Goal: Task Accomplishment & Management: Manage account settings

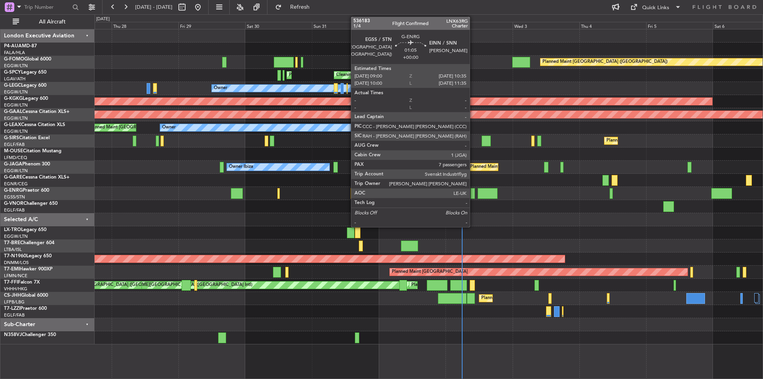
click at [473, 196] on div at bounding box center [472, 193] width 5 height 11
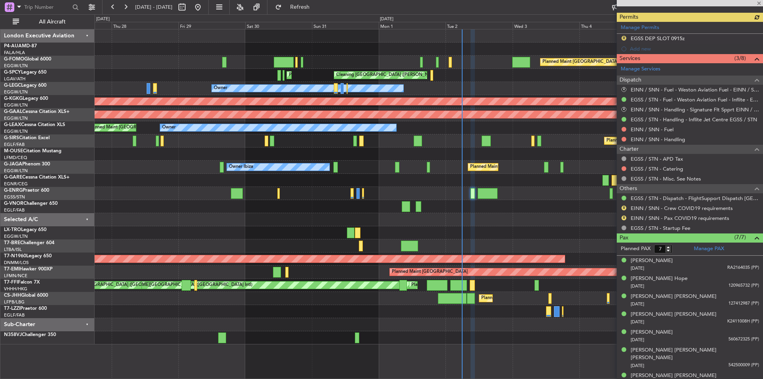
scroll to position [224, 0]
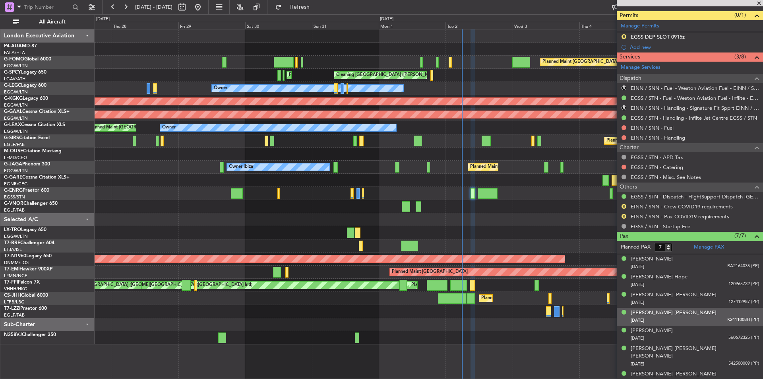
click at [610, 293] on div "Li Ying Melissa CHIN 13/01/1984 K2411008H (PP)" at bounding box center [694, 316] width 128 height 15
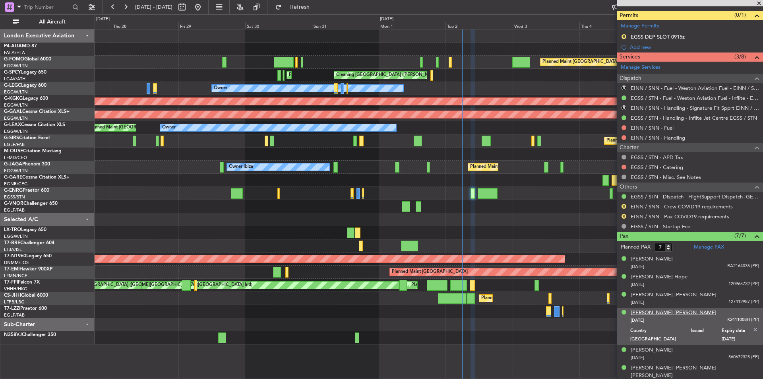
click at [610, 293] on div "[PERSON_NAME] [PERSON_NAME]" at bounding box center [673, 313] width 86 height 8
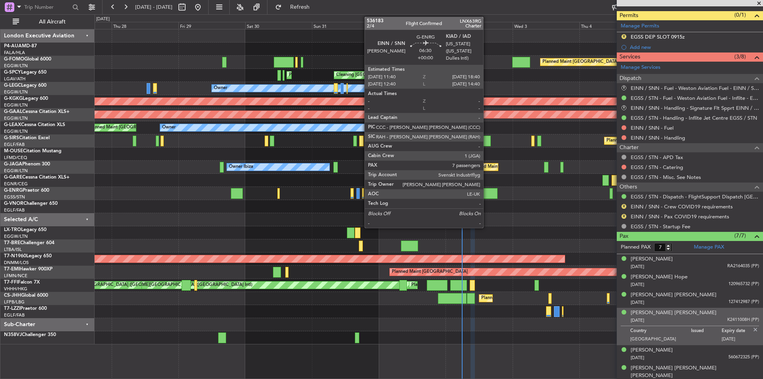
click at [487, 191] on div at bounding box center [487, 193] width 20 height 11
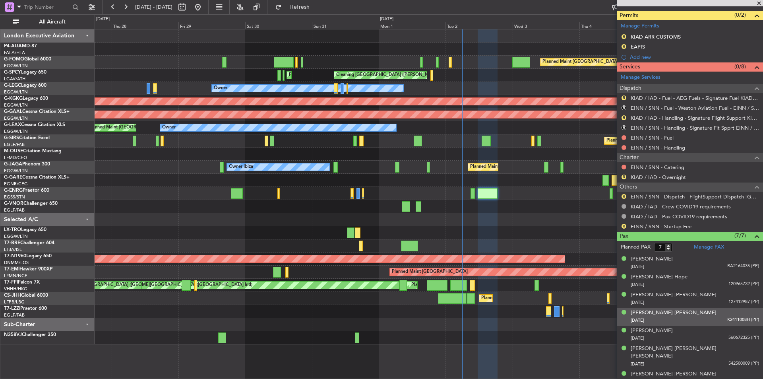
click at [610, 293] on div "Li Ying Melissa CHIN 13/01/1984 K2411008H (PP)" at bounding box center [694, 316] width 128 height 15
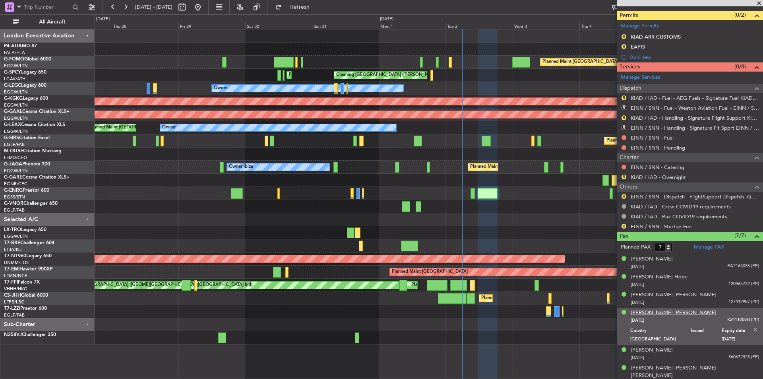
click at [610, 293] on div "[PERSON_NAME] [PERSON_NAME]" at bounding box center [673, 313] width 86 height 8
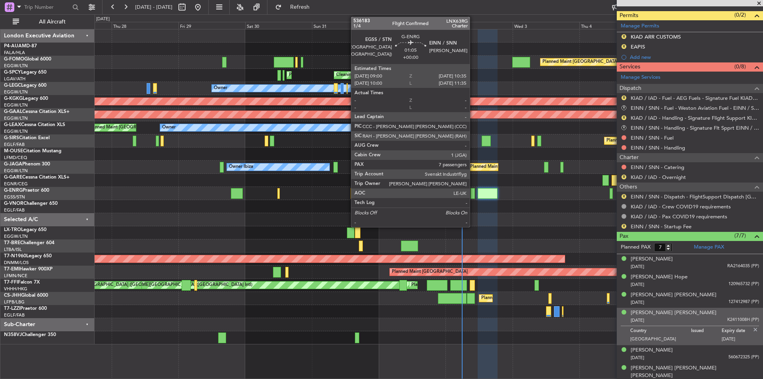
click at [473, 198] on div at bounding box center [472, 193] width 5 height 11
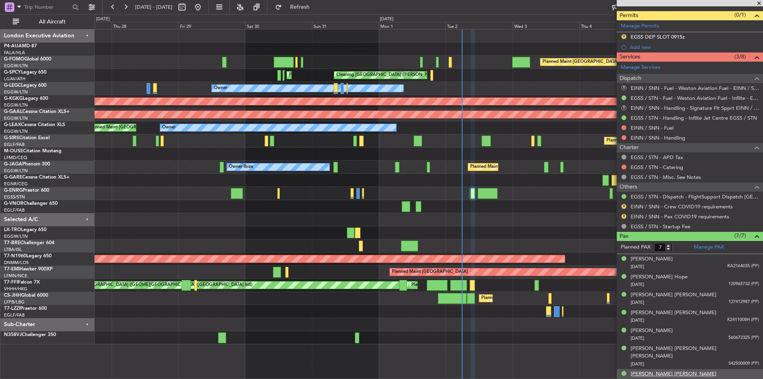
click at [610, 293] on div "[PERSON_NAME] [PERSON_NAME]" at bounding box center [673, 374] width 86 height 8
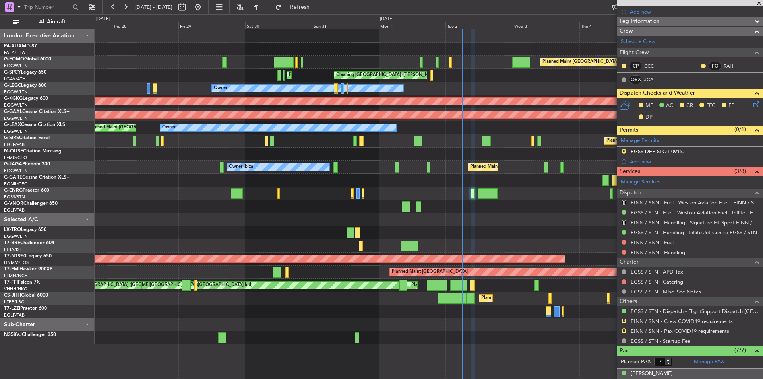
scroll to position [105, 0]
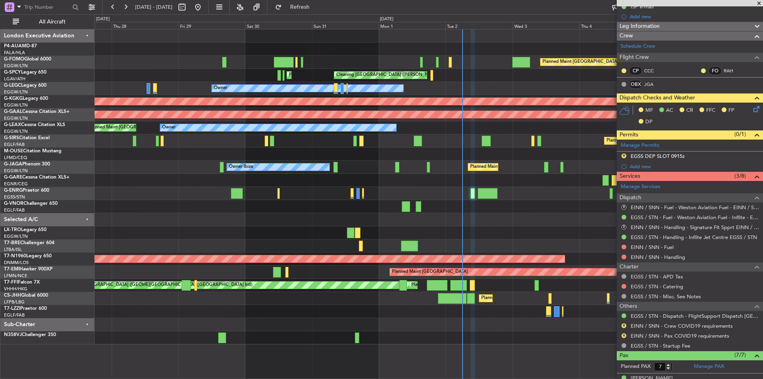
click at [610, 4] on span at bounding box center [759, 3] width 8 height 7
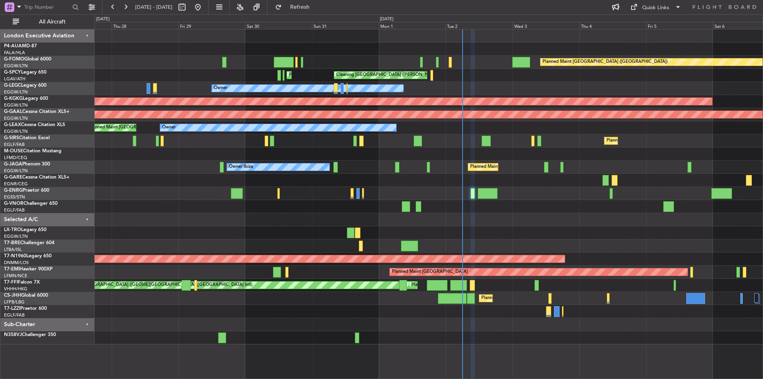
type input "0"
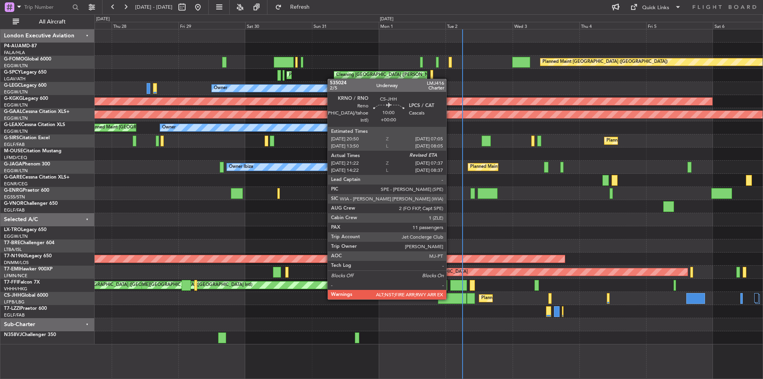
click at [450, 293] on div at bounding box center [452, 298] width 29 height 11
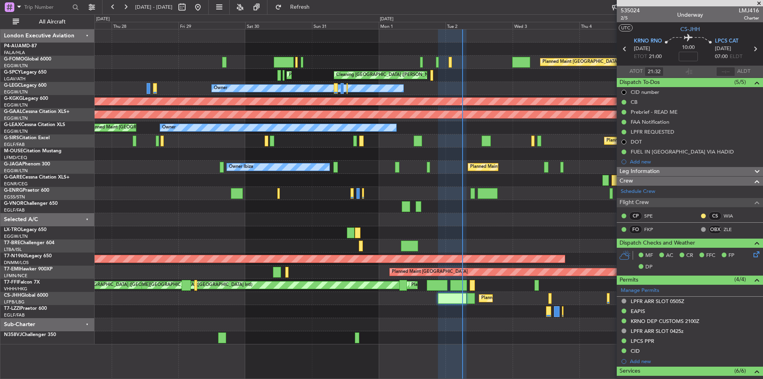
click at [610, 4] on span at bounding box center [759, 3] width 8 height 7
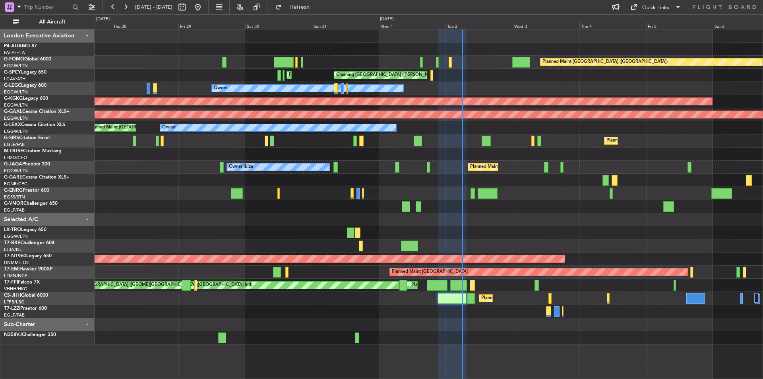
type input "0"
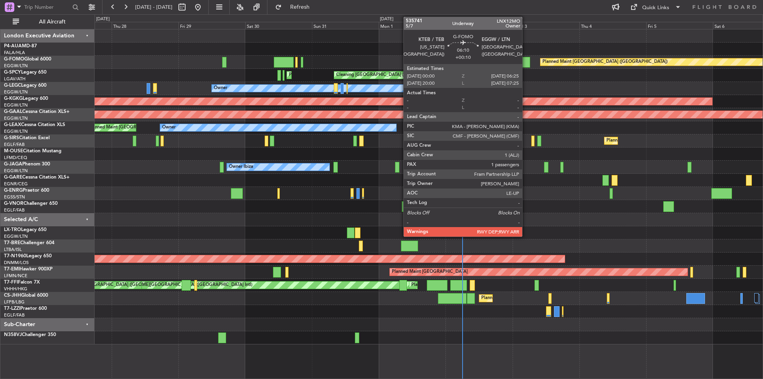
click at [526, 62] on div at bounding box center [521, 62] width 18 height 11
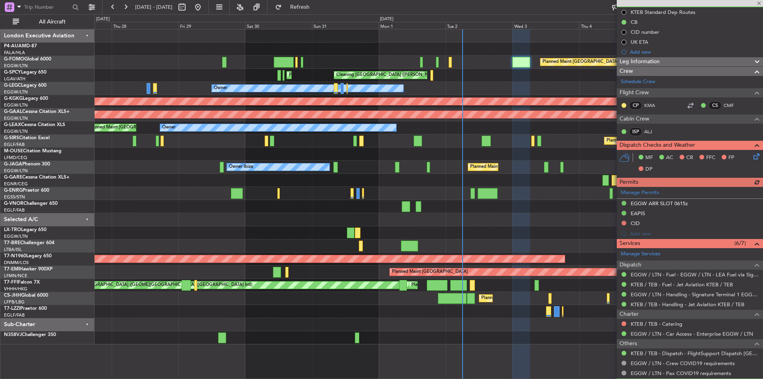
scroll to position [119, 0]
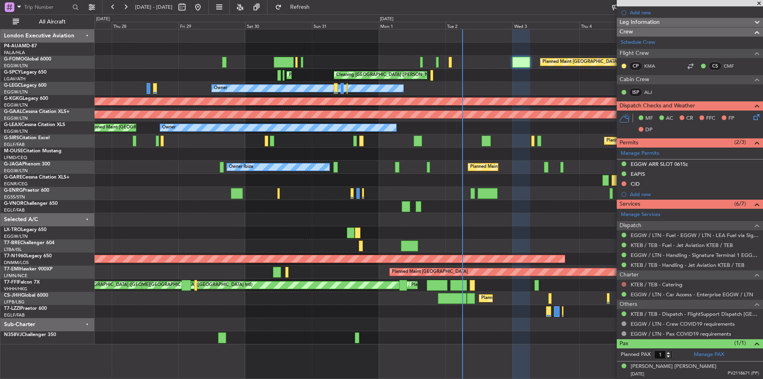
click at [610, 284] on button at bounding box center [623, 284] width 5 height 5
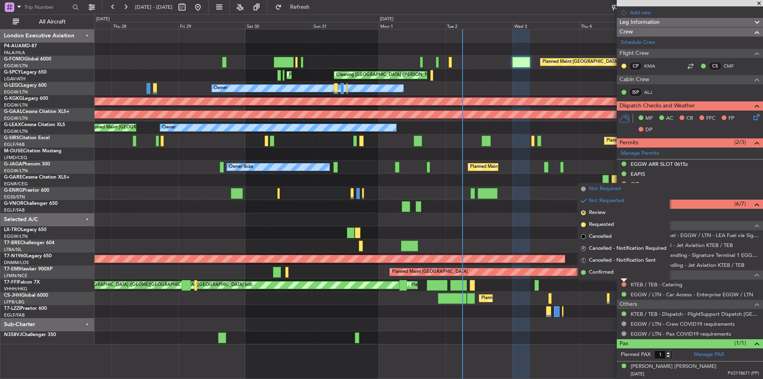
click at [602, 188] on span "Not Required" at bounding box center [605, 189] width 32 height 8
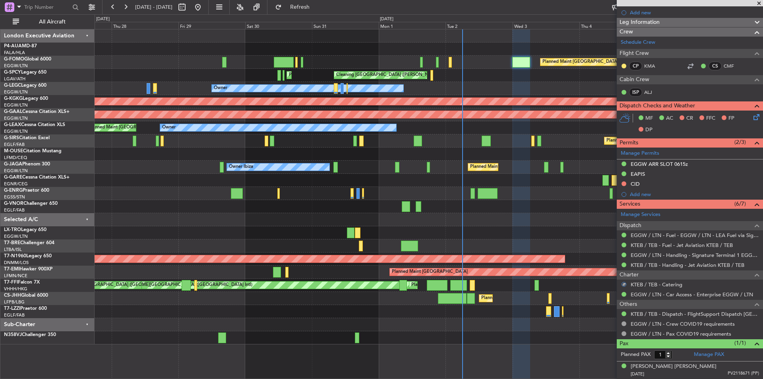
click at [610, 5] on span at bounding box center [759, 3] width 8 height 7
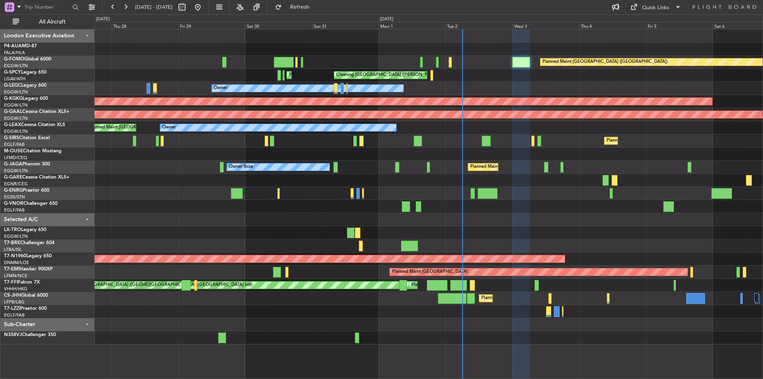
type input "0"
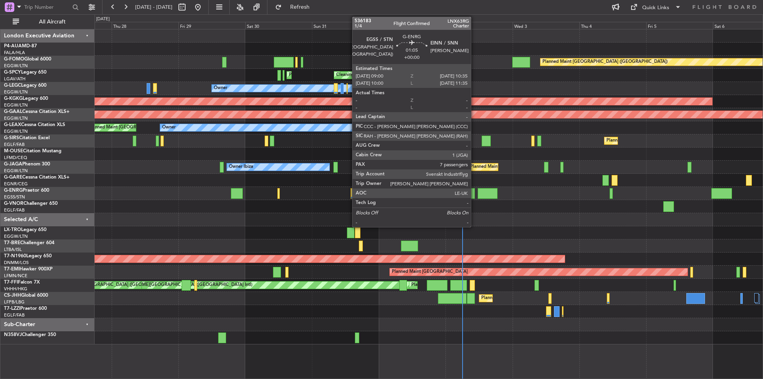
click at [474, 193] on div at bounding box center [472, 193] width 5 height 11
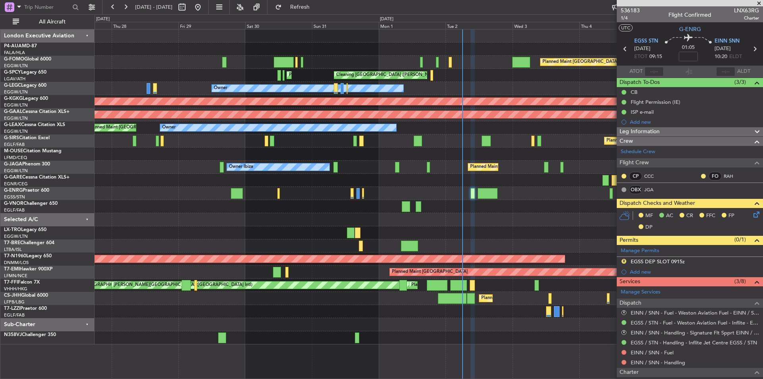
click at [610, 5] on span at bounding box center [759, 3] width 8 height 7
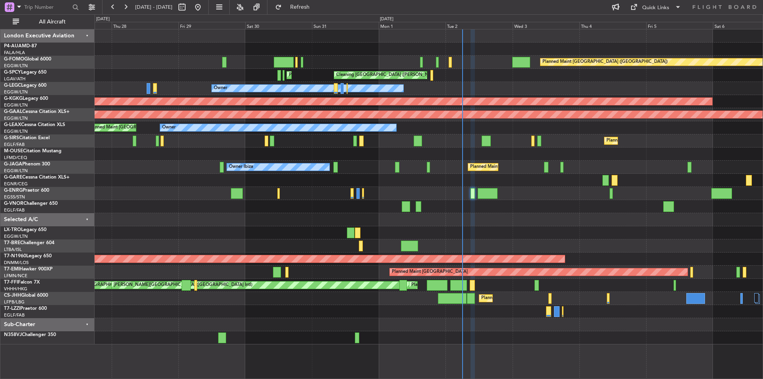
type input "0"
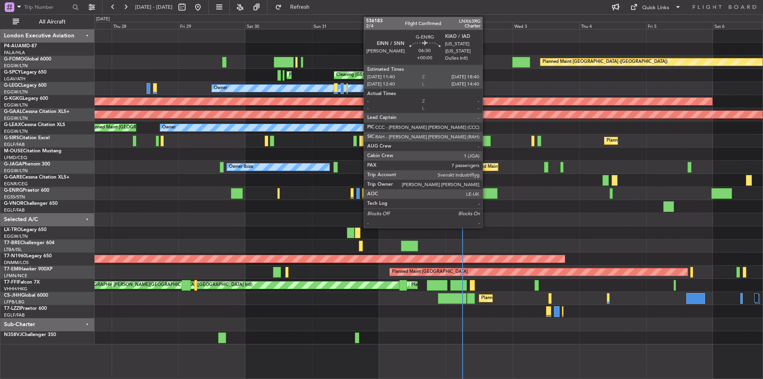
click at [486, 197] on div at bounding box center [487, 193] width 20 height 11
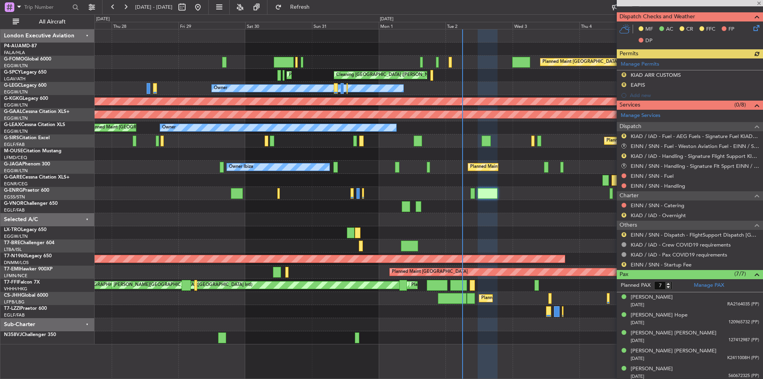
scroll to position [224, 0]
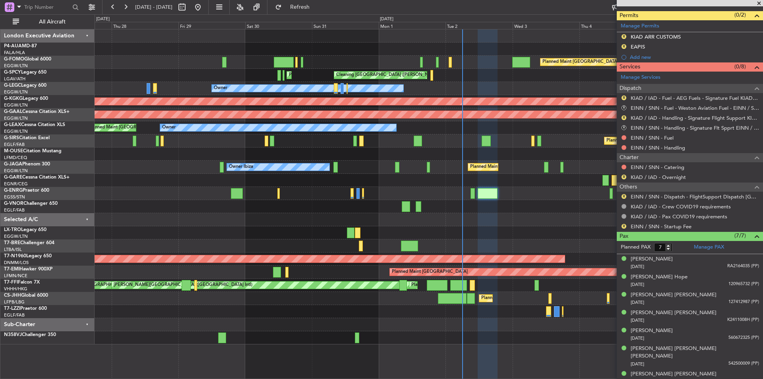
click at [610, 4] on span at bounding box center [759, 3] width 8 height 7
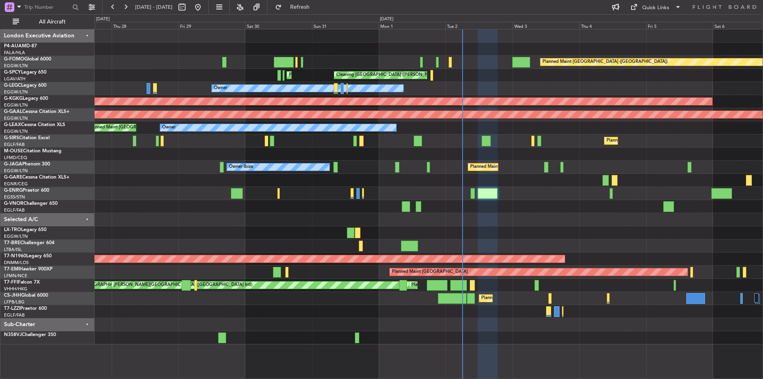
type input "0"
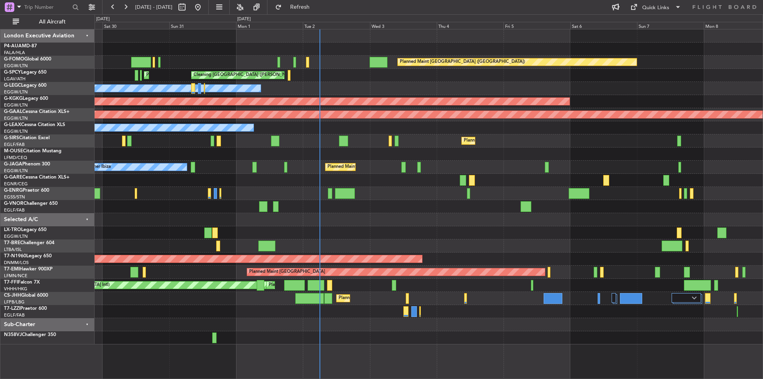
click at [548, 235] on div "Planned Maint London (Luton) Planned Maint Athens (Eleftherios Venizelos Intl) …" at bounding box center [429, 186] width 668 height 315
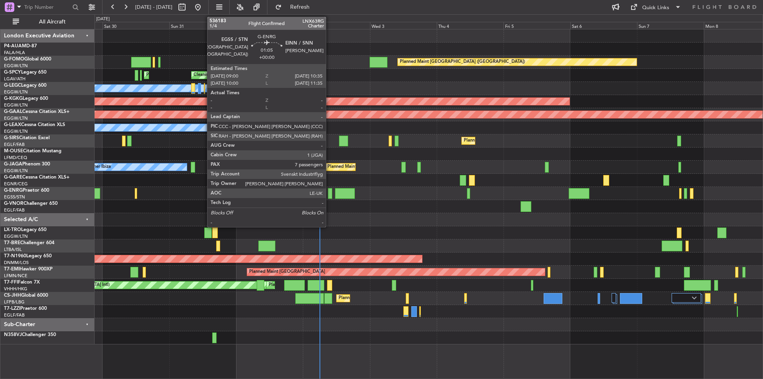
click at [329, 191] on div at bounding box center [330, 193] width 5 height 11
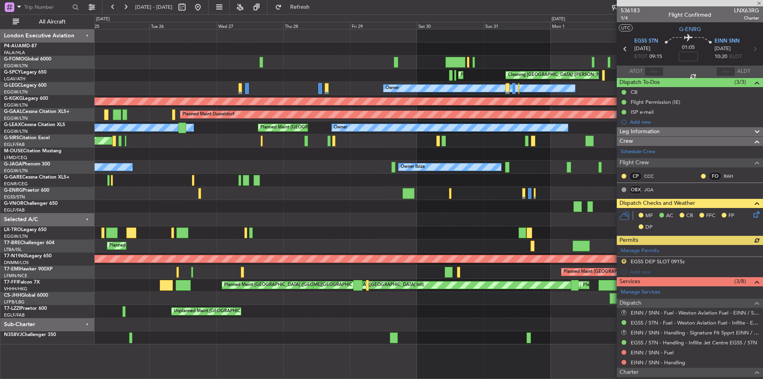
click at [486, 208] on div at bounding box center [429, 206] width 668 height 13
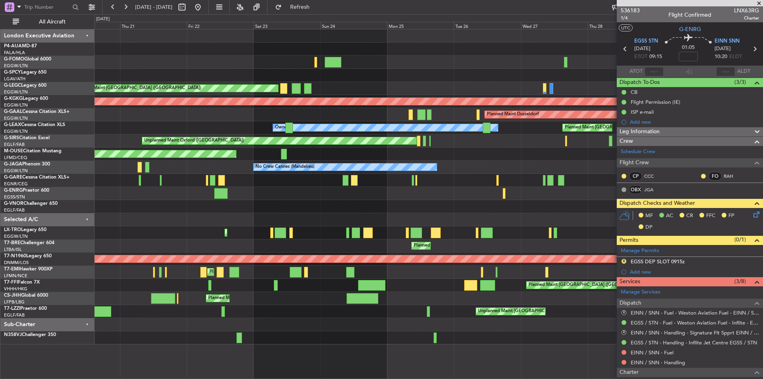
click at [450, 229] on div "Planned Maint [GEOGRAPHIC_DATA] ([GEOGRAPHIC_DATA])" at bounding box center [429, 232] width 668 height 13
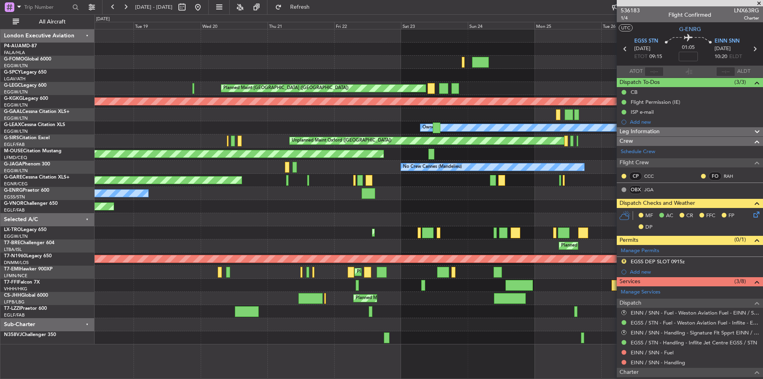
click at [381, 220] on div at bounding box center [429, 219] width 668 height 13
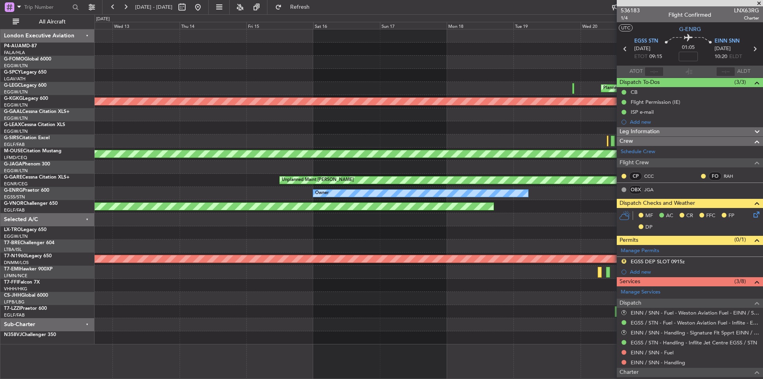
click at [590, 194] on div "Planned Maint London (Luton) AOG Maint Istanbul (Ataturk) Owner Unplanned Maint…" at bounding box center [429, 186] width 668 height 315
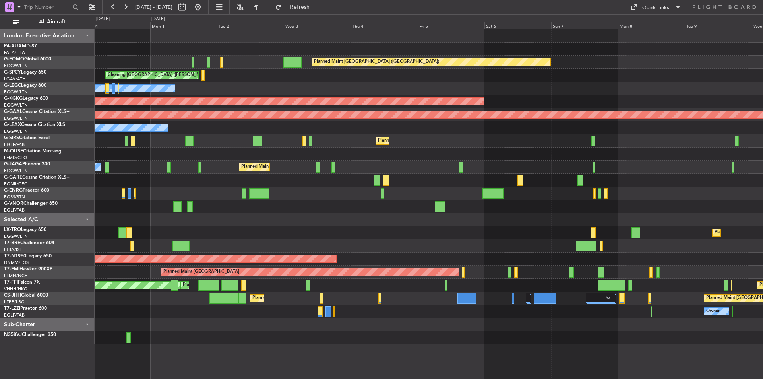
click at [454, 315] on div "Owner" at bounding box center [429, 311] width 668 height 13
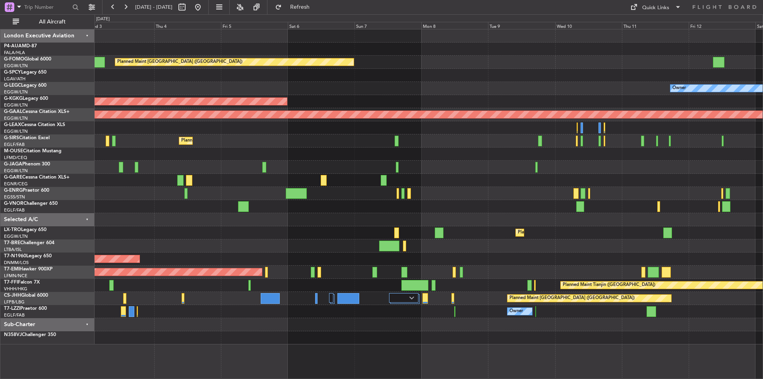
click at [515, 360] on div "Planned Maint [GEOGRAPHIC_DATA] ([GEOGRAPHIC_DATA]) Cleaning [GEOGRAPHIC_DATA] …" at bounding box center [429, 204] width 668 height 350
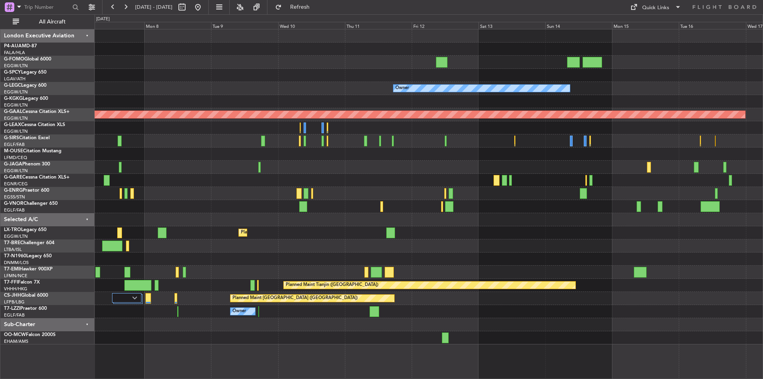
click at [451, 334] on div "Planned Maint [GEOGRAPHIC_DATA] ([GEOGRAPHIC_DATA]) Owner AOG Maint [GEOGRAPHIC…" at bounding box center [429, 186] width 668 height 315
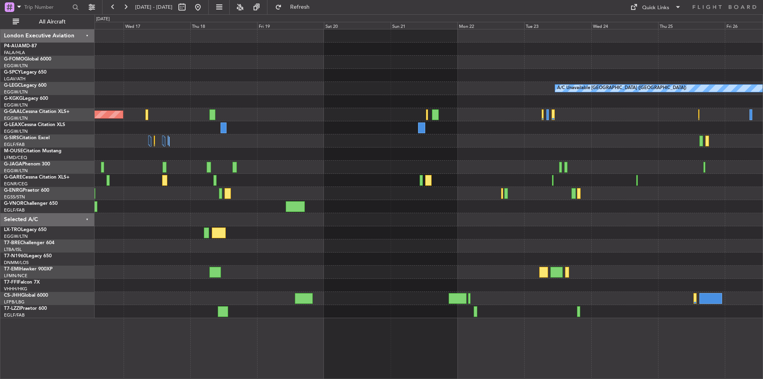
click at [381, 336] on div "A/C Unavailable [GEOGRAPHIC_DATA] ([GEOGRAPHIC_DATA]) Owner Planned [GEOGRAPHIC…" at bounding box center [429, 204] width 668 height 350
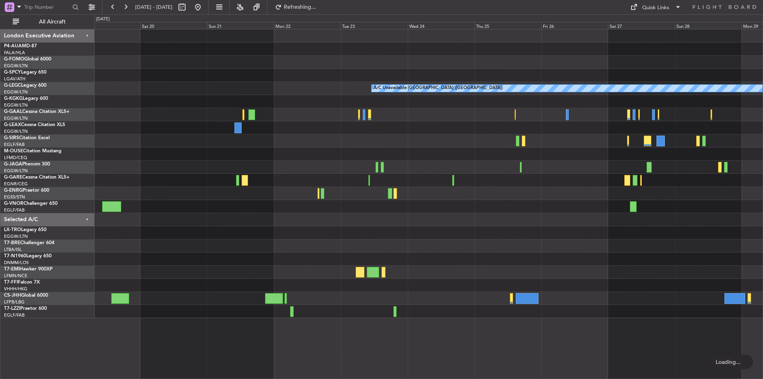
click at [425, 346] on div "A/C Unavailable [GEOGRAPHIC_DATA] ([GEOGRAPHIC_DATA]) Planned [GEOGRAPHIC_DATA]" at bounding box center [429, 204] width 668 height 350
click at [204, 7] on button at bounding box center [197, 7] width 13 height 13
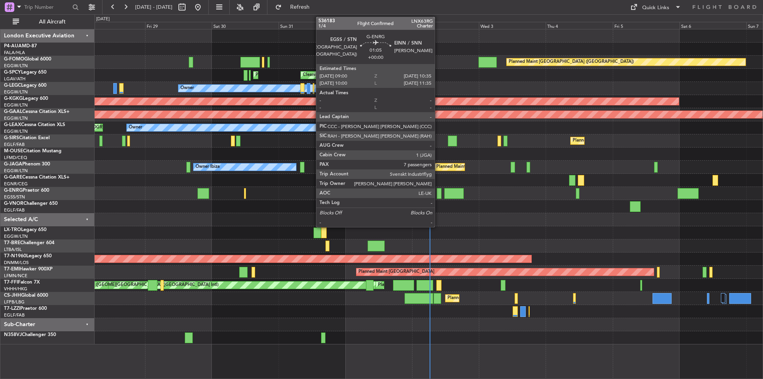
click at [438, 193] on div at bounding box center [439, 193] width 5 height 11
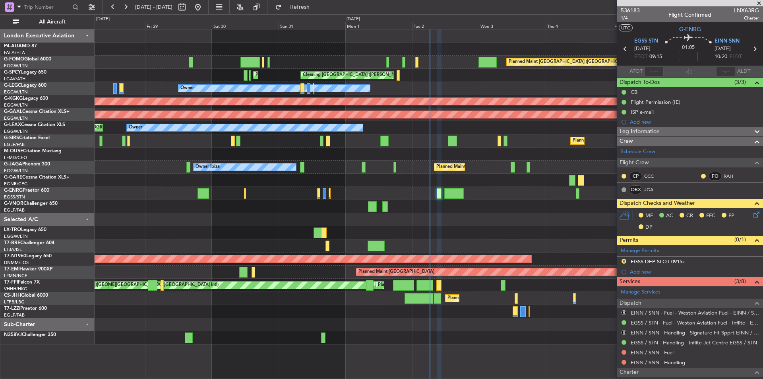
click at [623, 13] on span "536183" at bounding box center [629, 10] width 19 height 8
click at [303, 7] on button "Refresh" at bounding box center [295, 7] width 48 height 13
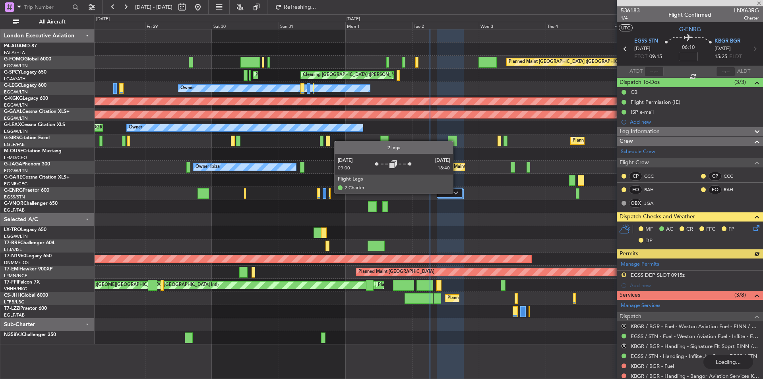
click at [456, 193] on img at bounding box center [455, 192] width 5 height 3
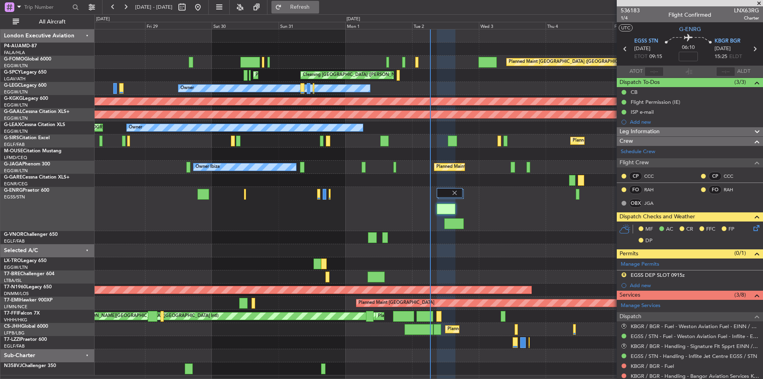
click at [317, 6] on span "Refresh" at bounding box center [299, 7] width 33 height 6
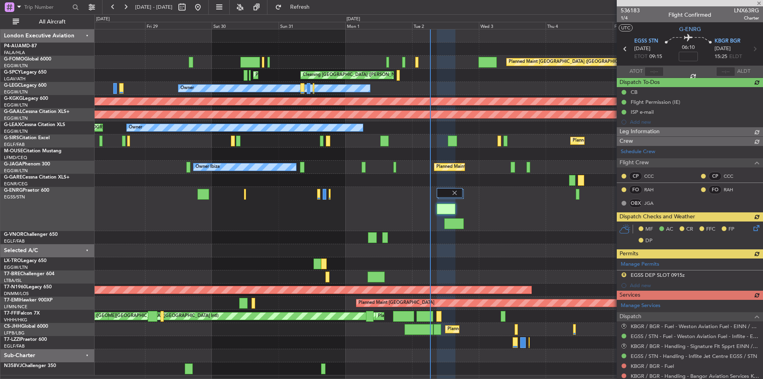
type input "+00:55"
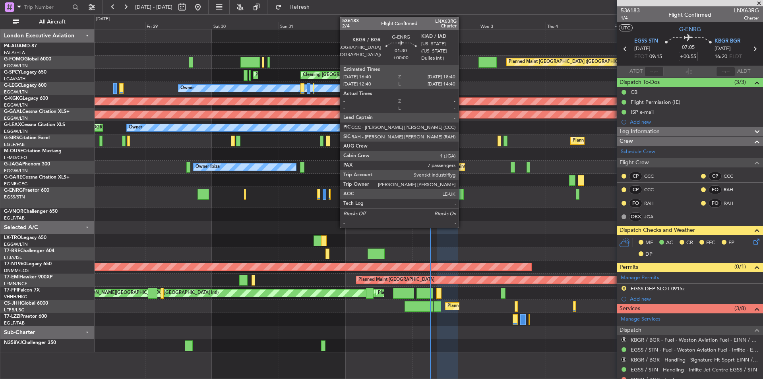
click at [462, 193] on div at bounding box center [461, 194] width 6 height 11
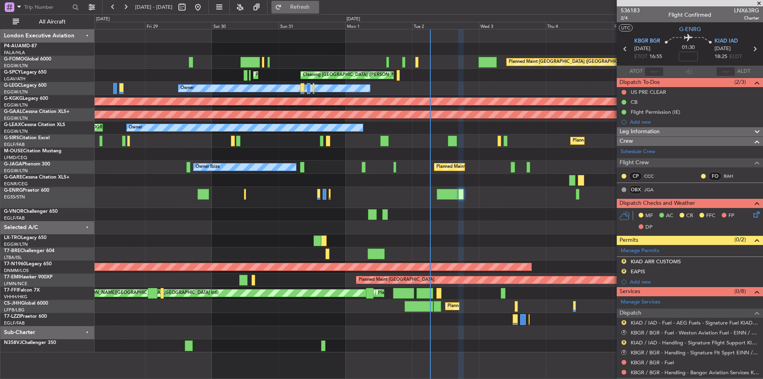
click at [319, 2] on button "Refresh" at bounding box center [295, 7] width 48 height 13
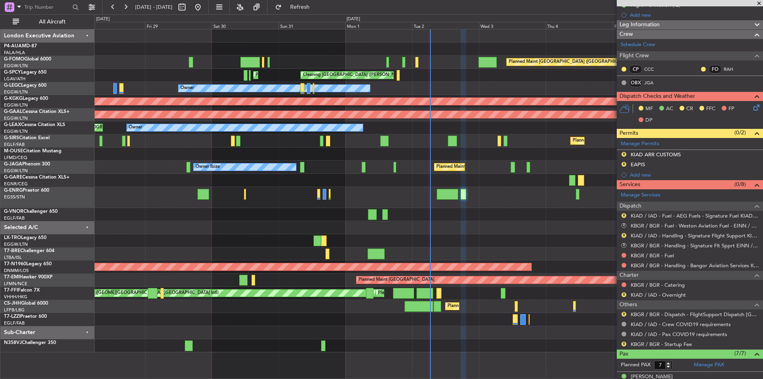
scroll to position [159, 0]
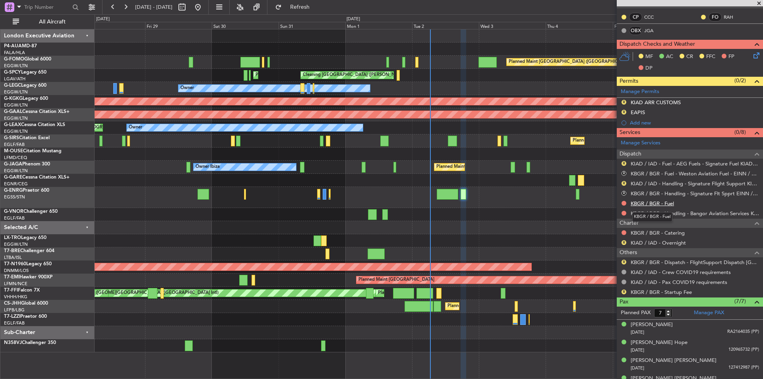
click at [659, 203] on link "KBGR / BGR - Fuel" at bounding box center [651, 203] width 43 height 7
click at [317, 4] on span "Refresh" at bounding box center [299, 7] width 33 height 6
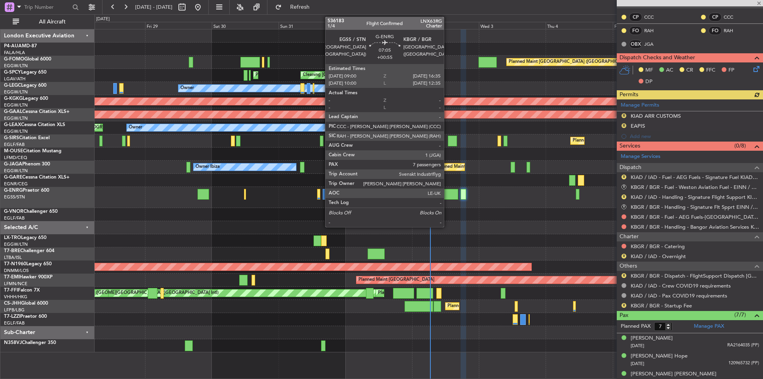
click at [447, 192] on div at bounding box center [447, 194] width 21 height 11
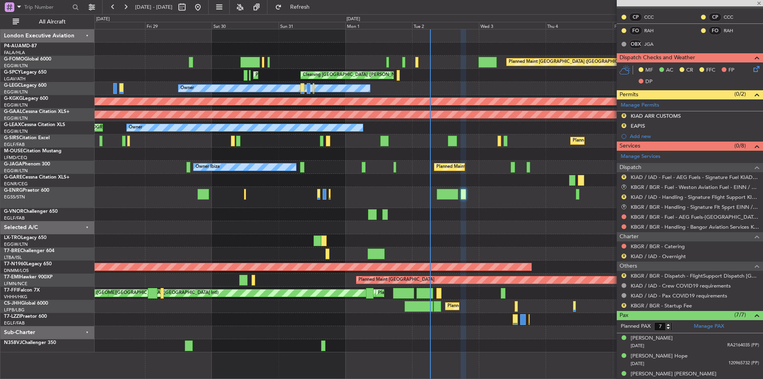
type input "+00:55"
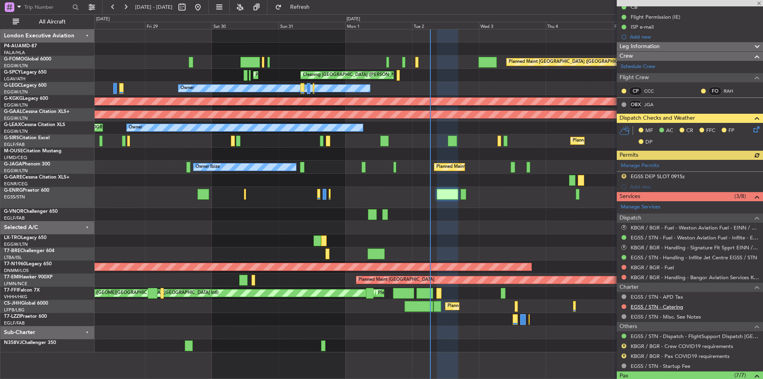
scroll to position [199, 0]
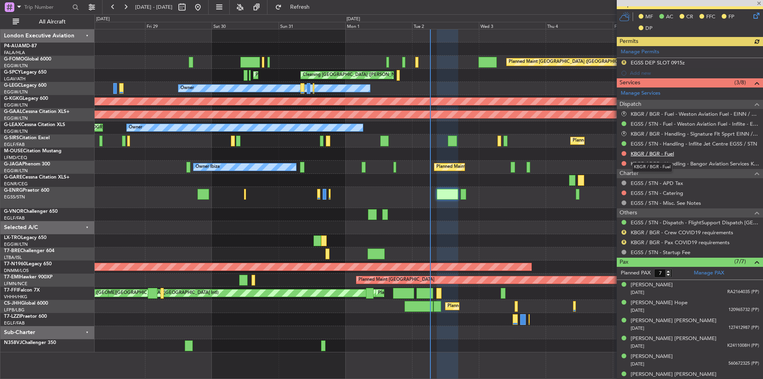
click at [643, 150] on link "KBGR / BGR - Fuel" at bounding box center [651, 153] width 43 height 7
click at [303, 5] on button "Refresh" at bounding box center [295, 7] width 48 height 13
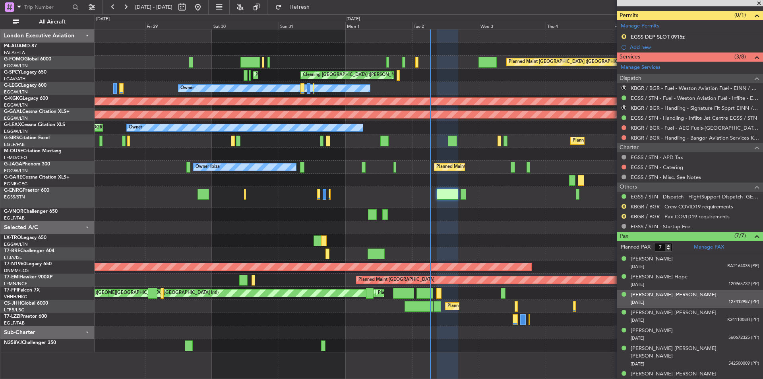
scroll to position [0, 0]
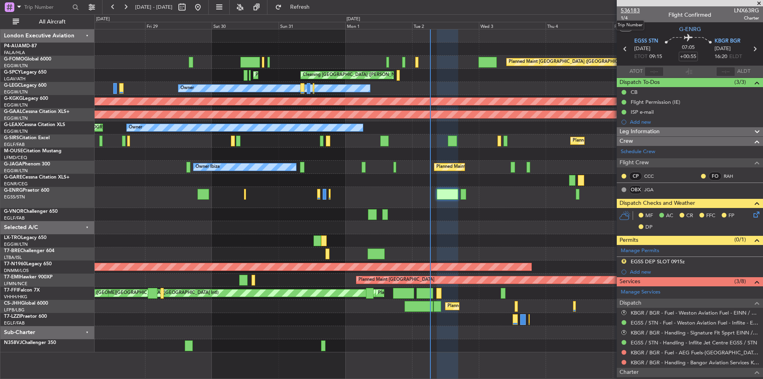
click at [633, 10] on span "536183" at bounding box center [629, 10] width 19 height 8
click at [759, 4] on span at bounding box center [759, 3] width 8 height 7
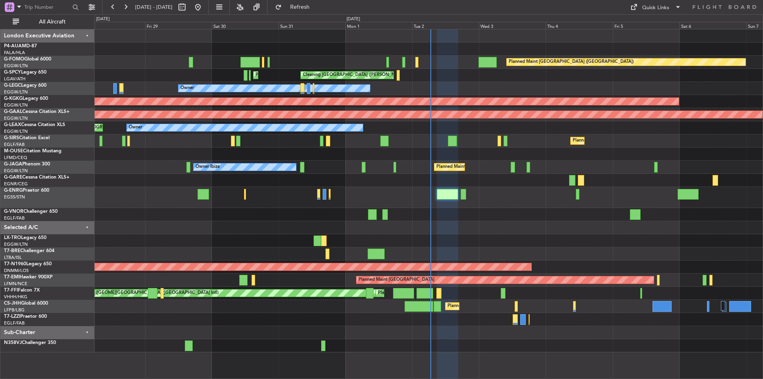
type input "0"
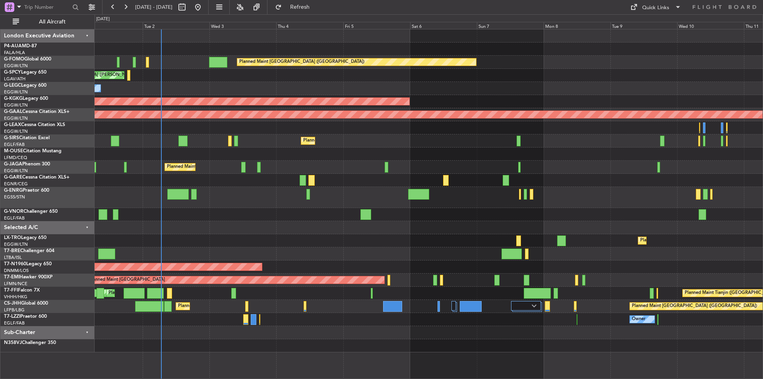
click at [386, 254] on div at bounding box center [429, 253] width 668 height 13
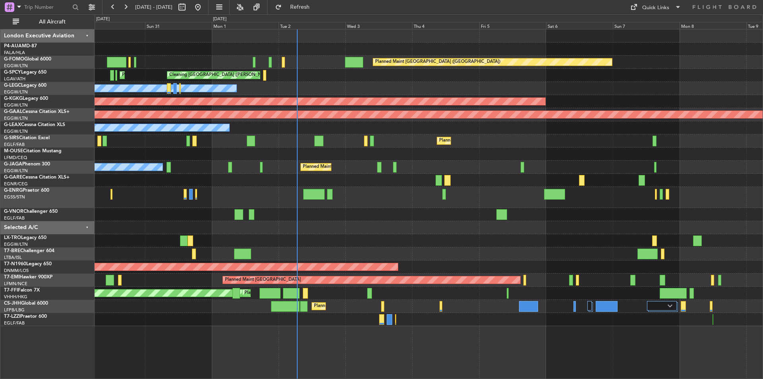
click at [407, 254] on div "Planned Maint London (Luton) Cleaning Athens (Eleftherios Venizelos Intl) Plann…" at bounding box center [429, 177] width 668 height 296
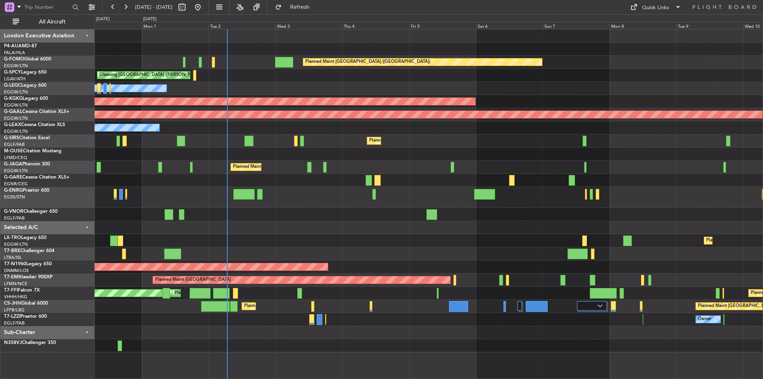
click at [403, 256] on div at bounding box center [429, 253] width 668 height 13
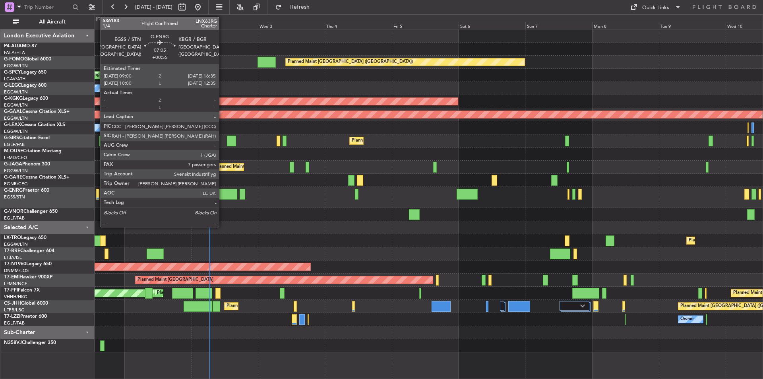
click at [222, 192] on div at bounding box center [226, 194] width 21 height 11
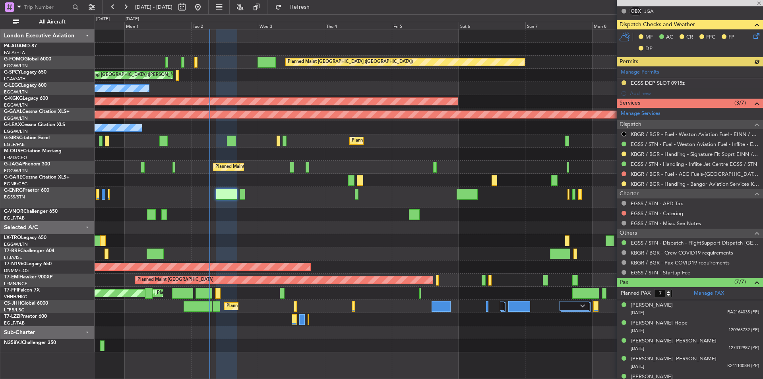
scroll to position [224, 0]
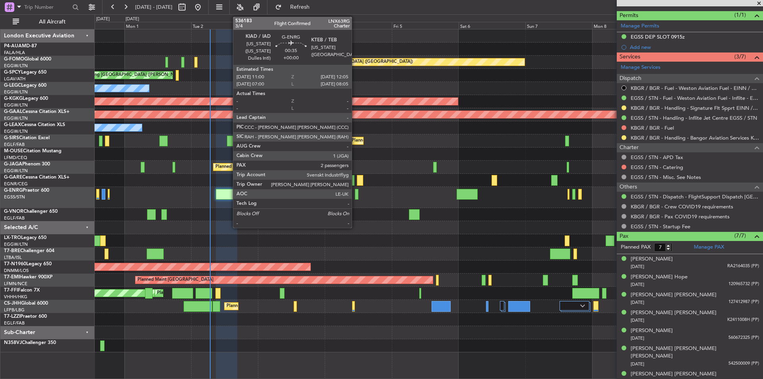
click at [355, 192] on div at bounding box center [356, 194] width 3 height 11
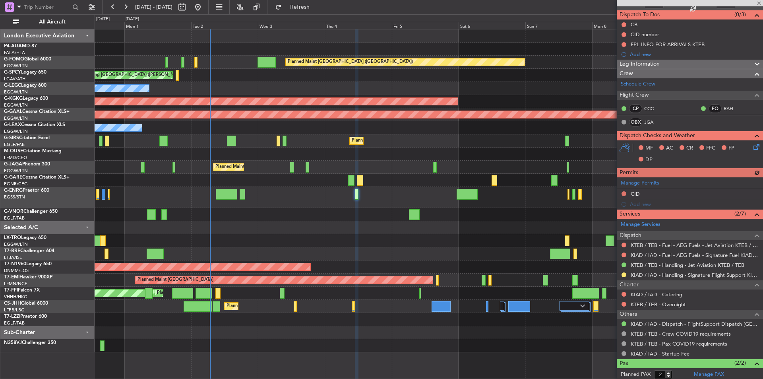
scroll to position [105, 0]
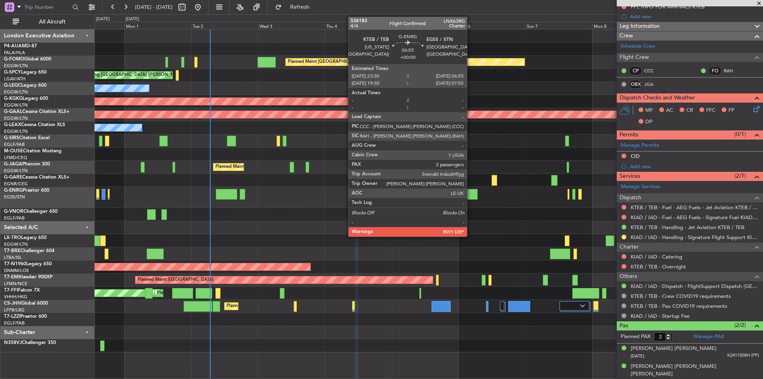
click at [470, 193] on div at bounding box center [466, 194] width 21 height 11
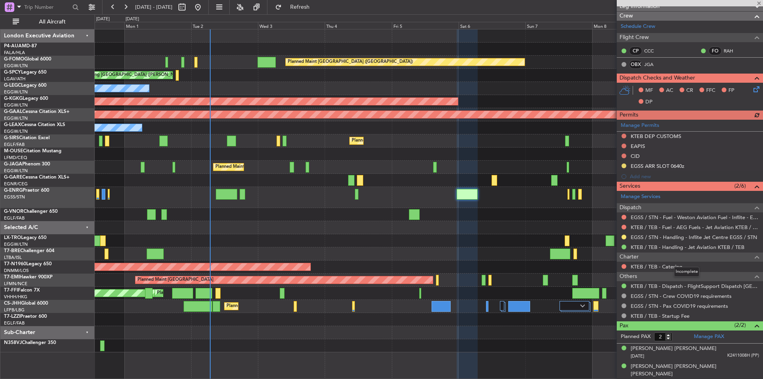
scroll to position [0, 0]
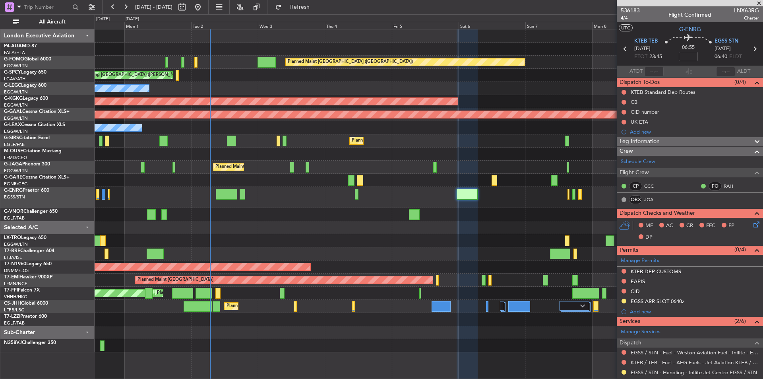
click at [760, 4] on span at bounding box center [759, 3] width 8 height 7
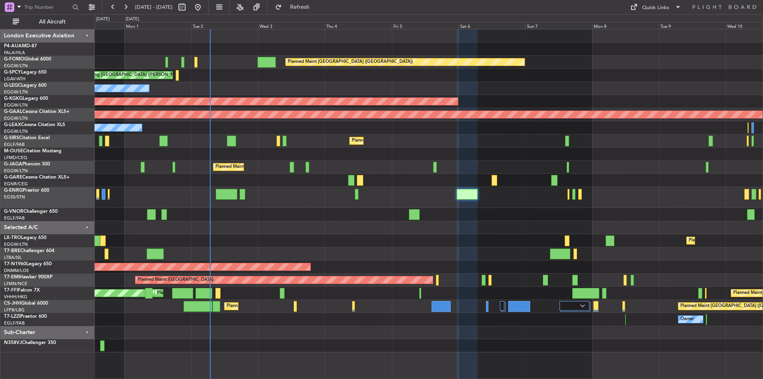
type input "0"
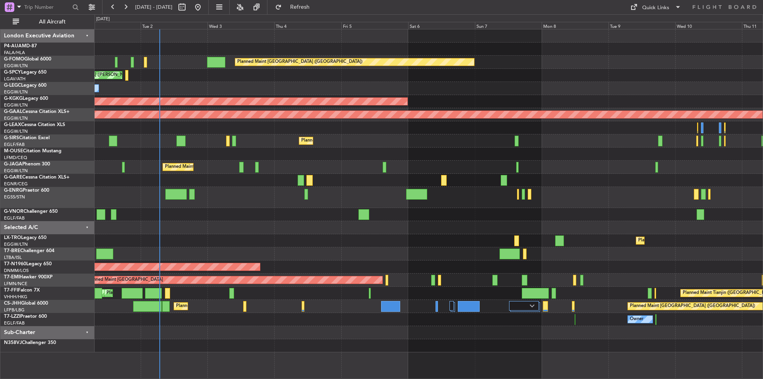
click at [478, 238] on div "Planned Maint London (Luton) Cleaning Athens (Eleftherios Venizelos Intl) Plann…" at bounding box center [429, 190] width 668 height 323
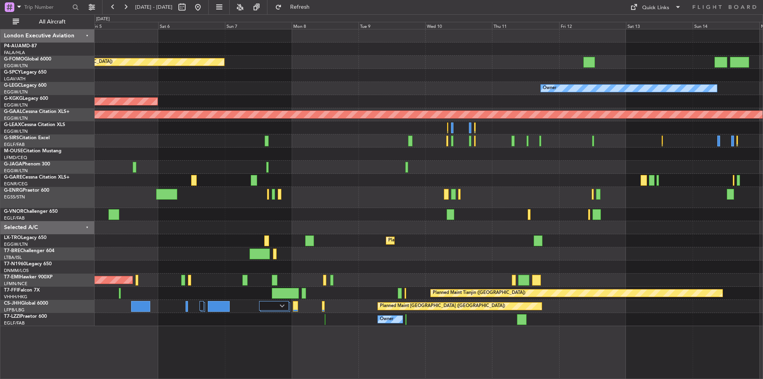
click at [260, 265] on div "Planned Maint [GEOGRAPHIC_DATA] ([GEOGRAPHIC_DATA])" at bounding box center [429, 266] width 668 height 13
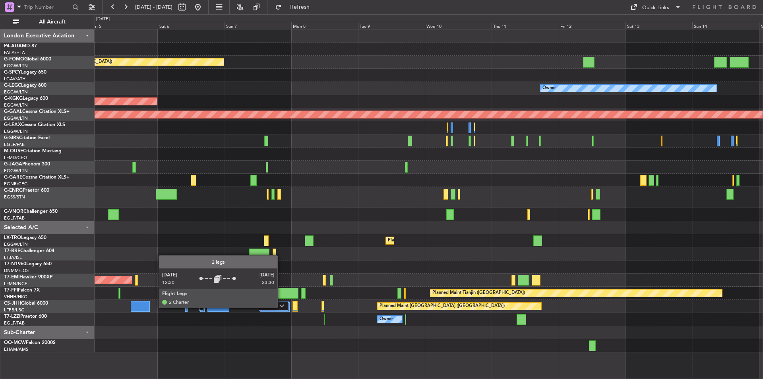
click at [281, 307] on img at bounding box center [281, 305] width 5 height 3
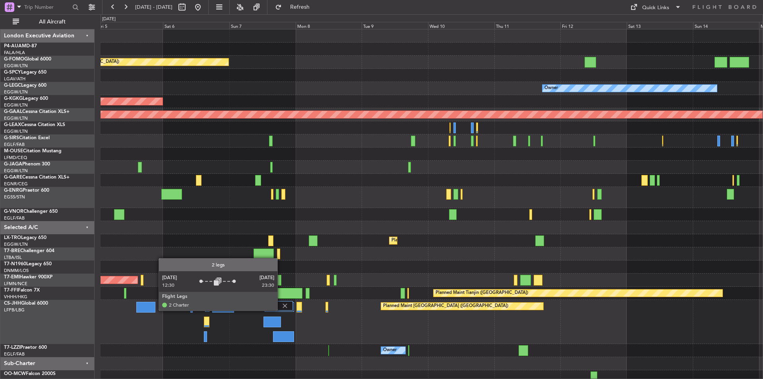
click at [281, 310] on div at bounding box center [277, 306] width 29 height 10
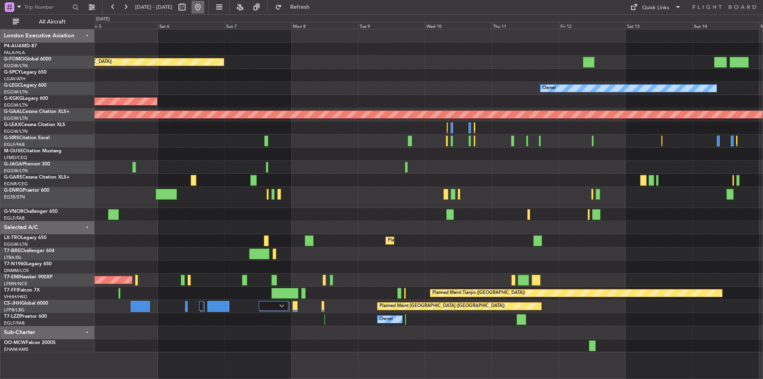
click at [204, 6] on button at bounding box center [197, 7] width 13 height 13
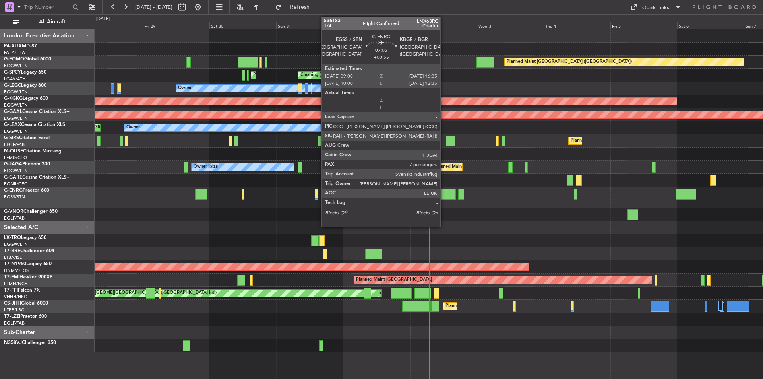
click at [444, 196] on div at bounding box center [445, 194] width 21 height 11
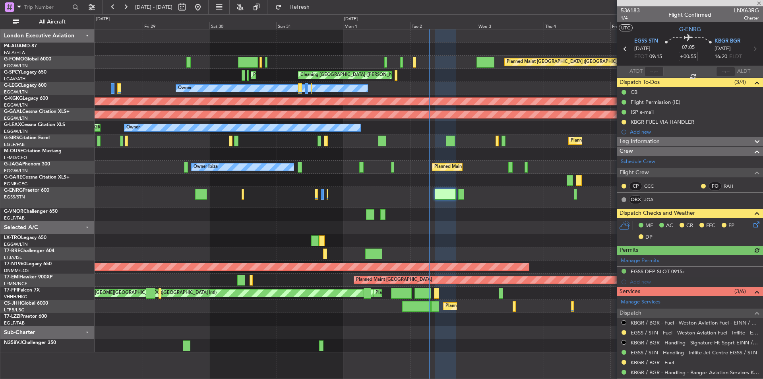
scroll to position [234, 0]
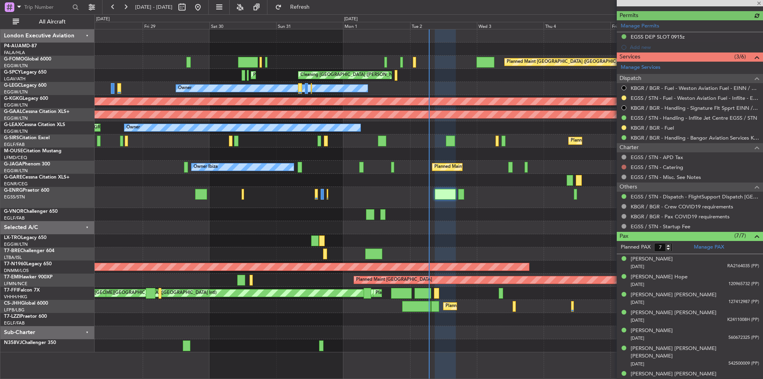
click at [623, 166] on button at bounding box center [623, 166] width 5 height 5
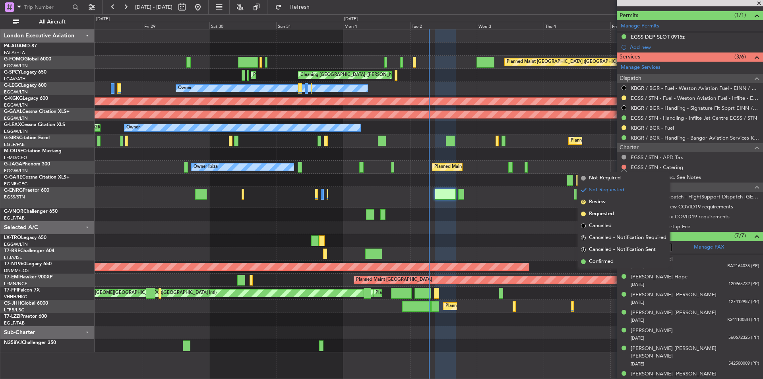
click at [605, 179] on span "Not Required" at bounding box center [605, 178] width 32 height 8
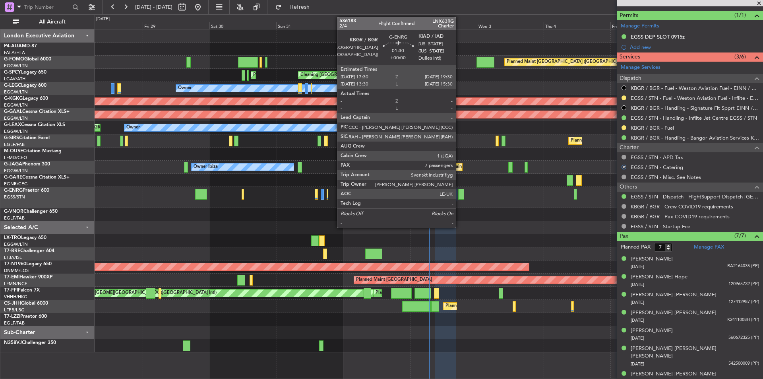
click at [459, 196] on div at bounding box center [461, 194] width 6 height 11
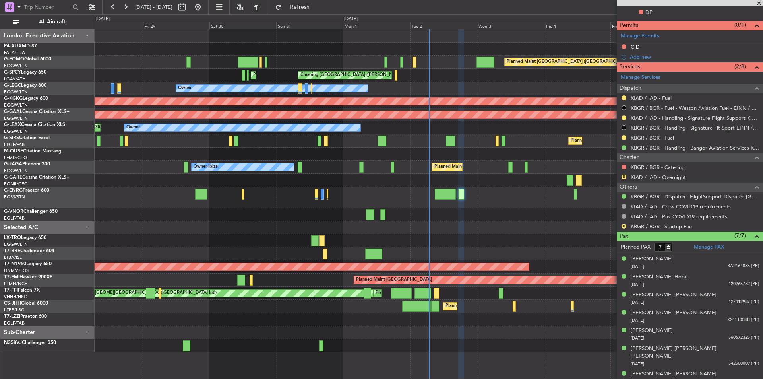
click at [761, 5] on span at bounding box center [759, 3] width 8 height 7
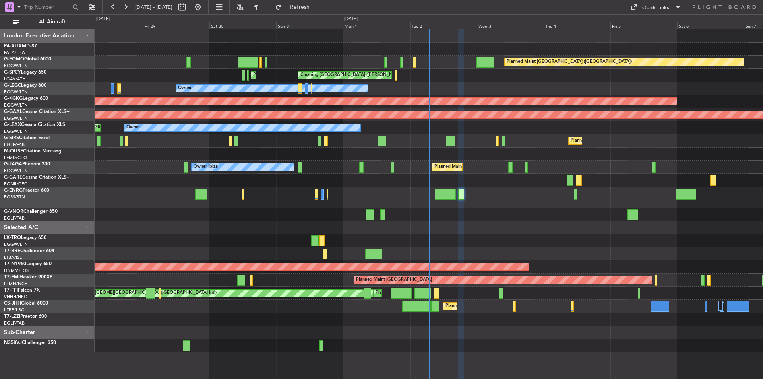
type input "0"
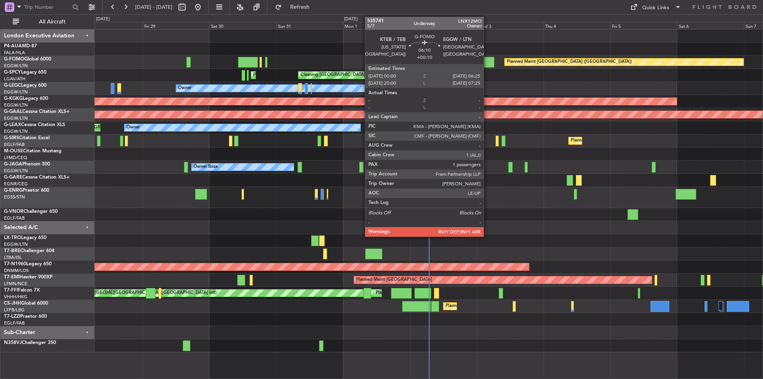
click at [487, 64] on div at bounding box center [485, 62] width 18 height 11
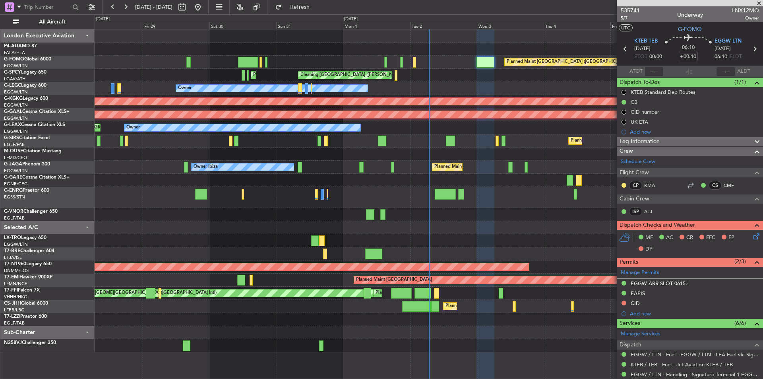
click at [759, 2] on span at bounding box center [759, 3] width 8 height 7
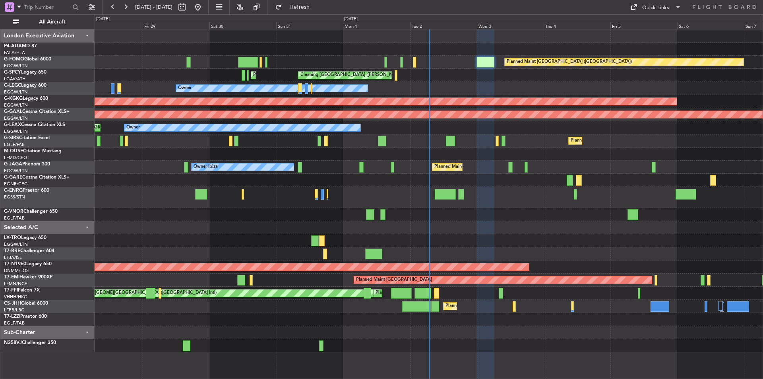
type input "0"
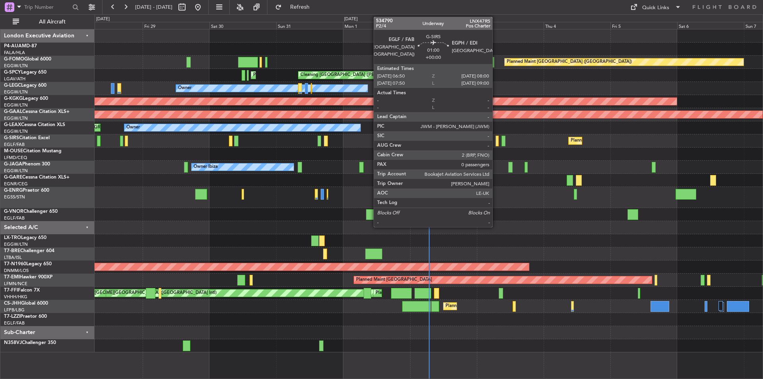
click at [496, 143] on div at bounding box center [497, 140] width 4 height 11
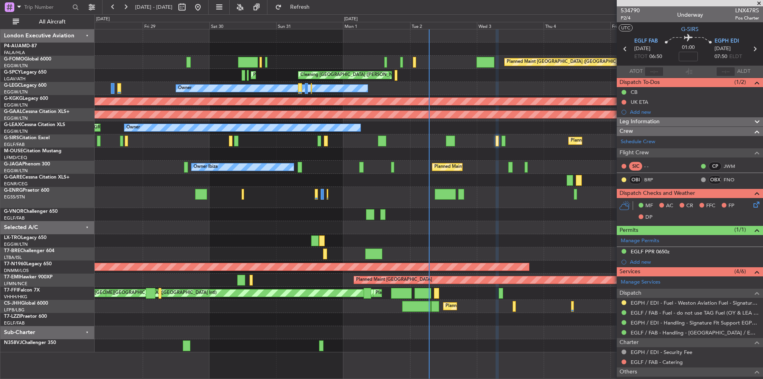
scroll to position [50, 0]
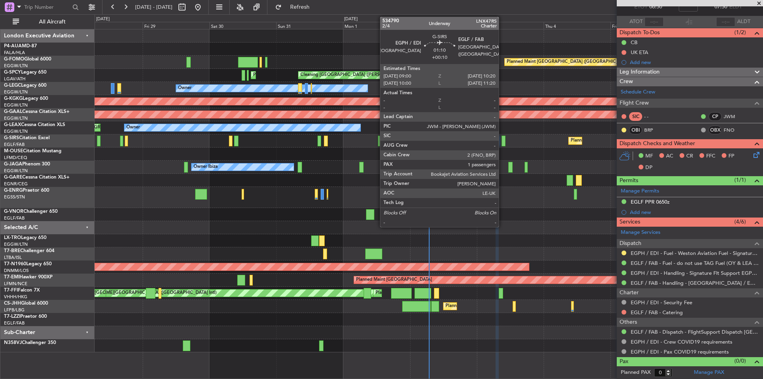
click at [502, 141] on div at bounding box center [503, 140] width 4 height 11
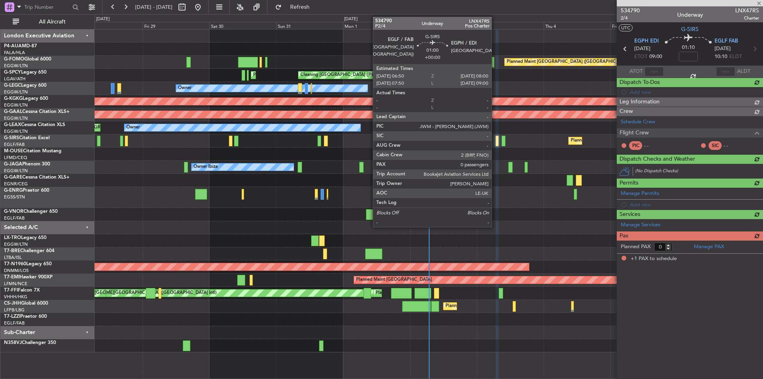
type input "+00:10"
type input "1"
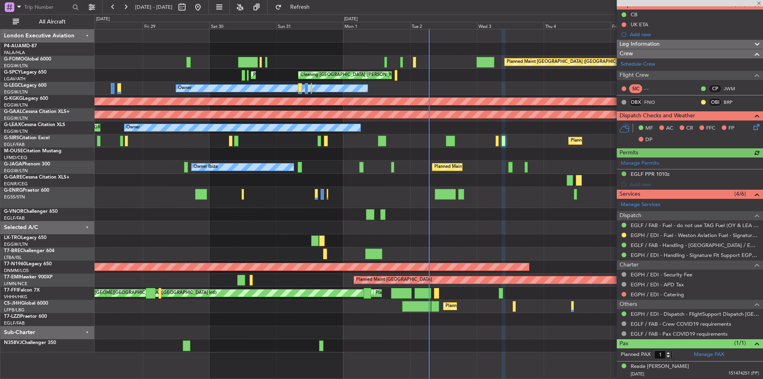
scroll to position [0, 0]
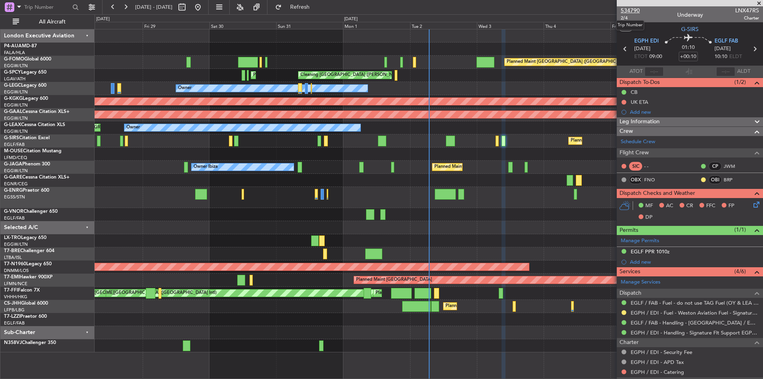
click at [627, 13] on span "534790" at bounding box center [629, 10] width 19 height 8
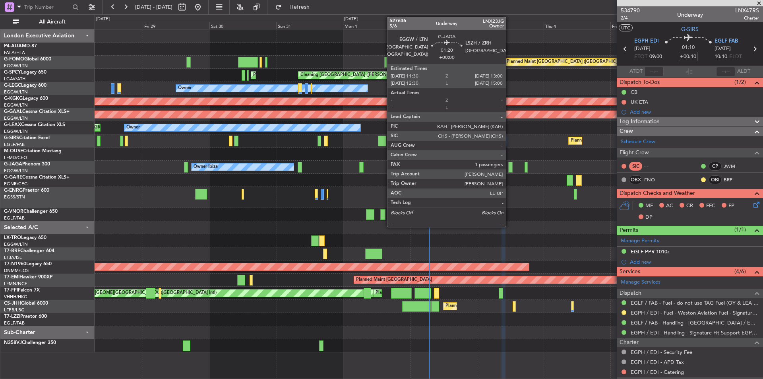
click at [509, 167] on div at bounding box center [510, 167] width 4 height 11
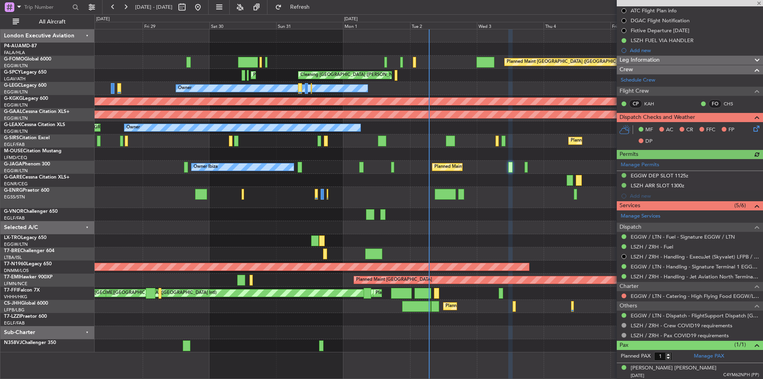
scroll to position [93, 0]
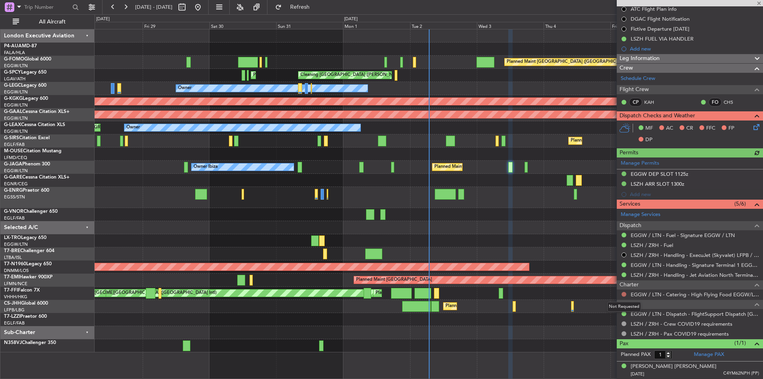
click at [622, 295] on button at bounding box center [623, 294] width 5 height 5
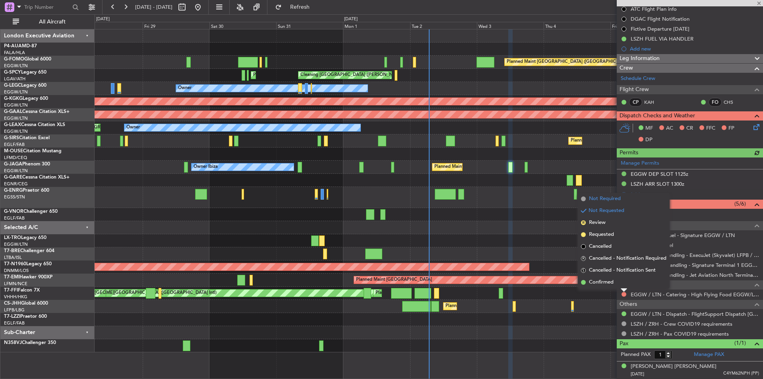
click at [599, 194] on li "Not Required" at bounding box center [624, 199] width 92 height 12
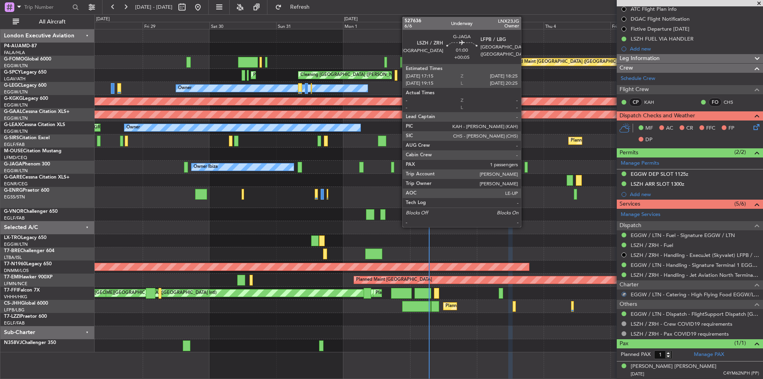
click at [524, 168] on div at bounding box center [526, 167] width 4 height 11
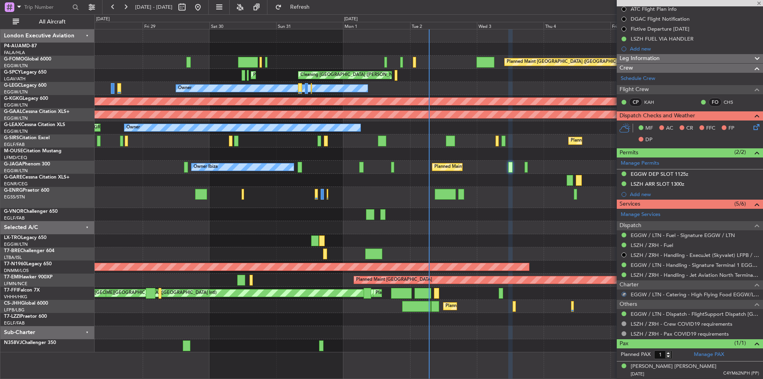
type input "+00:05"
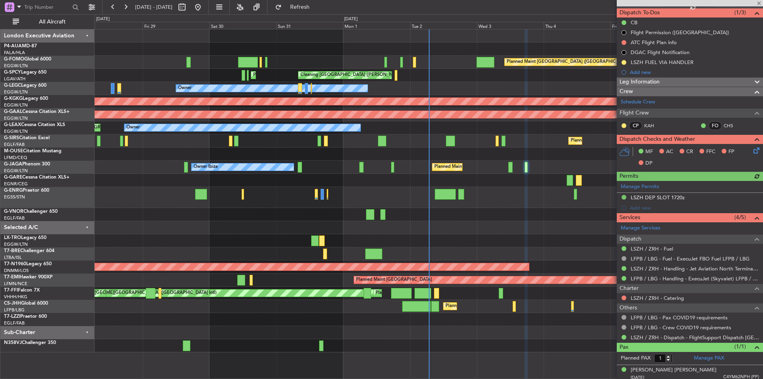
scroll to position [73, 0]
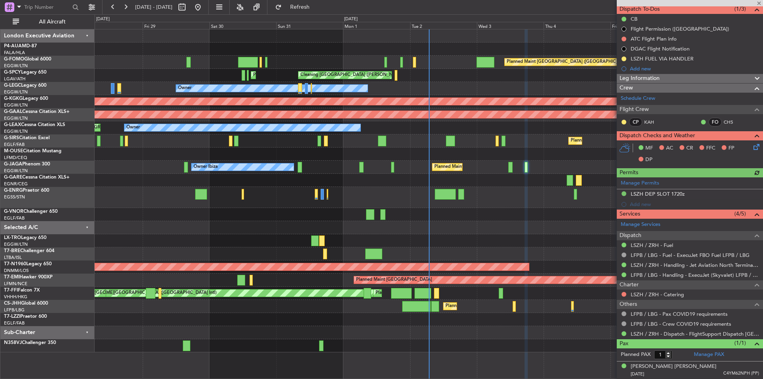
click at [626, 292] on div at bounding box center [623, 294] width 6 height 6
click at [624, 292] on button at bounding box center [623, 294] width 5 height 5
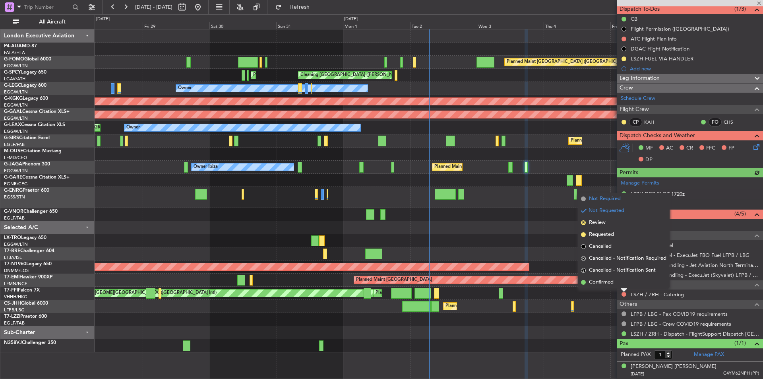
click at [598, 200] on span "Not Required" at bounding box center [605, 199] width 32 height 8
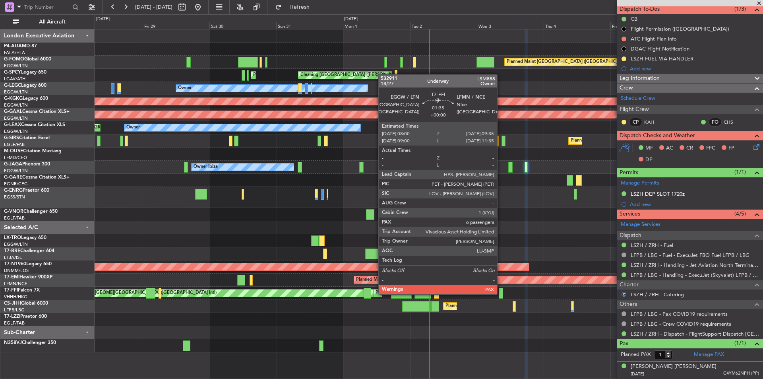
click at [501, 293] on div at bounding box center [501, 293] width 5 height 11
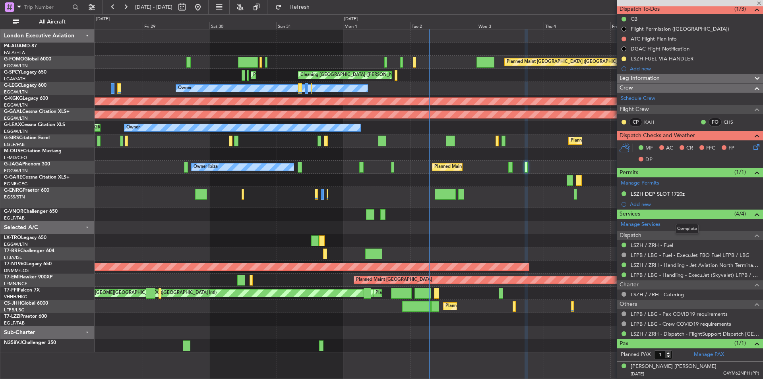
type input "6"
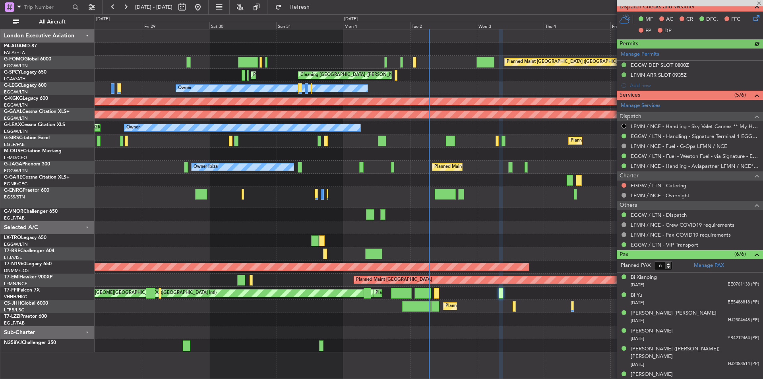
scroll to position [218, 0]
click at [623, 185] on button at bounding box center [623, 184] width 5 height 5
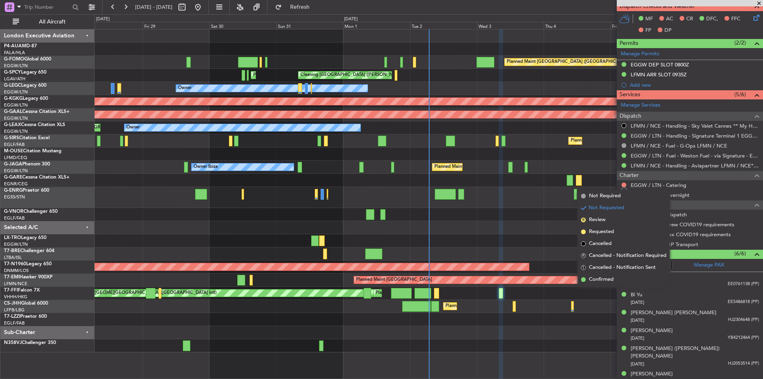
click at [618, 196] on div "Not Requested" at bounding box center [624, 197] width 34 height 10
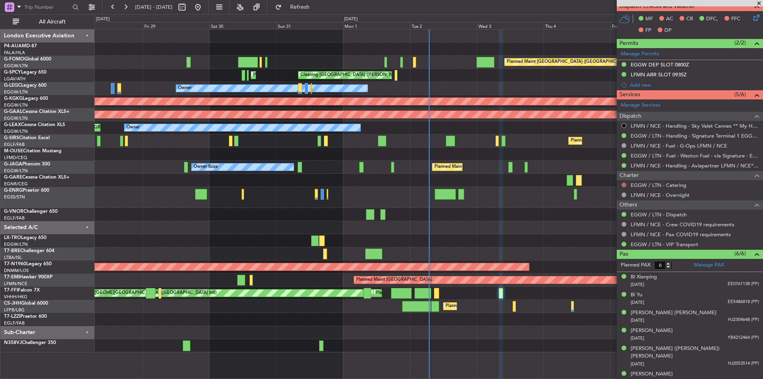
click at [624, 183] on button at bounding box center [623, 184] width 5 height 5
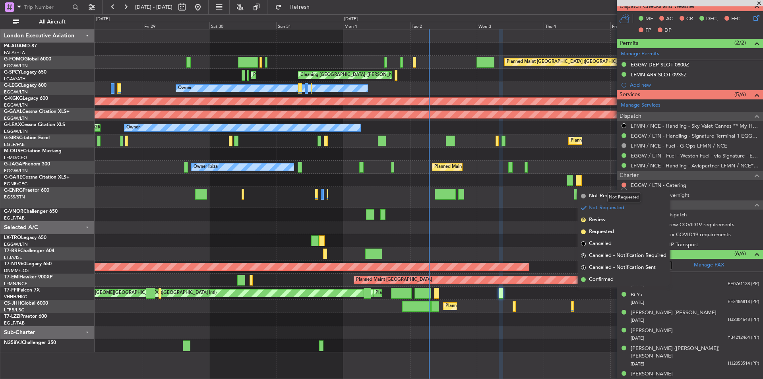
click at [613, 198] on div "Not Requested" at bounding box center [624, 197] width 34 height 10
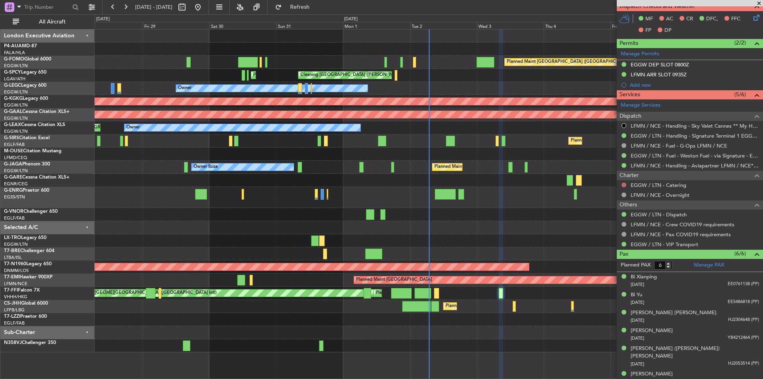
click at [624, 184] on button at bounding box center [623, 184] width 5 height 5
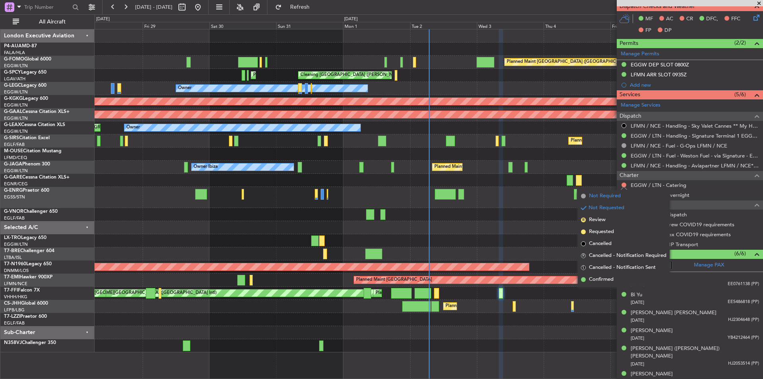
click at [600, 196] on span "Not Required" at bounding box center [605, 196] width 32 height 8
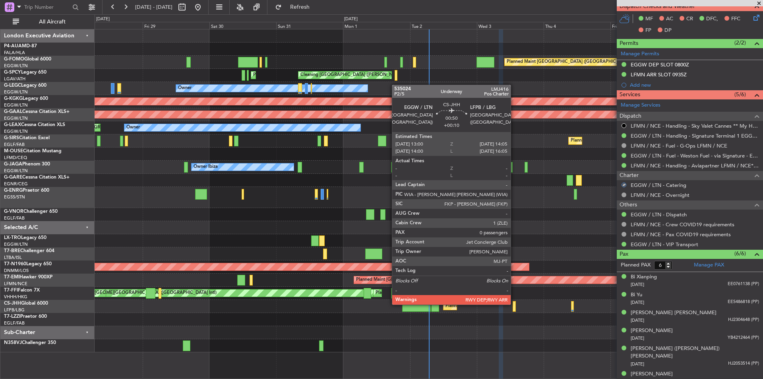
click at [514, 303] on div at bounding box center [513, 306] width 3 height 11
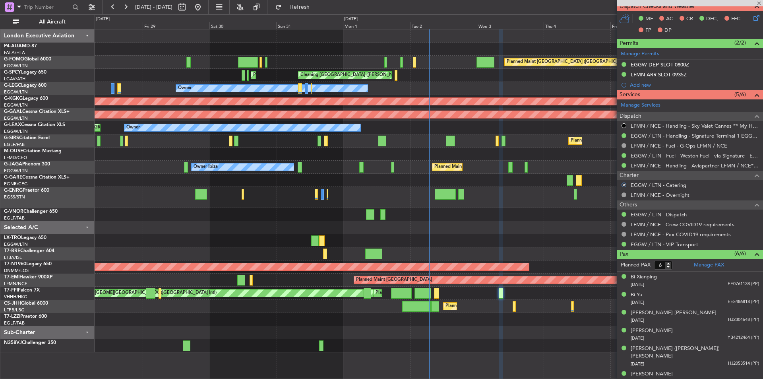
type input "+00:10"
type input "0"
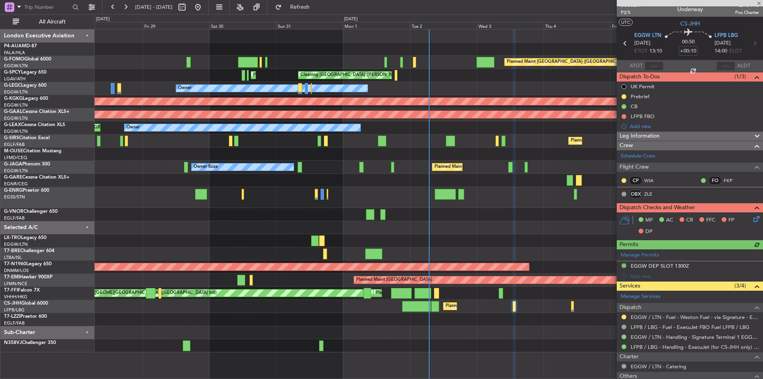
scroll to position [0, 0]
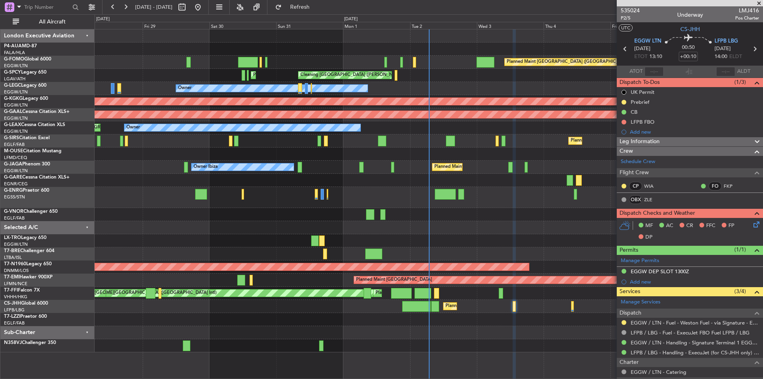
click at [759, 5] on span at bounding box center [759, 3] width 8 height 7
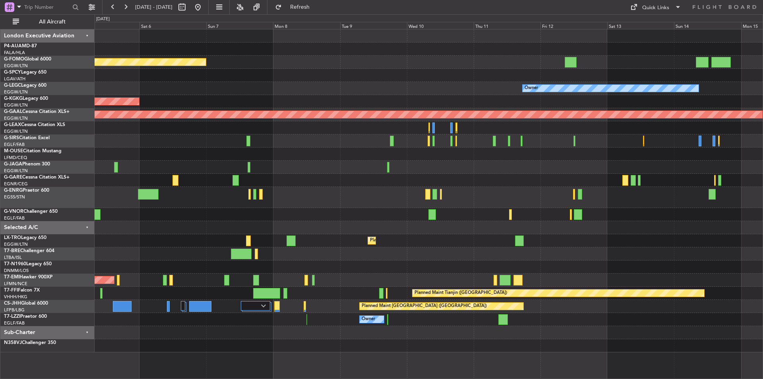
click at [133, 159] on div "Planned Maint London (Luton) Owner AOG Maint Istanbul (Ataturk) Planned Maint D…" at bounding box center [429, 190] width 668 height 323
click at [204, 8] on button at bounding box center [197, 7] width 13 height 13
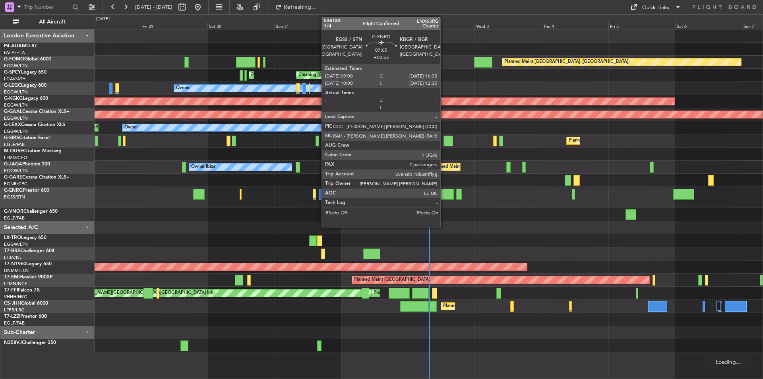
click at [444, 194] on div at bounding box center [442, 194] width 21 height 11
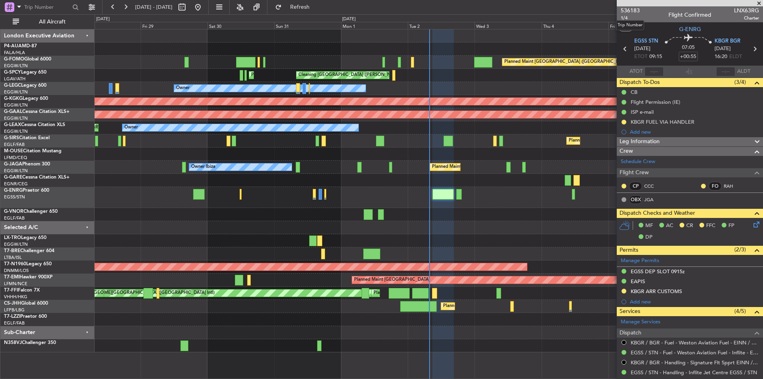
click at [626, 17] on mat-tooltip-component "Trip Number" at bounding box center [629, 25] width 39 height 21
click at [628, 17] on span "1/4" at bounding box center [629, 18] width 19 height 7
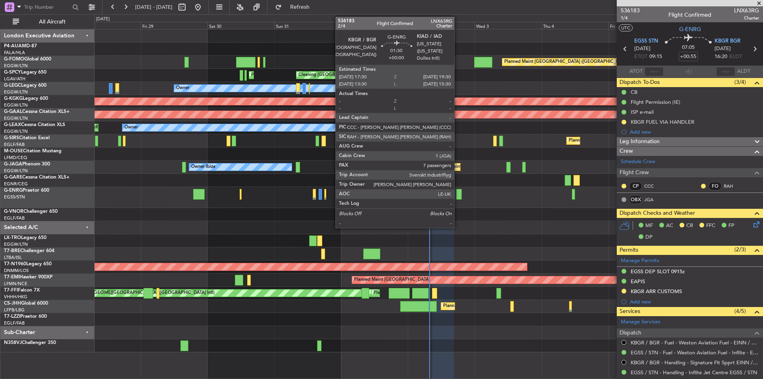
click at [458, 193] on div at bounding box center [459, 194] width 6 height 11
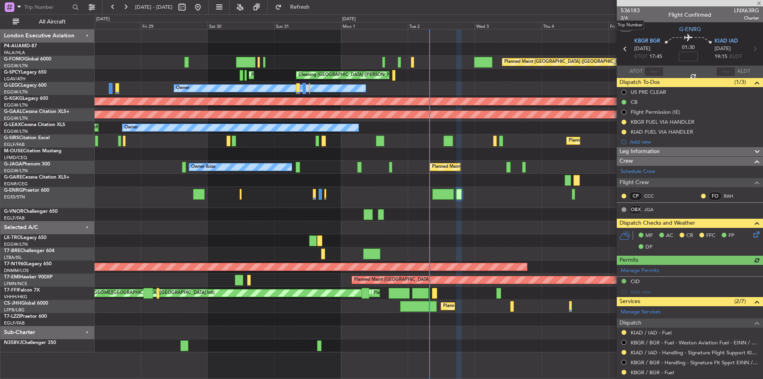
click at [624, 18] on mat-tooltip-component "Trip Number" at bounding box center [629, 25] width 39 height 21
click at [624, 16] on span "2/4" at bounding box center [629, 18] width 19 height 7
click at [314, 13] on button "Refresh" at bounding box center [295, 7] width 48 height 13
click at [647, 194] on link "CCC" at bounding box center [653, 195] width 18 height 7
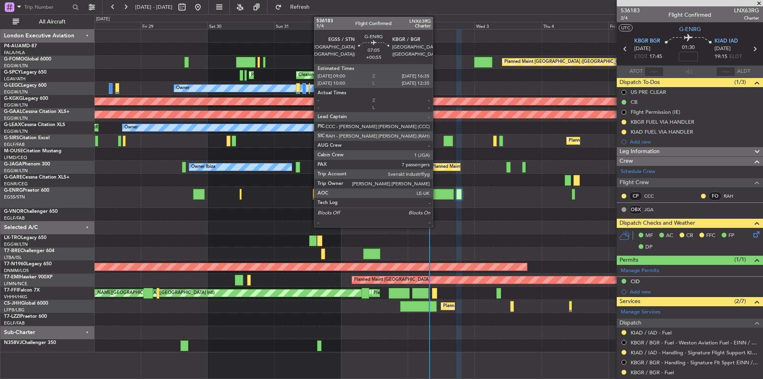
click at [436, 191] on div at bounding box center [442, 194] width 21 height 11
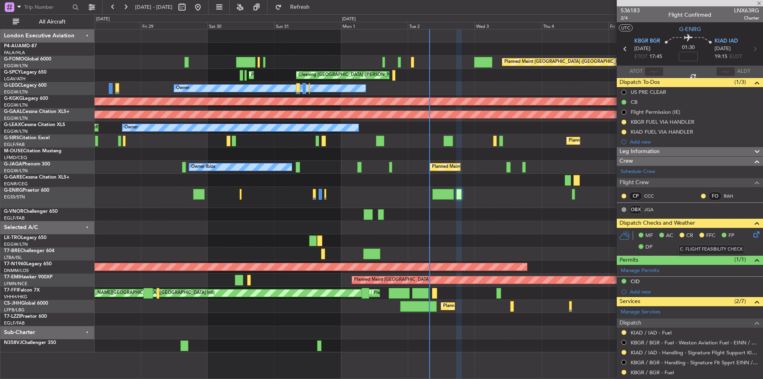
type input "+00:55"
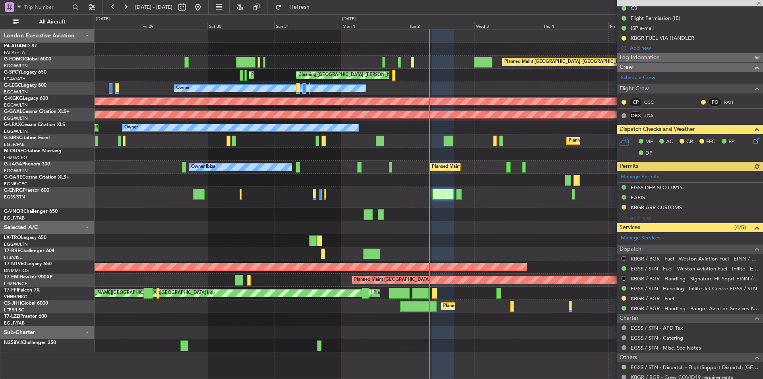
scroll to position [119, 0]
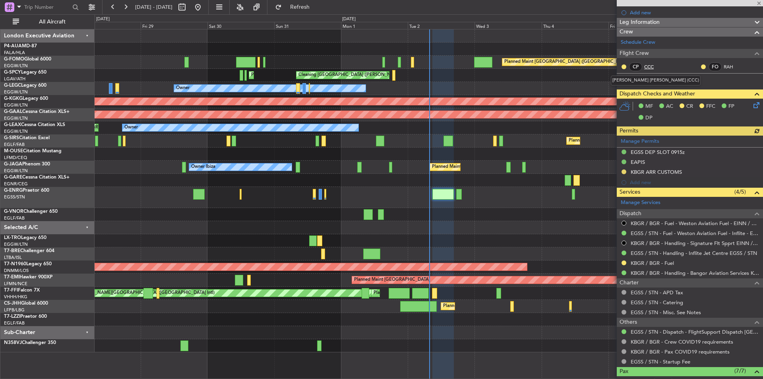
click at [648, 66] on link "CCC" at bounding box center [653, 66] width 18 height 7
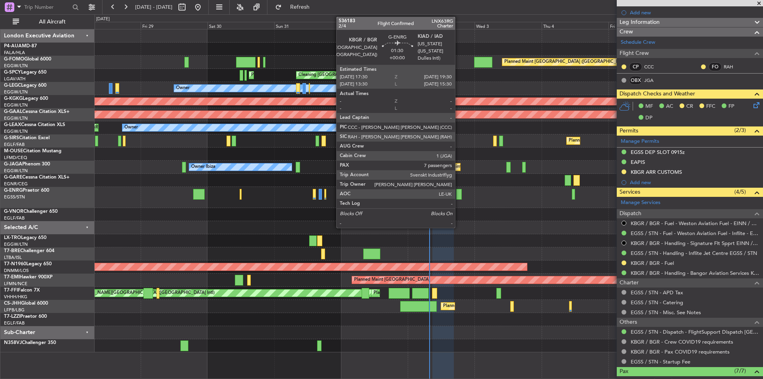
click at [458, 196] on div at bounding box center [459, 194] width 6 height 11
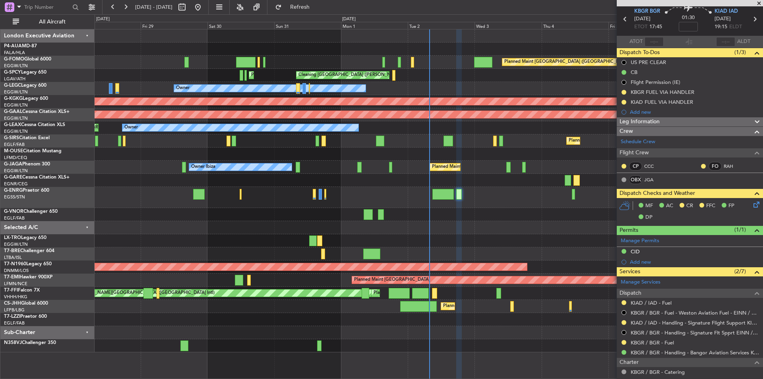
scroll to position [0, 0]
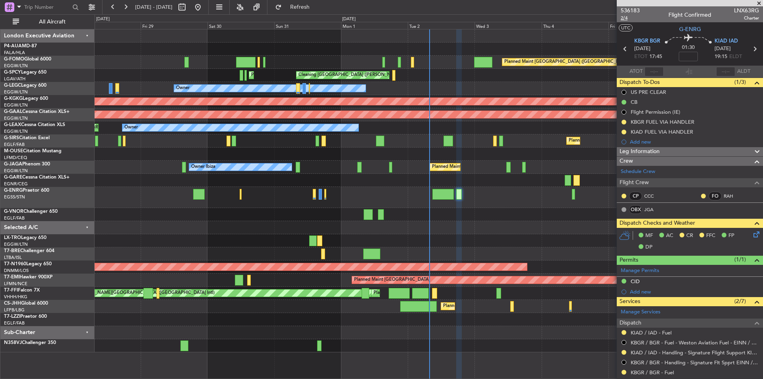
click at [626, 16] on span "2/4" at bounding box center [629, 18] width 19 height 7
click at [317, 5] on span "Refresh" at bounding box center [299, 7] width 33 height 6
click at [651, 196] on link "CCC" at bounding box center [653, 195] width 18 height 7
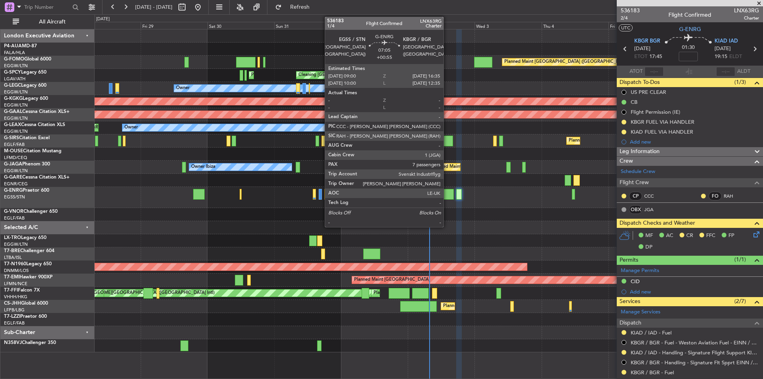
click at [447, 197] on div at bounding box center [442, 194] width 21 height 11
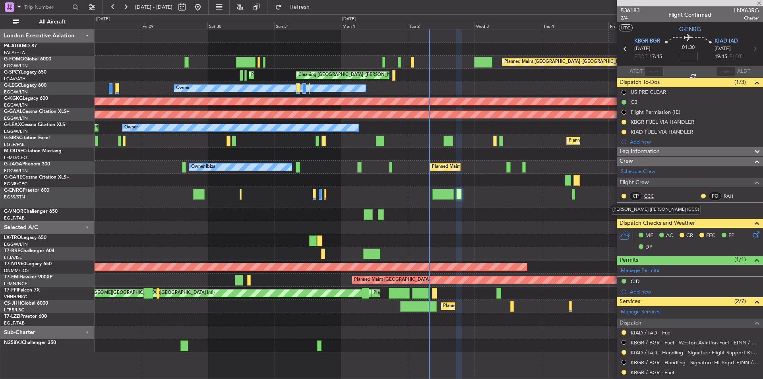
type input "+00:55"
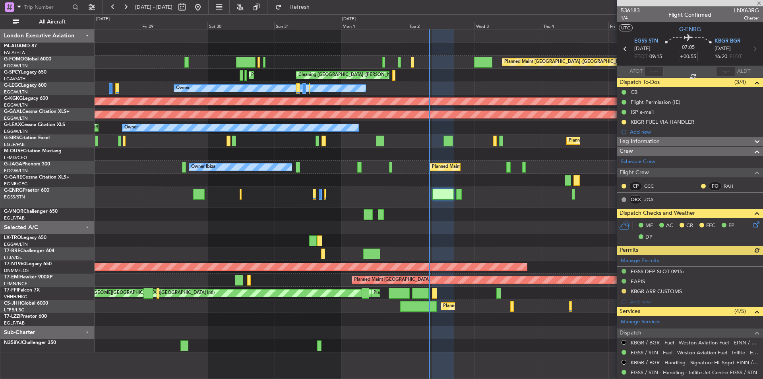
click at [627, 18] on span "1/4" at bounding box center [629, 18] width 19 height 7
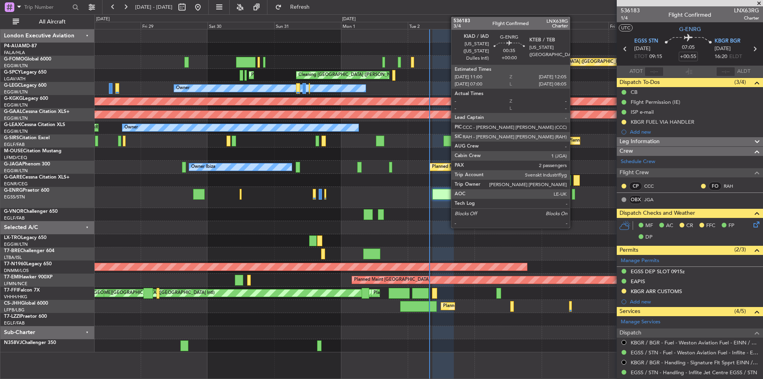
click at [573, 195] on div at bounding box center [573, 194] width 3 height 11
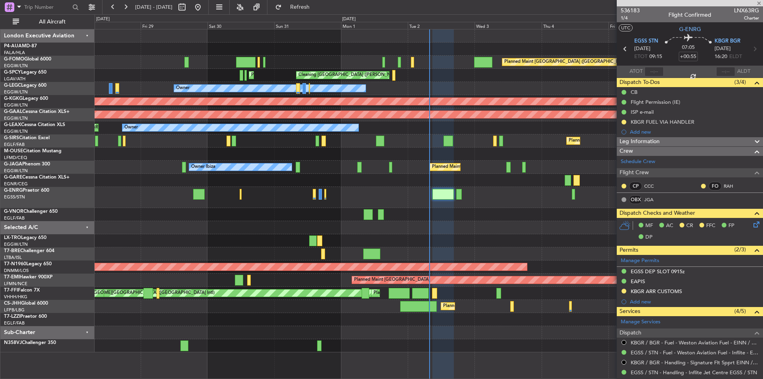
type input "2"
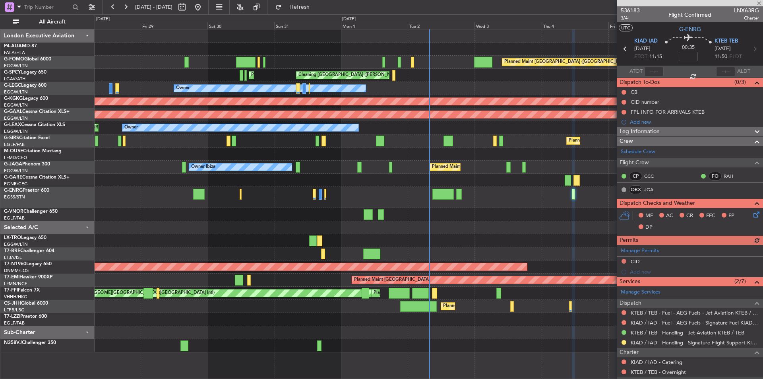
click at [624, 15] on span "3/4" at bounding box center [629, 18] width 19 height 7
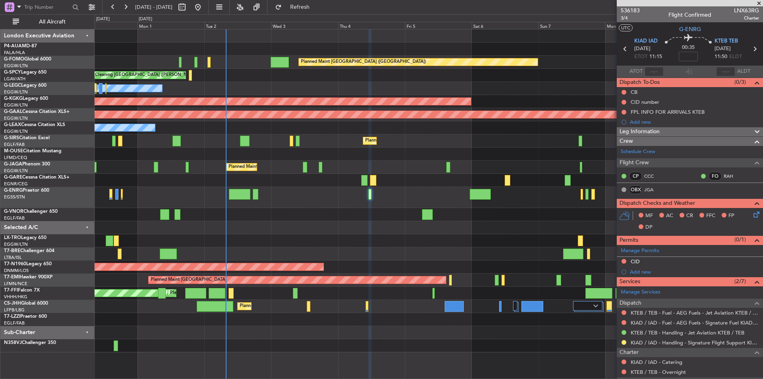
click at [323, 211] on div "Planned Maint London (Luton) Cleaning Athens (Eleftherios Venizelos Intl) Plann…" at bounding box center [429, 190] width 668 height 323
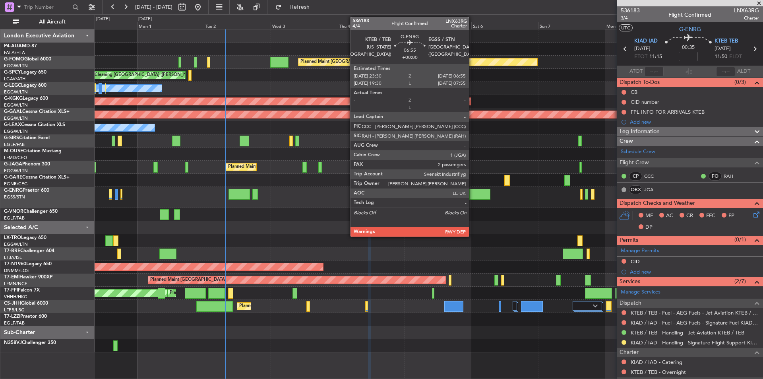
click at [472, 195] on div at bounding box center [479, 194] width 21 height 11
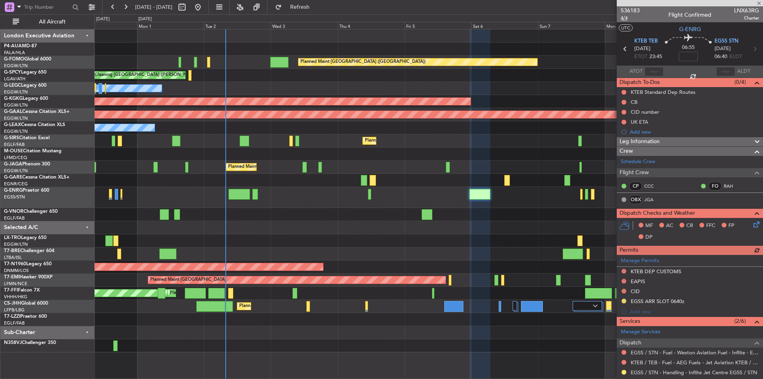
click at [622, 19] on span "4/4" at bounding box center [629, 18] width 19 height 7
click at [625, 18] on span "4/4" at bounding box center [629, 18] width 19 height 7
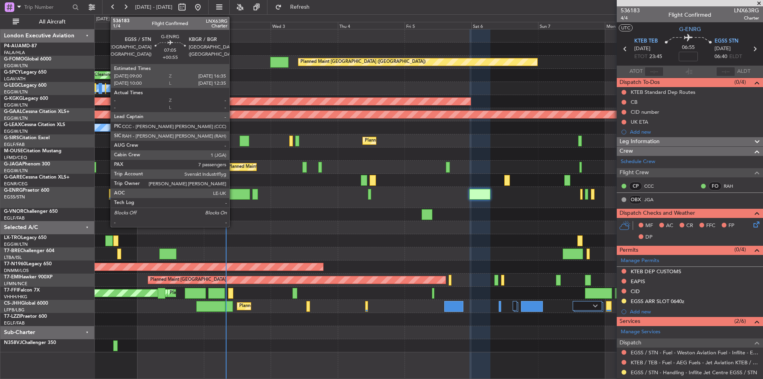
click at [233, 196] on div at bounding box center [238, 194] width 21 height 11
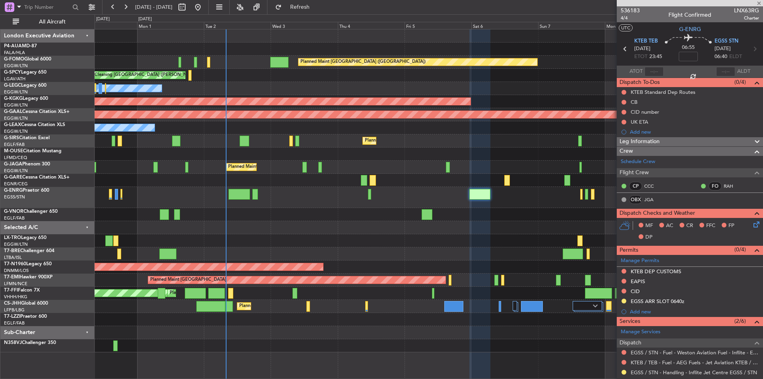
type input "+00:55"
type input "7"
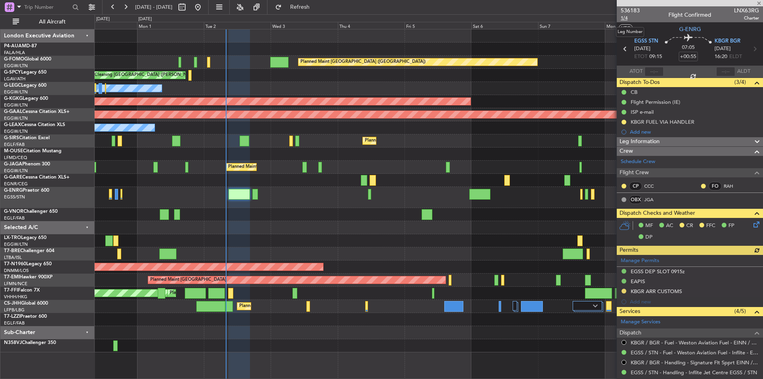
click at [622, 16] on span "1/4" at bounding box center [629, 18] width 19 height 7
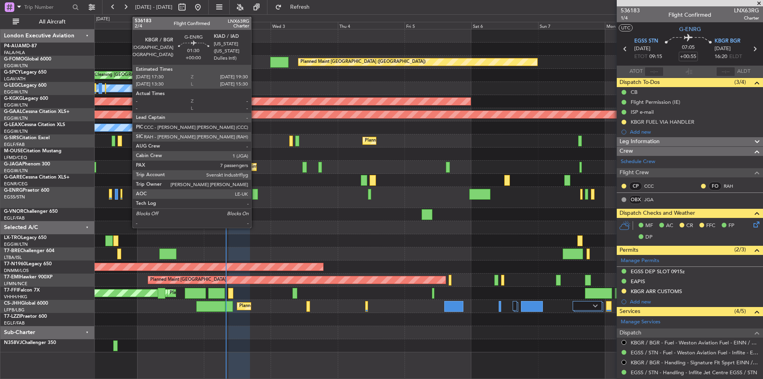
click at [255, 191] on div at bounding box center [255, 194] width 6 height 11
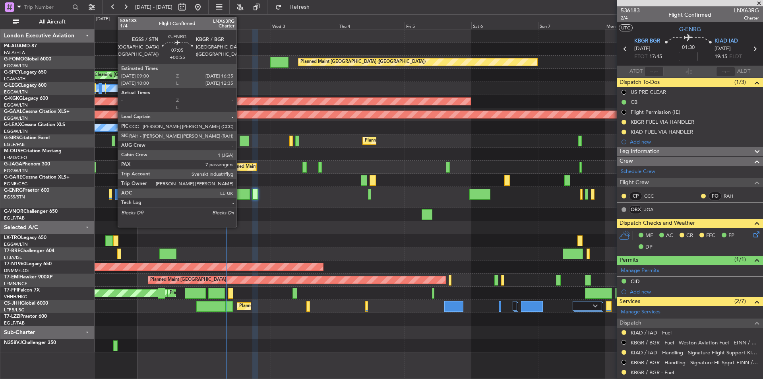
click at [240, 195] on div at bounding box center [238, 194] width 21 height 11
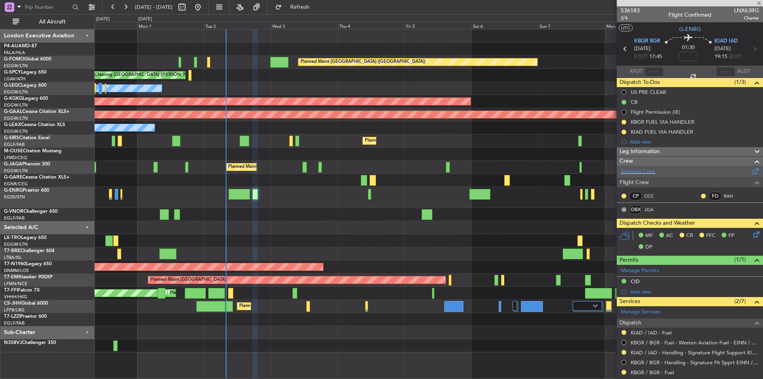
type input "+00:55"
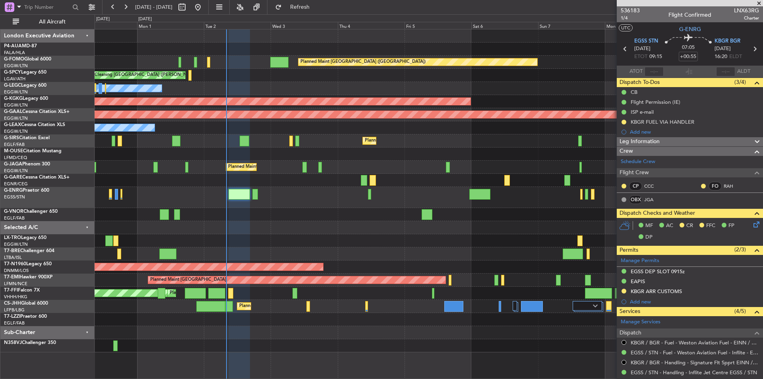
click at [758, 1] on span at bounding box center [759, 3] width 8 height 7
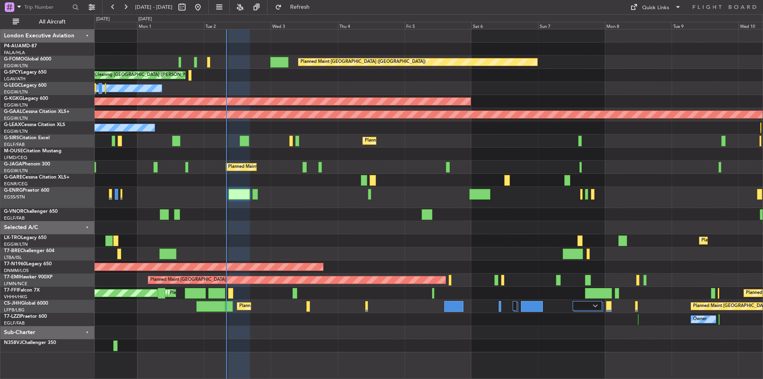
type input "0"
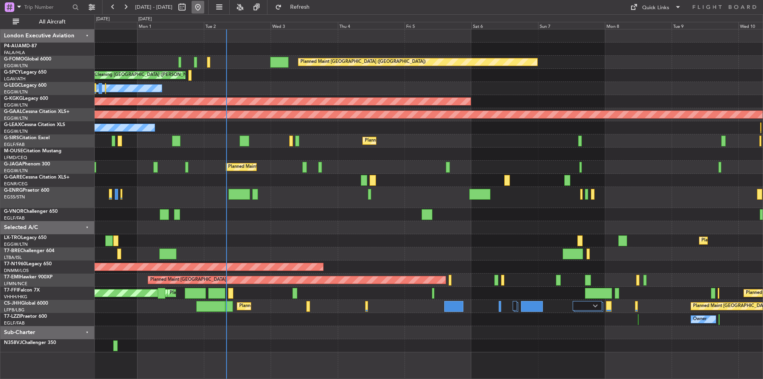
click at [204, 13] on button at bounding box center [197, 7] width 13 height 13
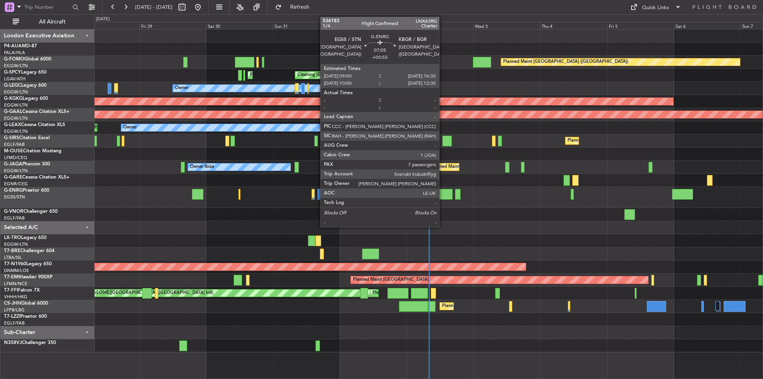
click at [443, 193] on div at bounding box center [441, 194] width 21 height 11
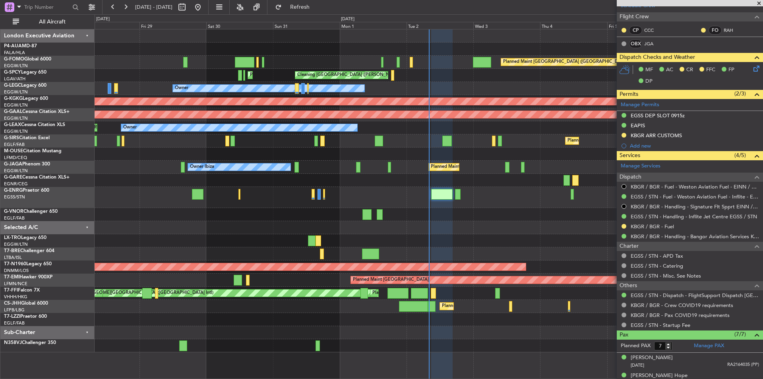
scroll to position [254, 0]
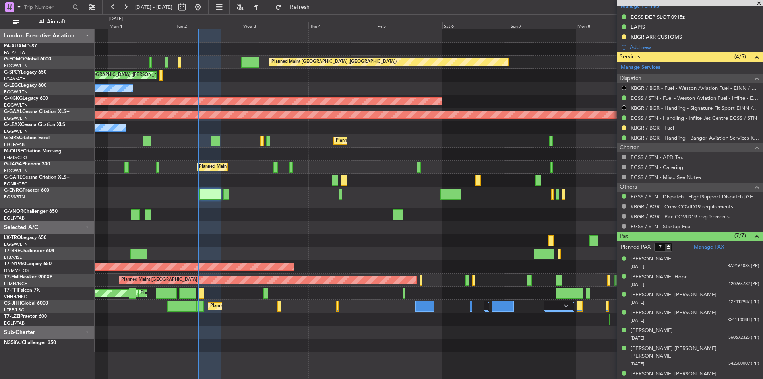
click at [343, 263] on div "Planned Maint London (Luton) Cleaning Athens (Eleftherios Venizelos Intl) Plann…" at bounding box center [429, 190] width 668 height 323
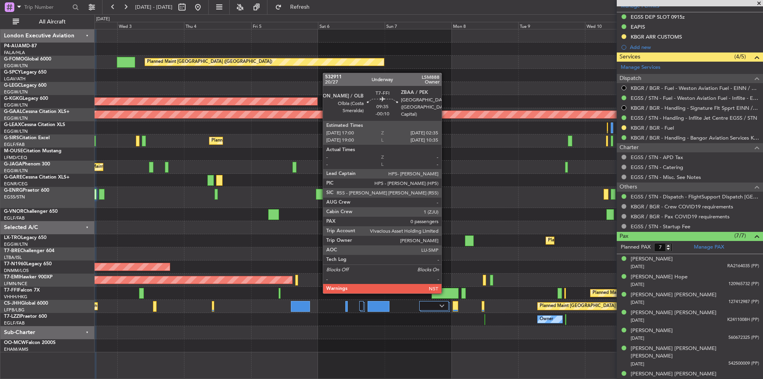
click at [445, 292] on div at bounding box center [444, 293] width 27 height 11
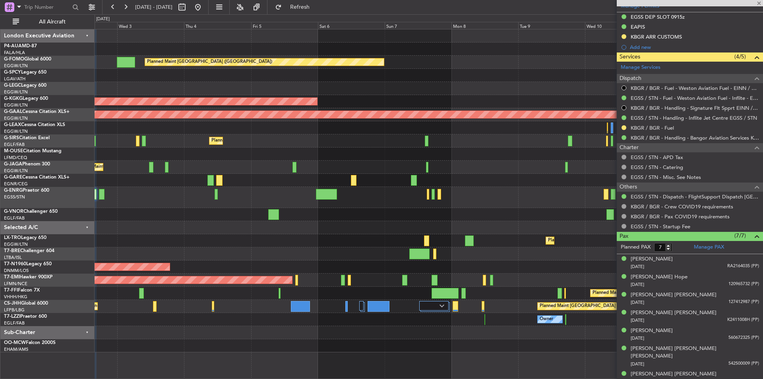
type input "-00:10"
type input "0"
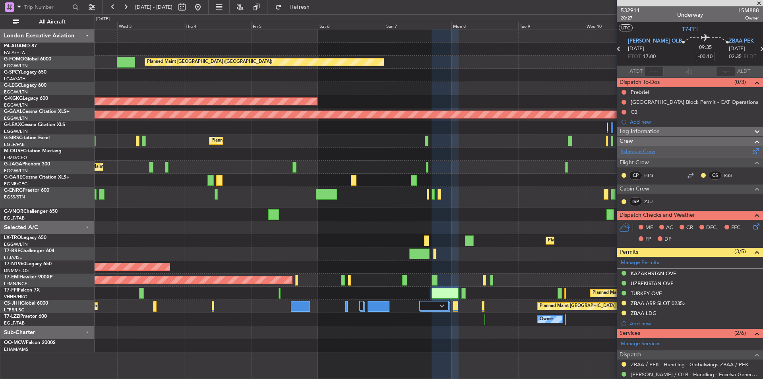
click at [639, 152] on link "Schedule Crew" at bounding box center [637, 152] width 35 height 8
click at [317, 4] on span "Refresh" at bounding box center [299, 7] width 33 height 6
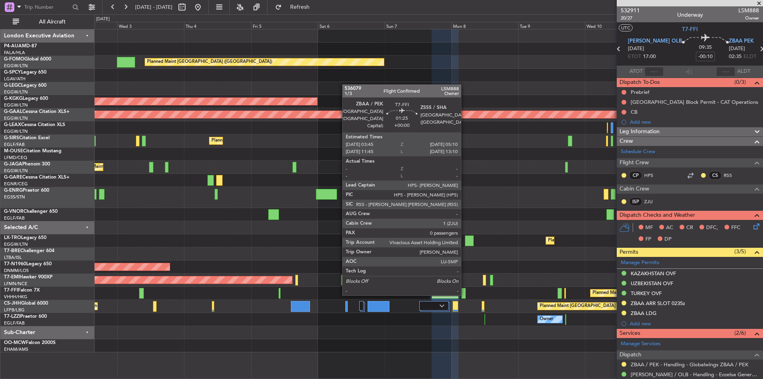
click at [464, 294] on div at bounding box center [463, 293] width 4 height 11
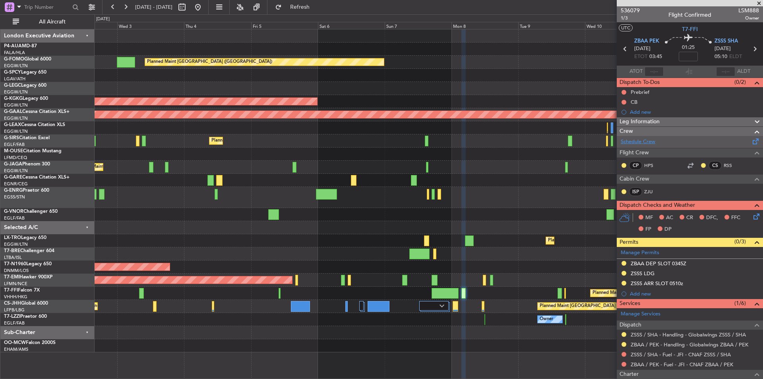
click at [633, 141] on link "Schedule Crew" at bounding box center [637, 142] width 35 height 8
click at [759, 0] on span at bounding box center [759, 3] width 8 height 7
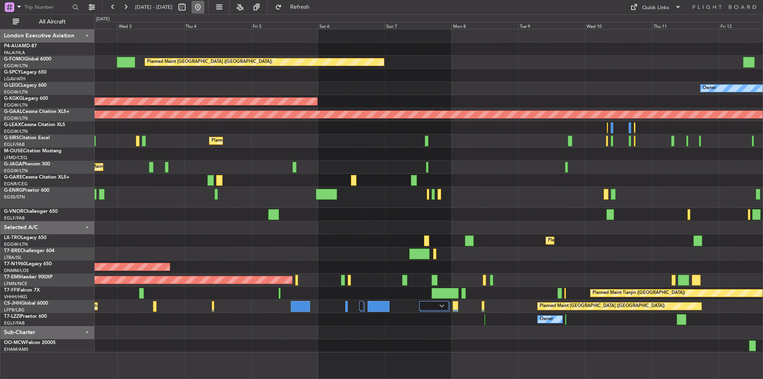
click at [204, 4] on button at bounding box center [197, 7] width 13 height 13
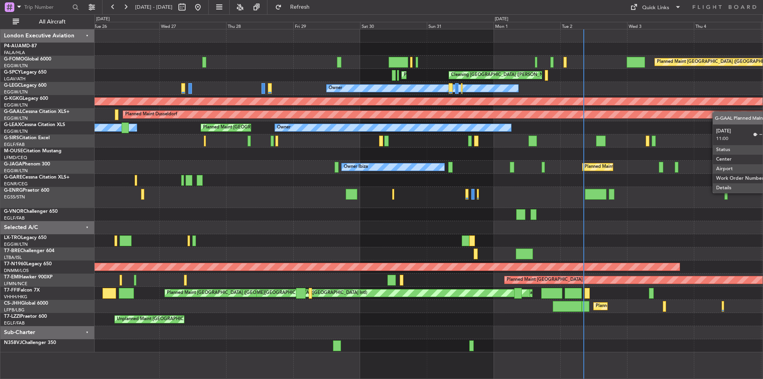
click at [729, 116] on div "Planned Maint London (Luton) Cleaning Athens (Eleftherios Venizelos Intl) Plann…" at bounding box center [429, 190] width 668 height 323
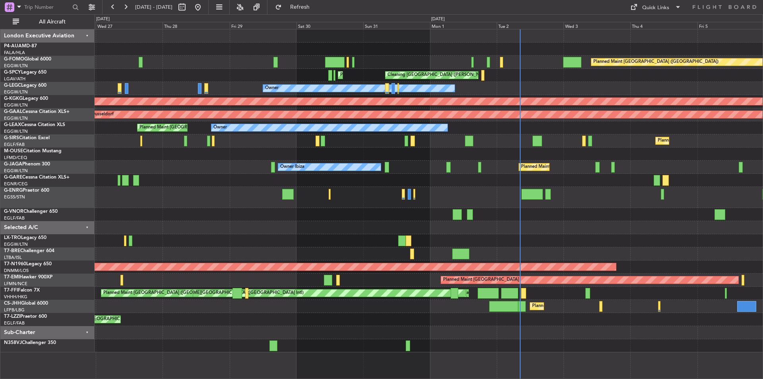
click at [564, 166] on div "Planned Maint London (Luton) Owner Ibiza No Crew Cannes (Mandelieu)" at bounding box center [429, 166] width 668 height 13
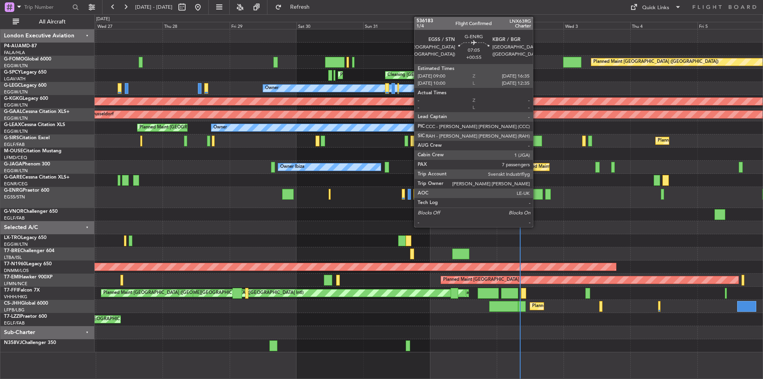
click at [536, 197] on div at bounding box center [531, 194] width 21 height 11
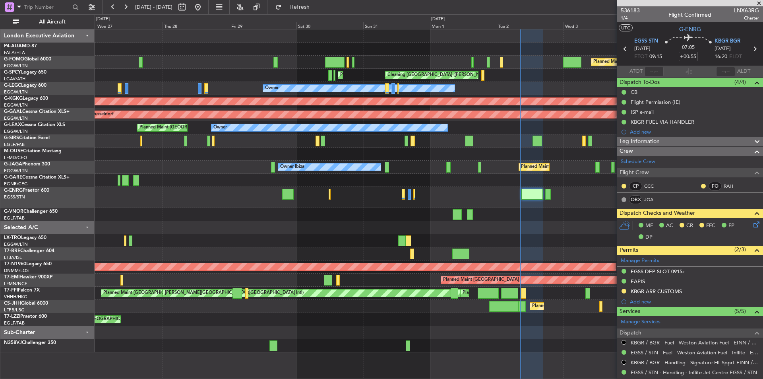
click at [752, 224] on icon at bounding box center [755, 223] width 6 height 6
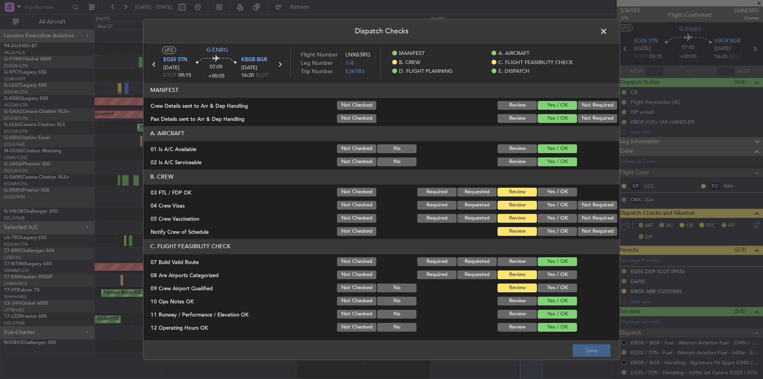
click at [549, 192] on button "Yes / OK" at bounding box center [556, 191] width 39 height 9
click at [586, 202] on button "Not Required" at bounding box center [597, 205] width 39 height 9
click at [586, 216] on button "Not Required" at bounding box center [597, 218] width 39 height 9
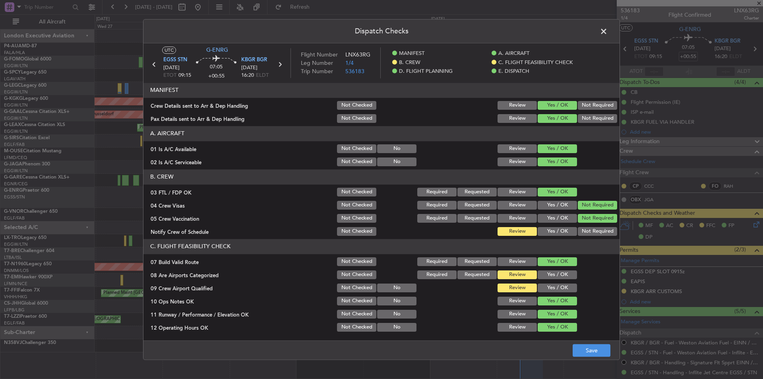
click at [551, 228] on button "Yes / OK" at bounding box center [556, 231] width 39 height 9
click at [561, 274] on button "Yes / OK" at bounding box center [556, 274] width 39 height 9
click at [559, 289] on button "Yes / OK" at bounding box center [556, 287] width 39 height 9
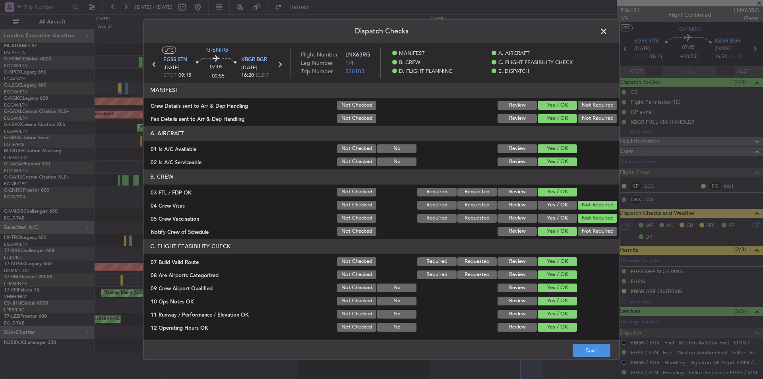
click at [590, 340] on footer "Save" at bounding box center [381, 349] width 476 height 19
click at [589, 348] on button "Save" at bounding box center [591, 350] width 38 height 13
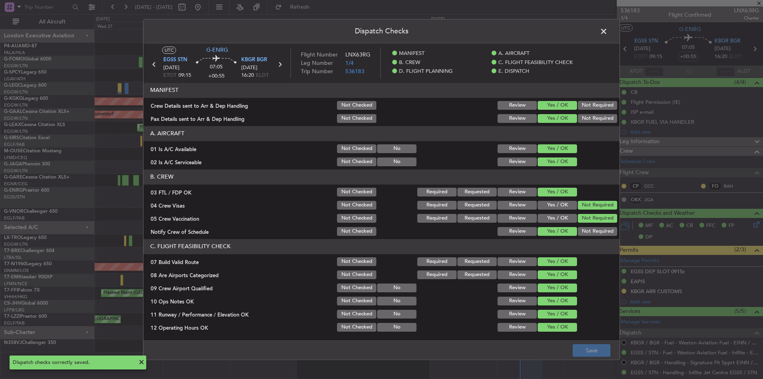
click at [607, 30] on span at bounding box center [607, 33] width 0 height 16
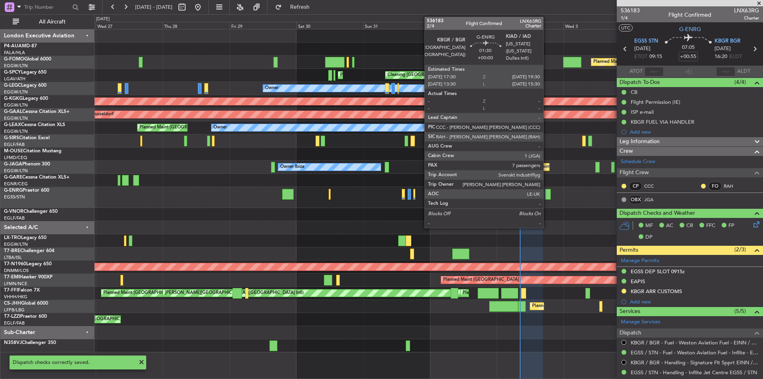
click at [547, 194] on div at bounding box center [548, 194] width 6 height 11
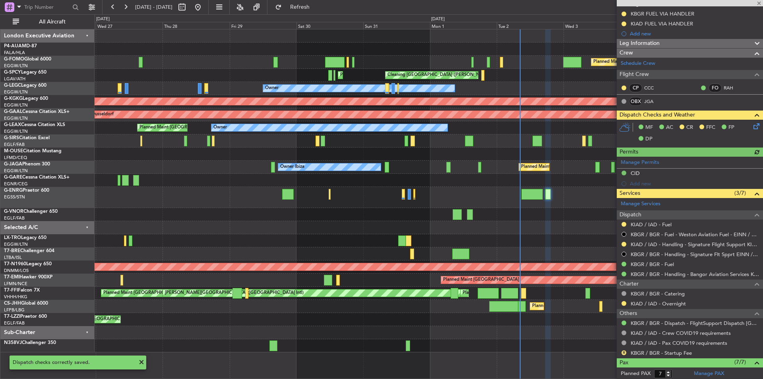
scroll to position [119, 0]
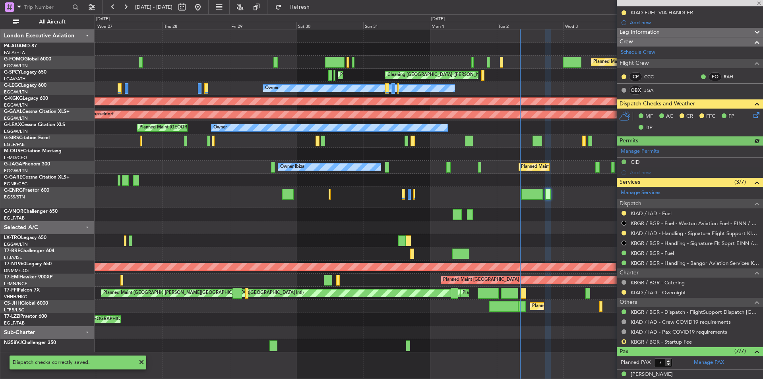
click at [752, 116] on icon at bounding box center [755, 113] width 6 height 6
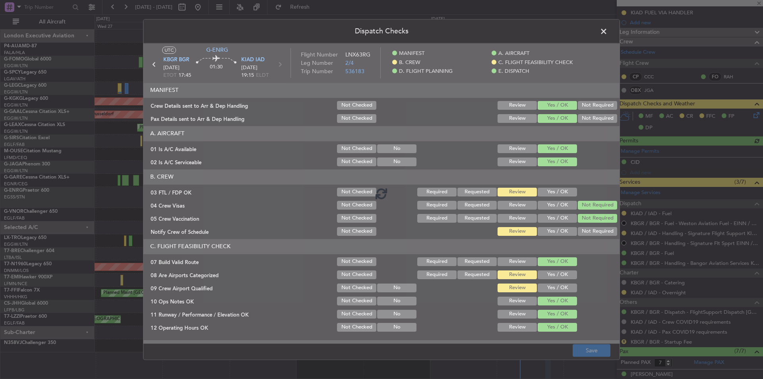
click at [549, 192] on div at bounding box center [381, 193] width 476 height 300
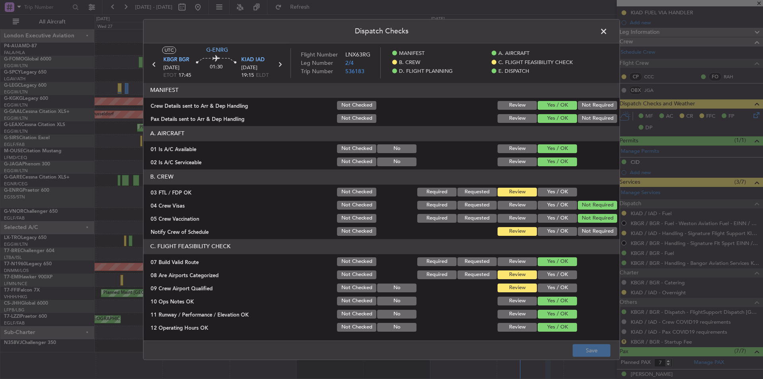
click at [554, 192] on button "Yes / OK" at bounding box center [556, 191] width 39 height 9
click at [553, 232] on button "Yes / OK" at bounding box center [556, 231] width 39 height 9
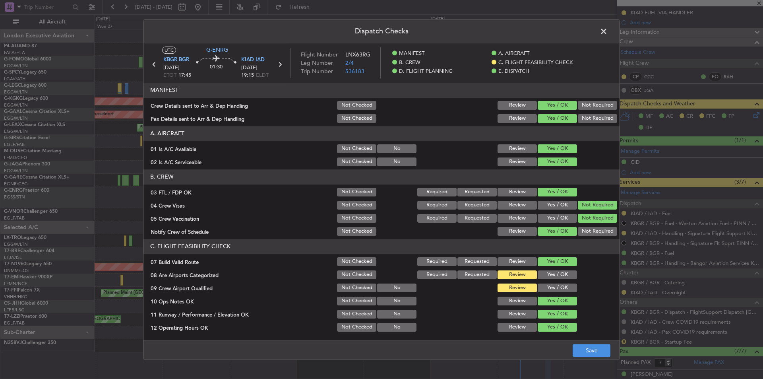
click at [542, 269] on div "Yes / OK" at bounding box center [556, 274] width 40 height 11
click at [547, 276] on button "Yes / OK" at bounding box center [556, 274] width 39 height 9
click at [550, 286] on button "Yes / OK" at bounding box center [556, 287] width 39 height 9
click at [586, 351] on button "Save" at bounding box center [591, 350] width 38 height 13
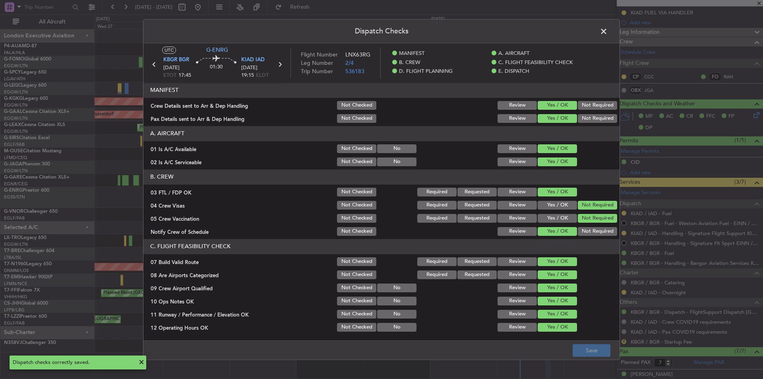
click at [607, 31] on span at bounding box center [607, 33] width 0 height 16
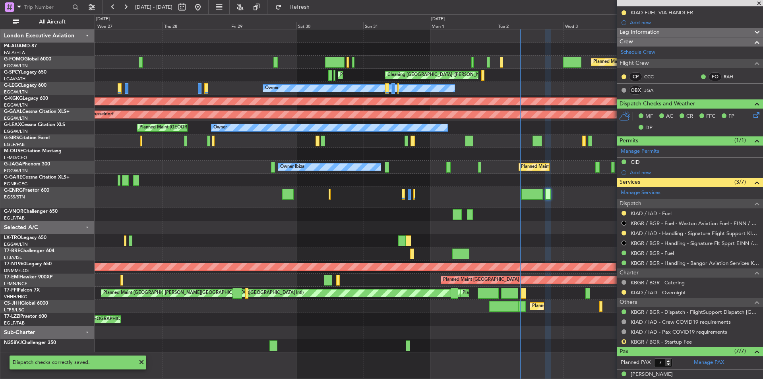
click at [758, 2] on span at bounding box center [759, 3] width 8 height 7
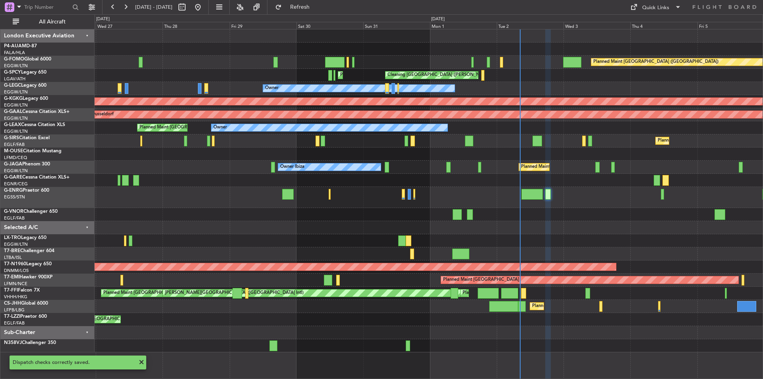
type input "0"
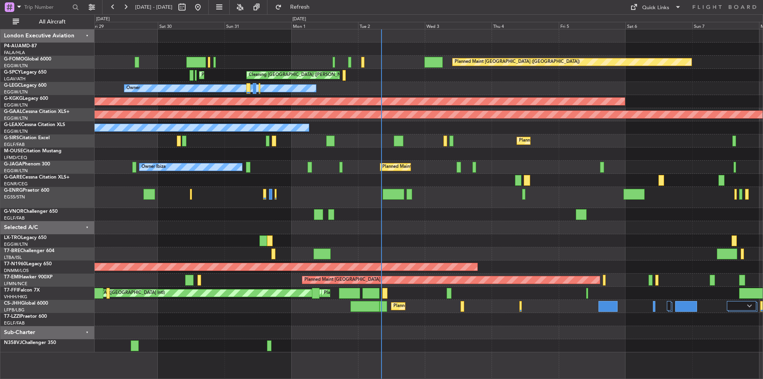
click at [554, 234] on div "Planned Maint London (Luton) Planned Maint Athens (Eleftherios Venizelos Intl) …" at bounding box center [429, 190] width 668 height 323
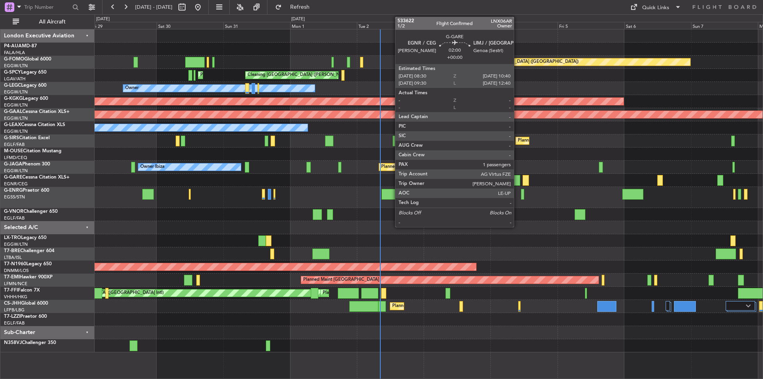
click at [517, 178] on div at bounding box center [517, 180] width 6 height 11
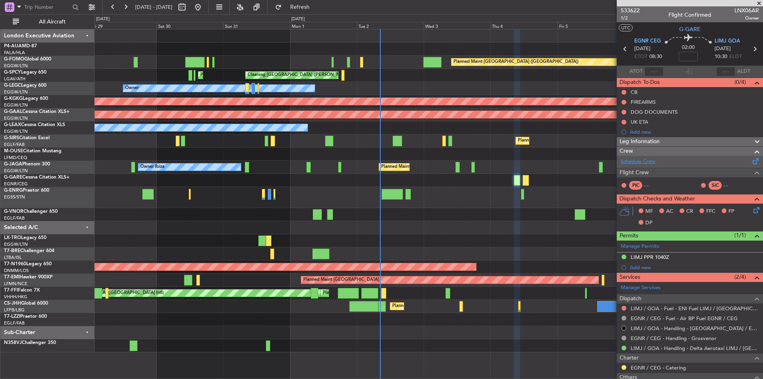
click at [642, 158] on link "Schedule Crew" at bounding box center [637, 162] width 35 height 8
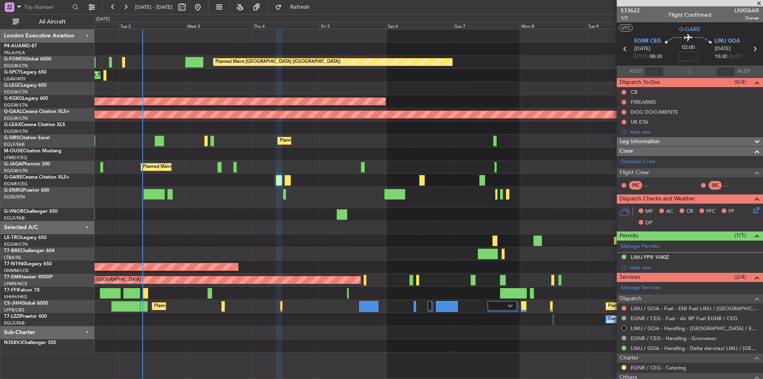
click at [247, 216] on div "Planned Maint London (Luton) Cleaning Athens (Eleftherios Venizelos Intl) Plann…" at bounding box center [429, 190] width 668 height 323
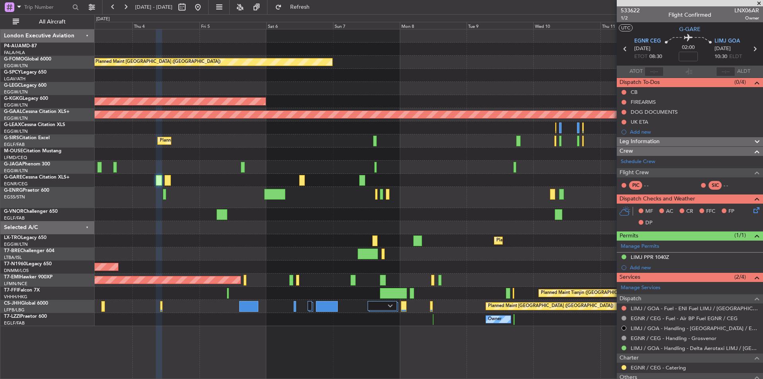
click at [448, 217] on div "Planned Maint London (Luton) Cleaning Athens (Eleftherios Venizelos Intl) Owner…" at bounding box center [429, 177] width 668 height 296
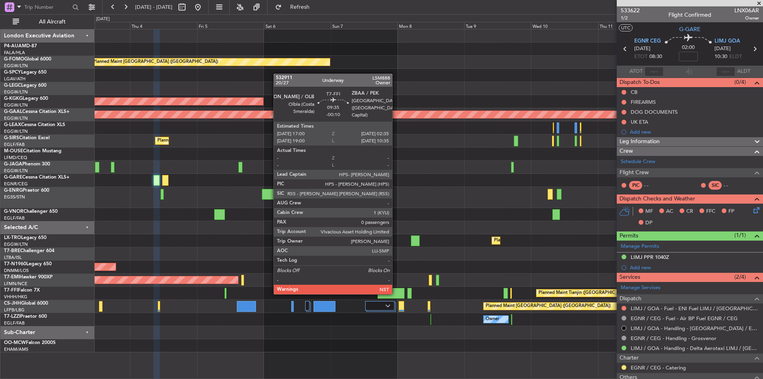
click at [396, 292] on div at bounding box center [390, 293] width 27 height 11
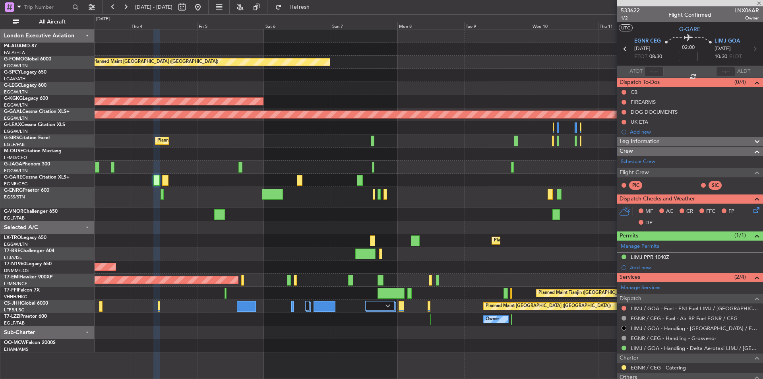
type input "-00:10"
type input "0"
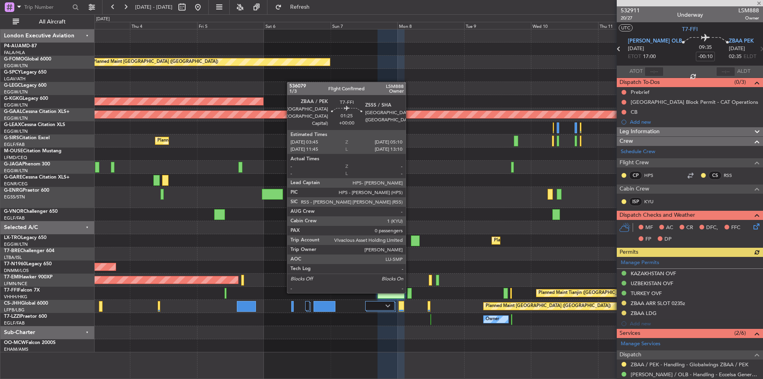
click at [410, 291] on div at bounding box center [409, 293] width 4 height 11
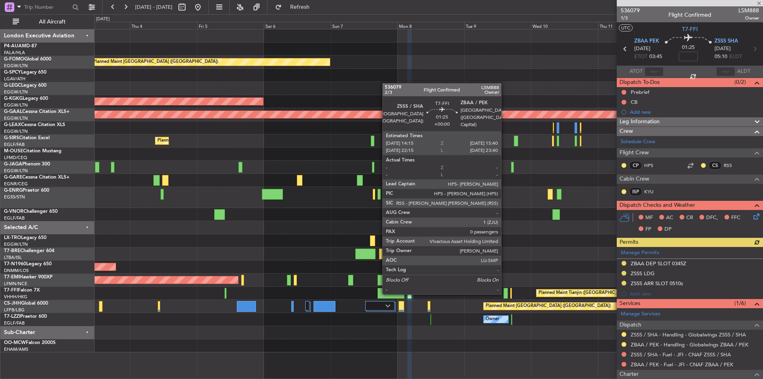
click at [504, 292] on div at bounding box center [505, 293] width 4 height 11
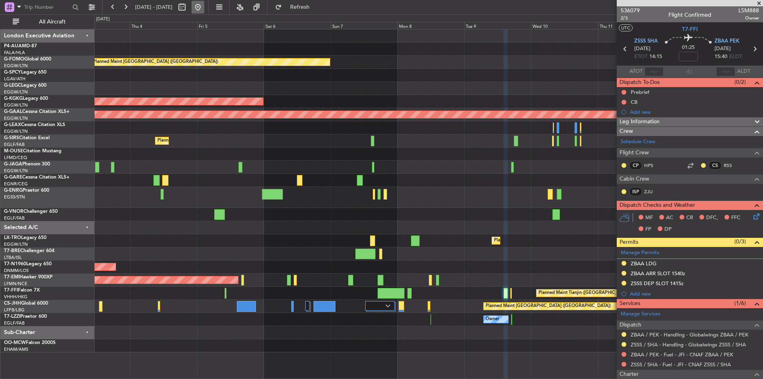
click at [204, 9] on button at bounding box center [197, 7] width 13 height 13
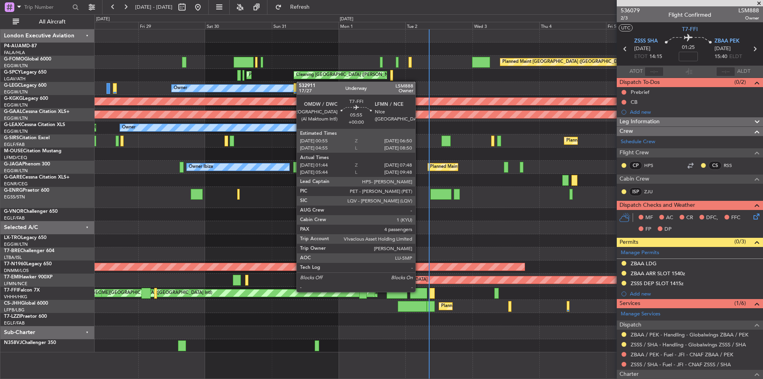
click at [419, 291] on div at bounding box center [418, 293] width 17 height 11
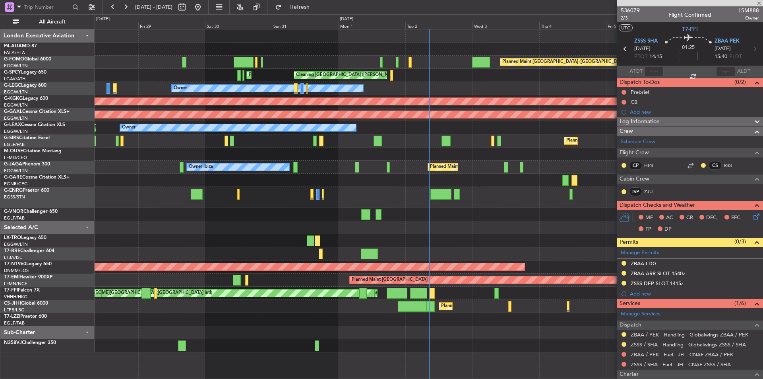
type input "01:44"
type input "07:48"
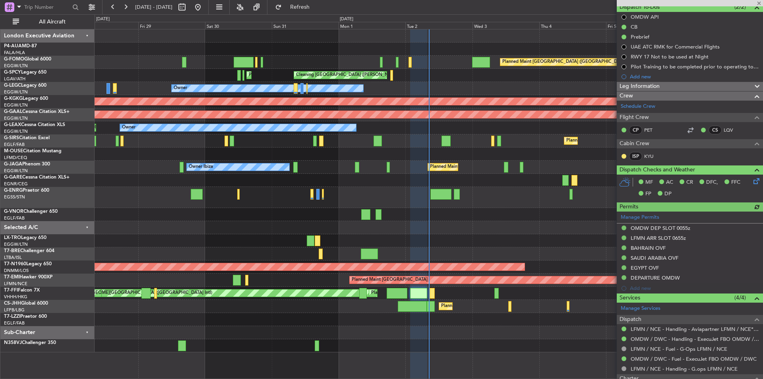
scroll to position [232, 0]
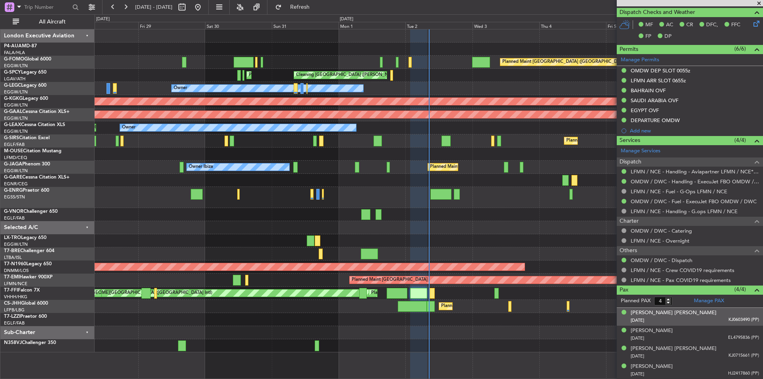
click at [695, 314] on div "Ho Ching Shanice Chung 15/05/1975 KJ0603490 (PP)" at bounding box center [694, 316] width 128 height 15
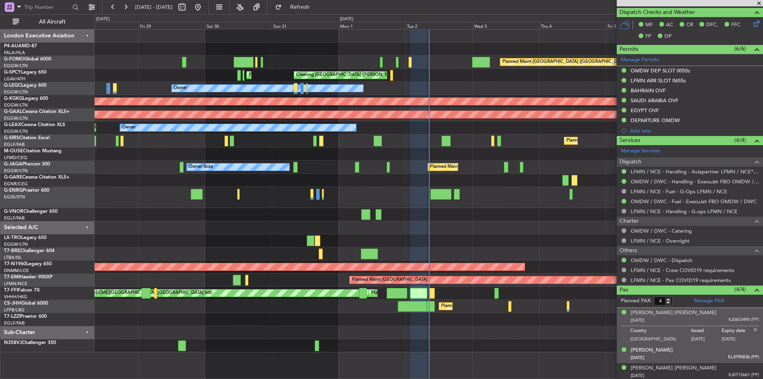
click at [686, 350] on div "Liu Shuo 18/01/1985 EL4795836 (PP)" at bounding box center [694, 353] width 128 height 15
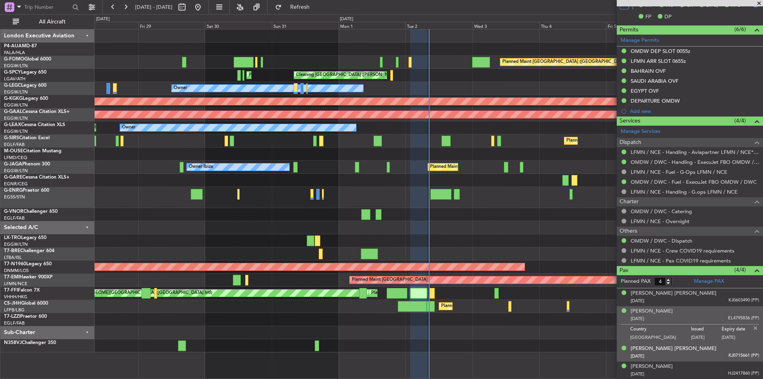
click at [685, 352] on div "19/11/1972 KJ0715661 (PP)" at bounding box center [694, 356] width 128 height 8
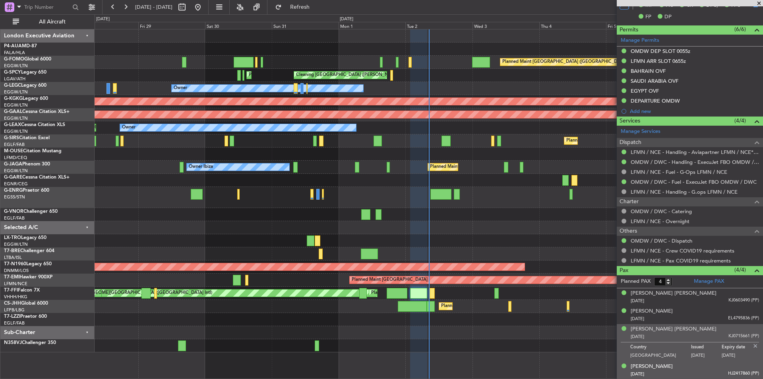
click at [694, 369] on div "Ziyi Zhang 09/02/1979 HJ2417860 (PP)" at bounding box center [694, 369] width 128 height 15
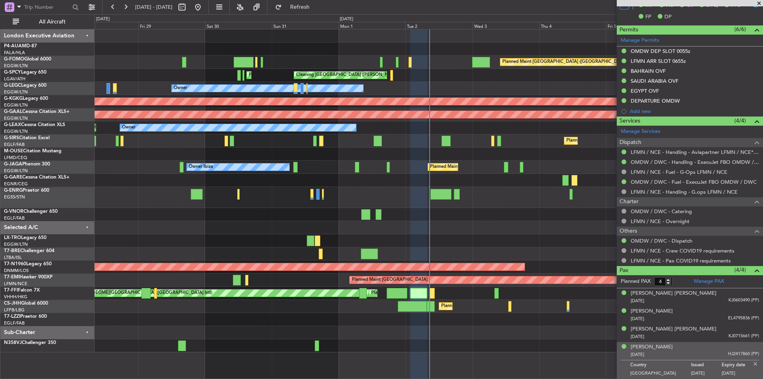
click at [759, 4] on span at bounding box center [759, 3] width 8 height 7
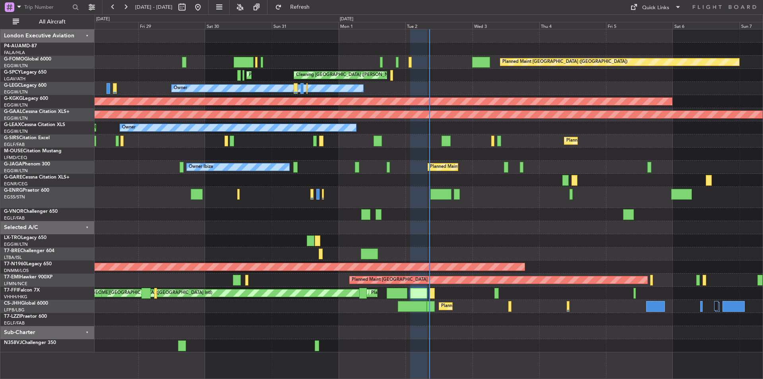
type input "0"
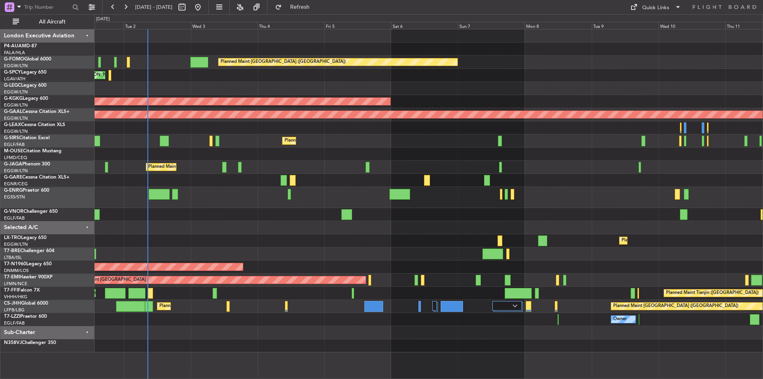
click at [342, 261] on div "Planned Maint London (Luton) Cleaning Athens (Eleftherios Venizelos Intl) Plann…" at bounding box center [429, 190] width 668 height 323
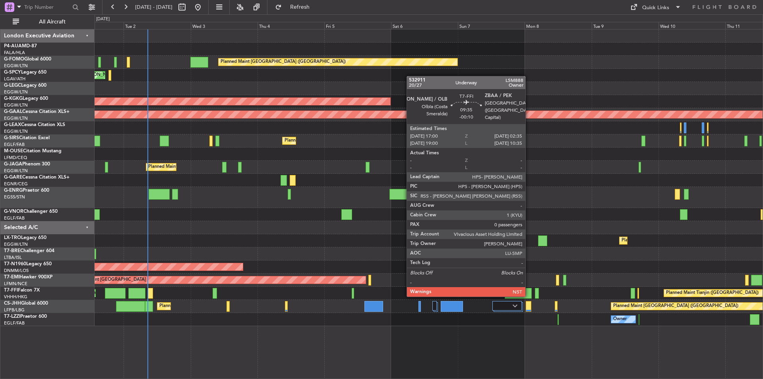
click at [529, 295] on div at bounding box center [517, 293] width 27 height 11
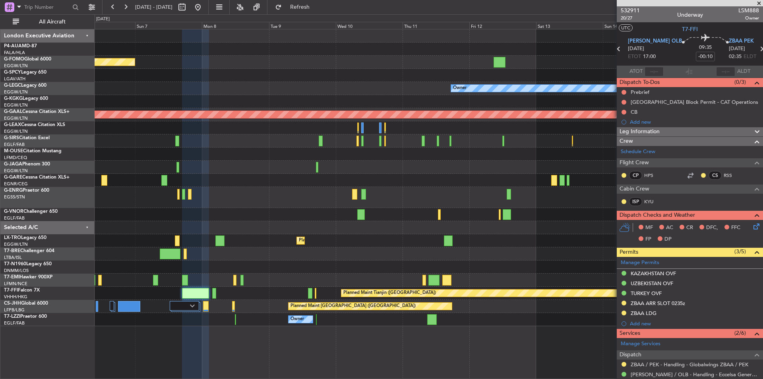
click at [257, 276] on div "Planned Maint [GEOGRAPHIC_DATA]" at bounding box center [429, 279] width 668 height 13
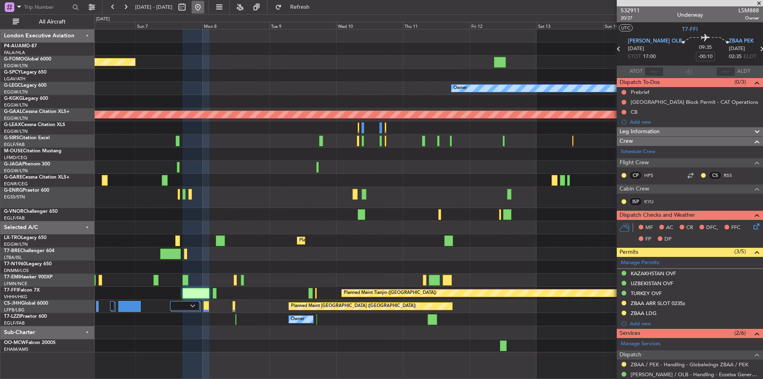
click at [204, 8] on button at bounding box center [197, 7] width 13 height 13
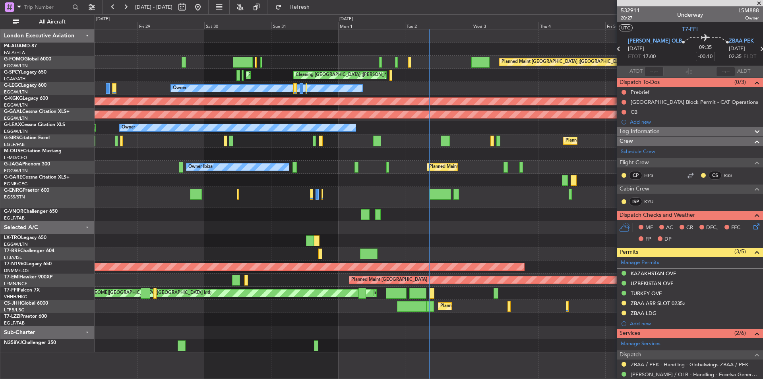
click at [761, 4] on span at bounding box center [759, 3] width 8 height 7
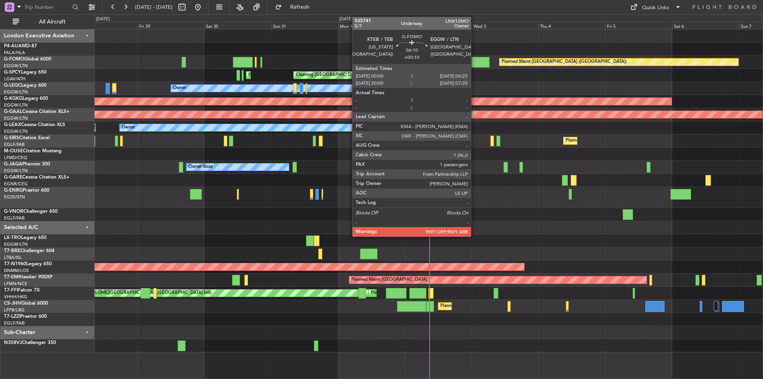
click at [474, 61] on div at bounding box center [480, 62] width 18 height 11
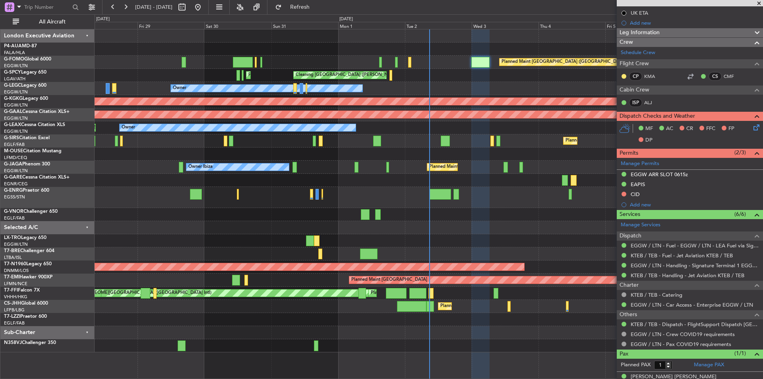
scroll to position [119, 0]
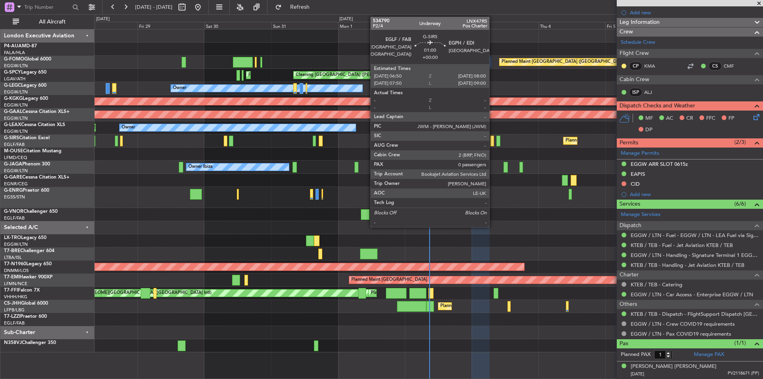
click at [493, 142] on div at bounding box center [492, 140] width 4 height 11
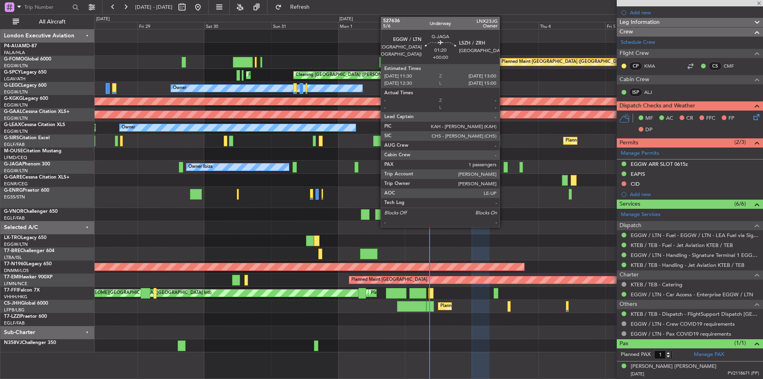
type input "0"
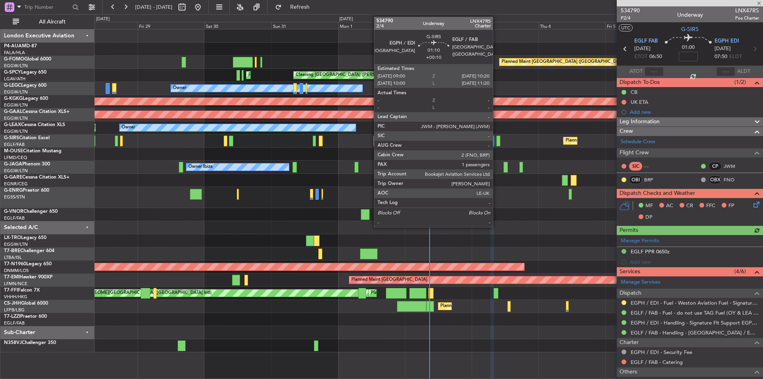
click at [496, 140] on div at bounding box center [498, 140] width 4 height 11
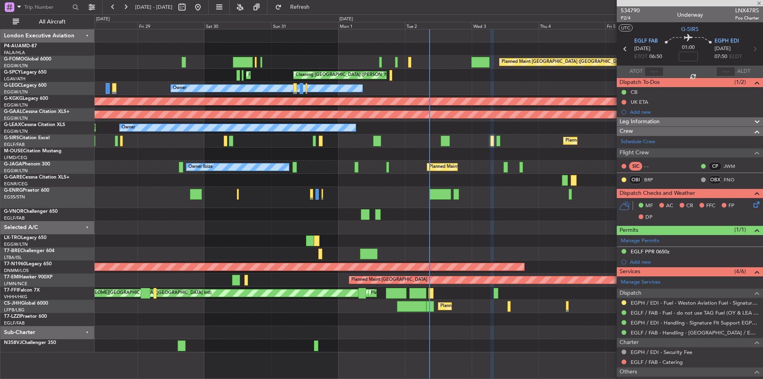
type input "+00:10"
type input "1"
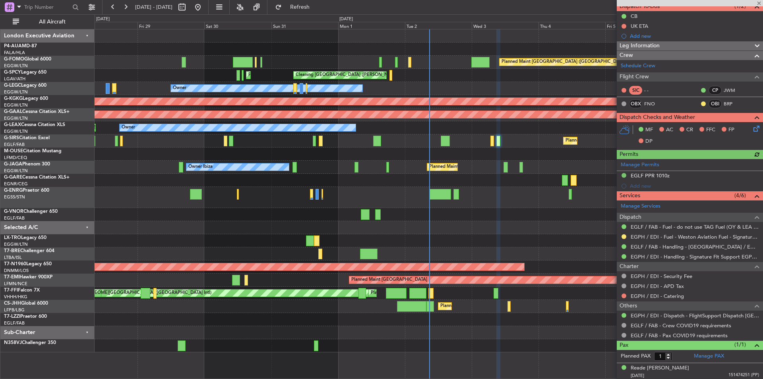
scroll to position [77, 0]
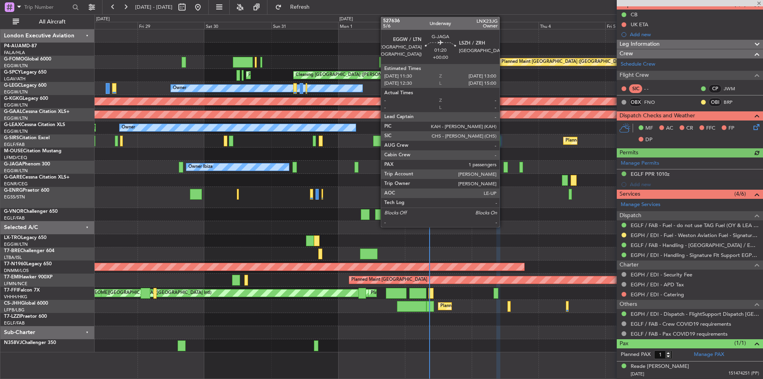
click at [503, 172] on div at bounding box center [505, 167] width 4 height 11
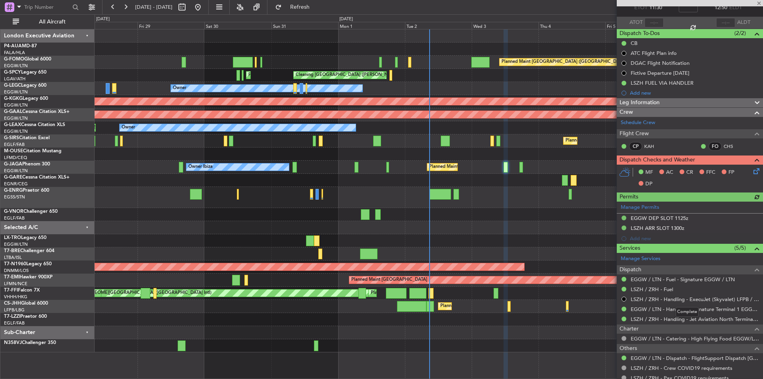
scroll to position [93, 0]
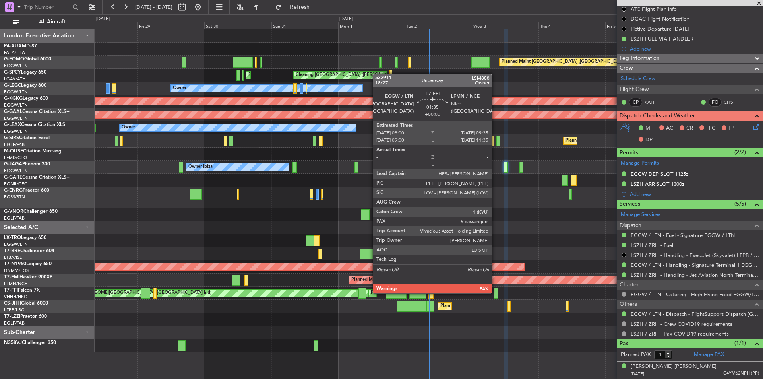
click at [495, 292] on div at bounding box center [495, 293] width 5 height 11
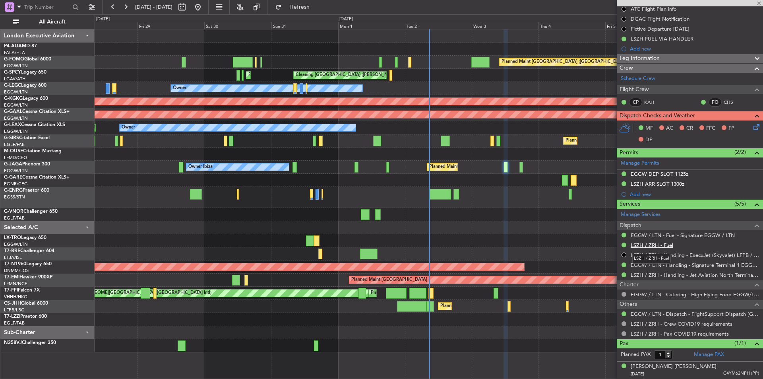
type input "6"
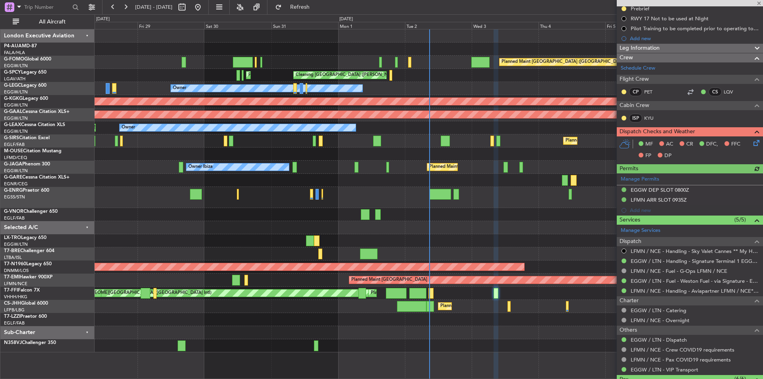
scroll to position [218, 0]
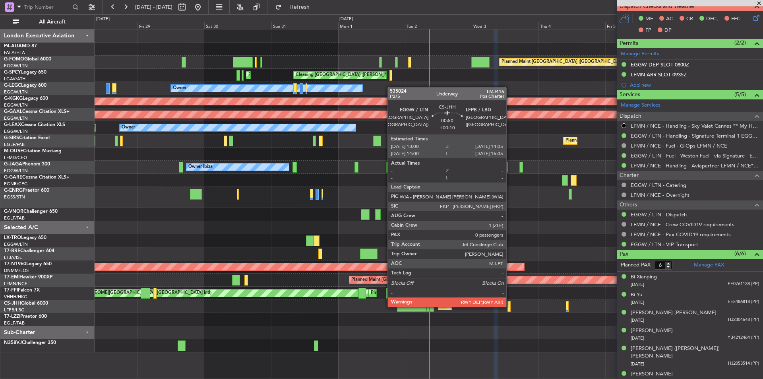
click at [510, 306] on div at bounding box center [508, 306] width 3 height 11
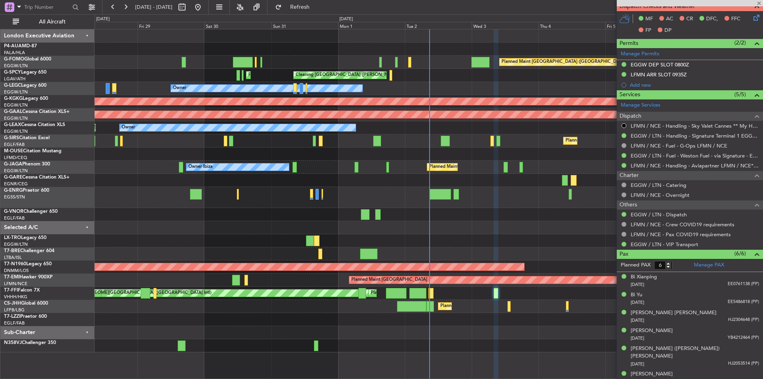
type input "+00:10"
type input "0"
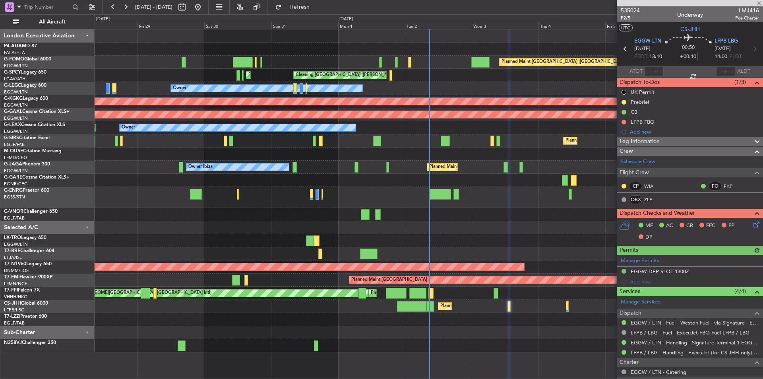
scroll to position [60, 0]
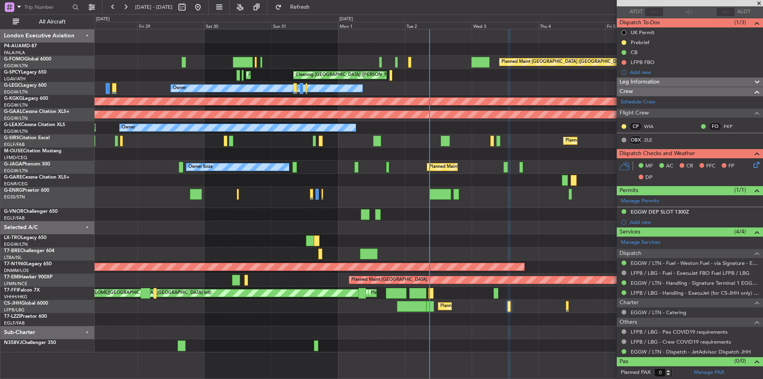
click at [758, 5] on span at bounding box center [759, 3] width 8 height 7
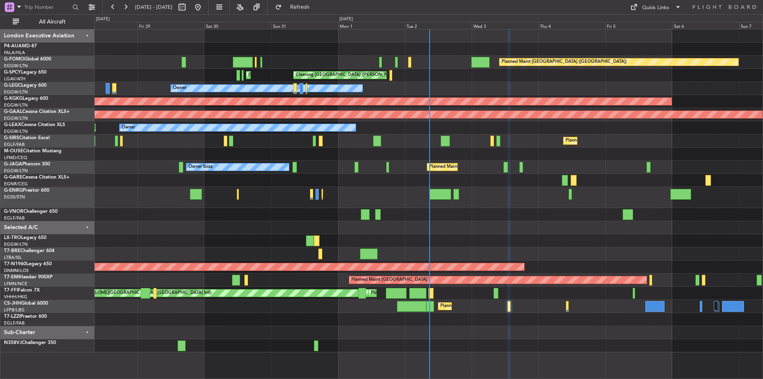
scroll to position [0, 0]
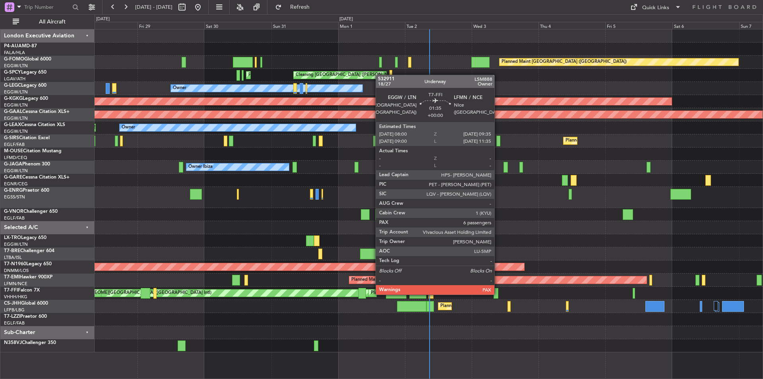
click at [498, 294] on div at bounding box center [495, 293] width 5 height 11
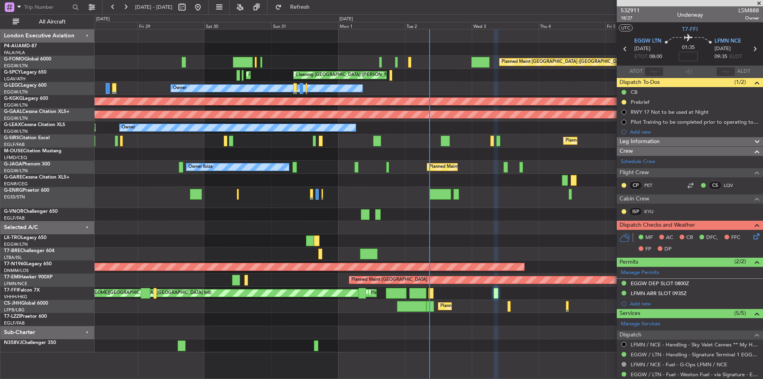
click at [760, 3] on span at bounding box center [759, 3] width 8 height 7
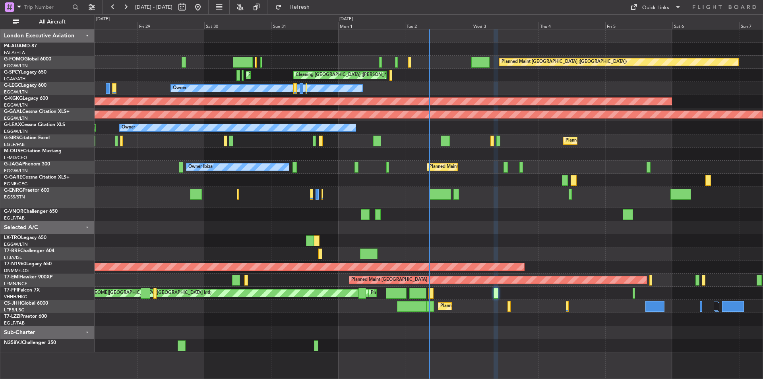
type input "0"
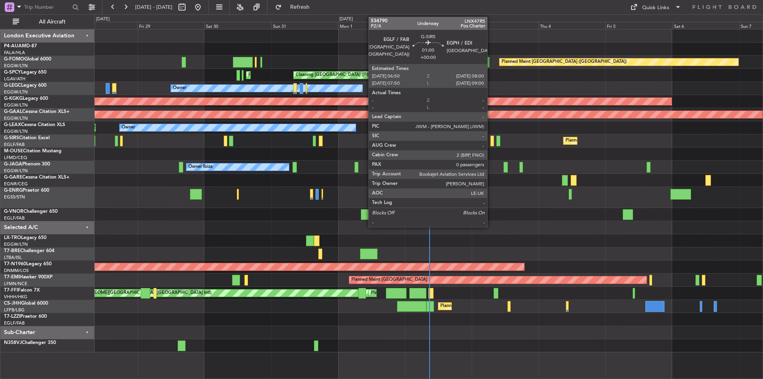
click at [491, 139] on div at bounding box center [492, 140] width 4 height 11
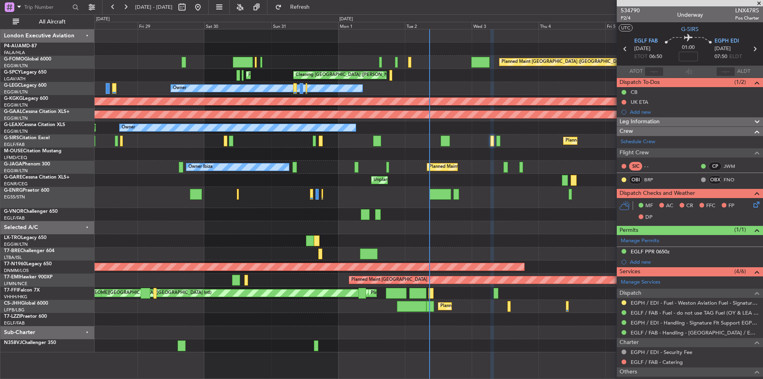
click at [626, 361] on div at bounding box center [623, 361] width 6 height 6
click at [624, 361] on button at bounding box center [623, 361] width 5 height 5
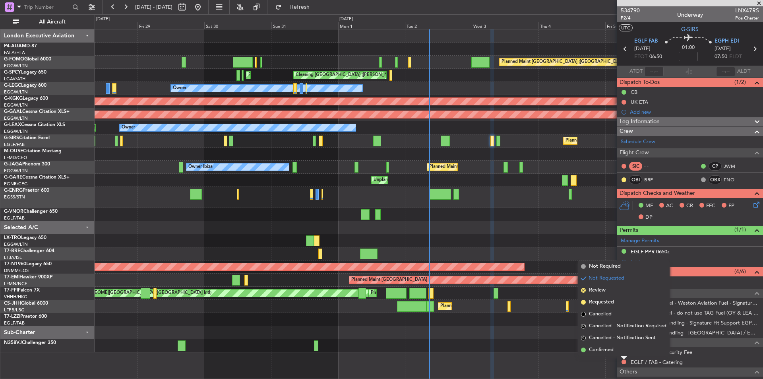
click at [617, 347] on li "Confirmed" at bounding box center [624, 350] width 92 height 12
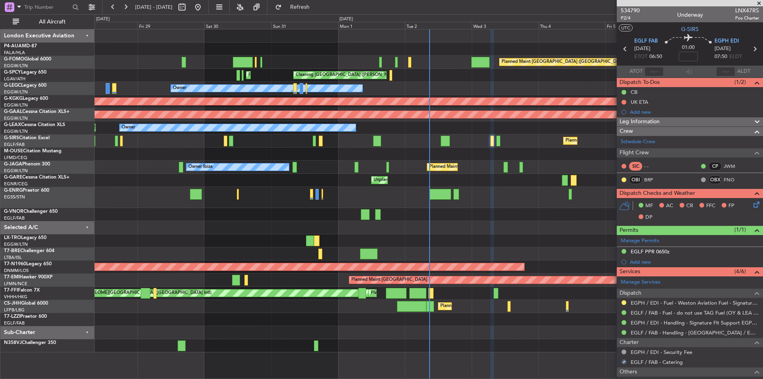
click at [495, 141] on div "Planned Maint [GEOGRAPHIC_DATA] ([GEOGRAPHIC_DATA])" at bounding box center [429, 140] width 668 height 13
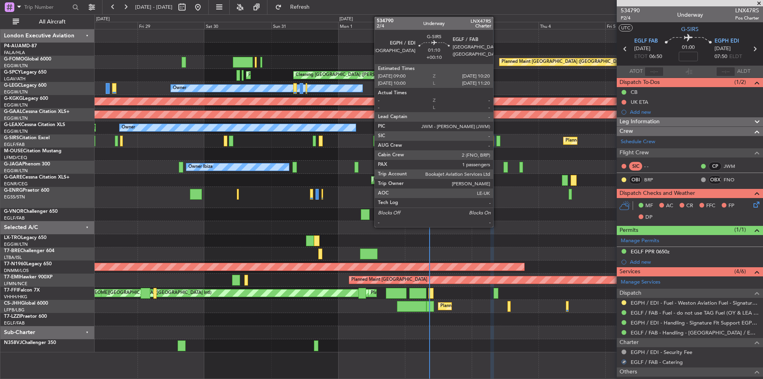
click at [497, 141] on div at bounding box center [498, 140] width 4 height 11
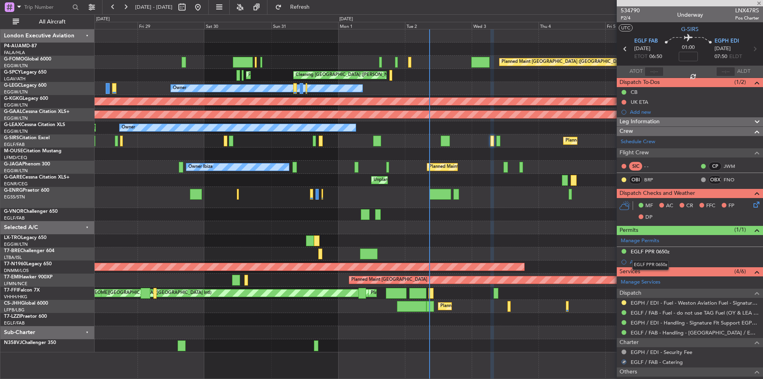
type input "+00:10"
type input "1"
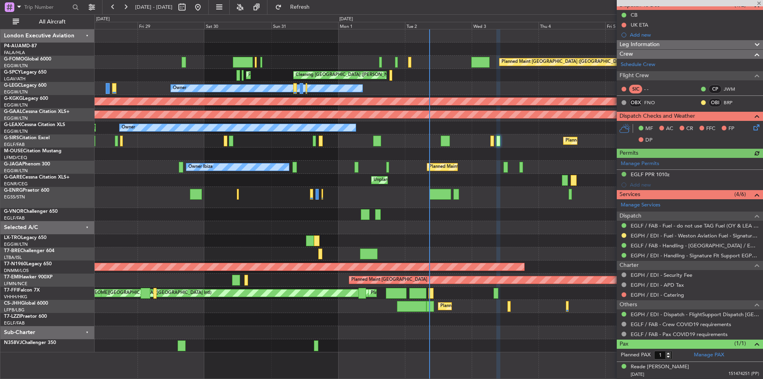
scroll to position [77, 0]
click at [621, 297] on div "EGPH / EDI - Catering" at bounding box center [690, 294] width 146 height 10
click at [622, 291] on div at bounding box center [623, 294] width 6 height 6
click at [624, 294] on button at bounding box center [623, 294] width 5 height 5
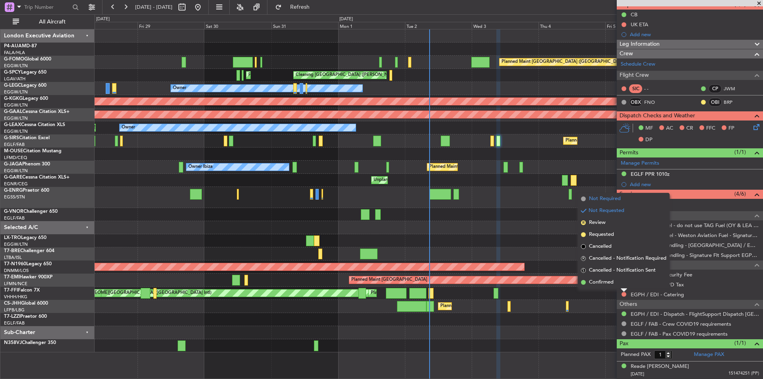
click at [617, 199] on span "Not Required" at bounding box center [605, 199] width 32 height 8
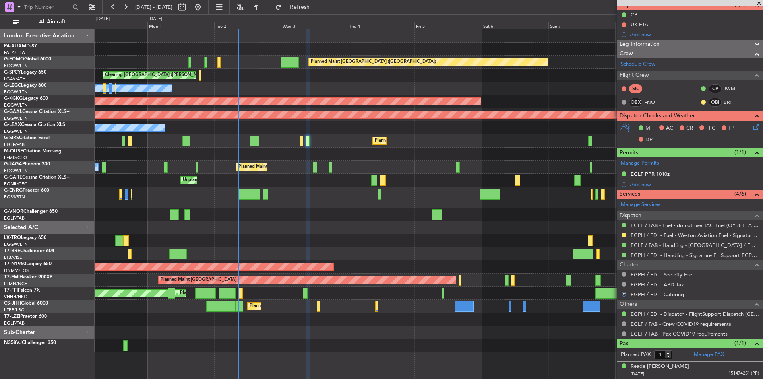
click at [392, 209] on div at bounding box center [429, 214] width 668 height 13
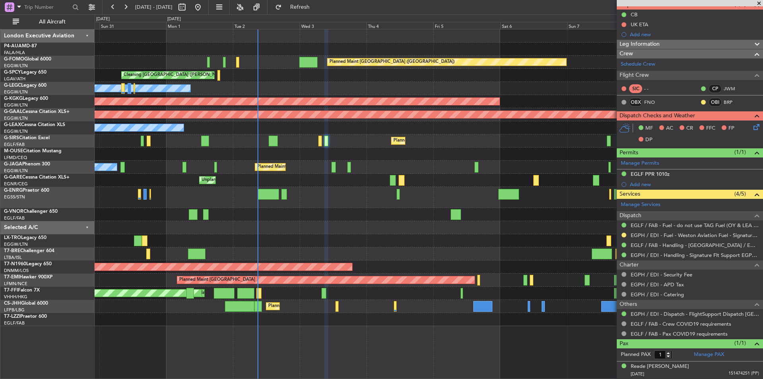
click at [307, 222] on div "Planned Maint London (Luton) Cleaning Athens (Eleftherios Venizelos Intl) Plann…" at bounding box center [429, 177] width 668 height 296
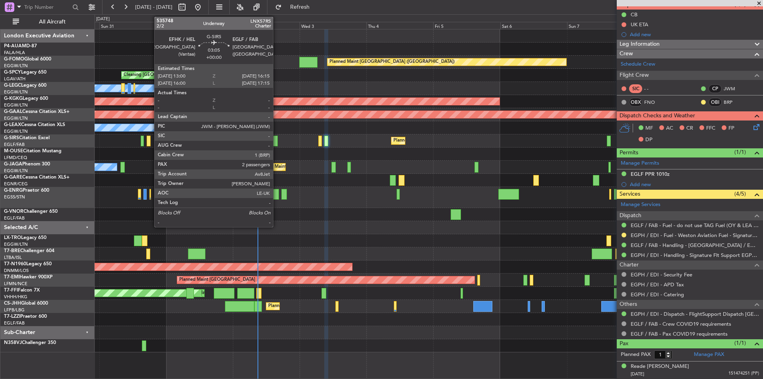
click at [276, 140] on div at bounding box center [273, 140] width 9 height 11
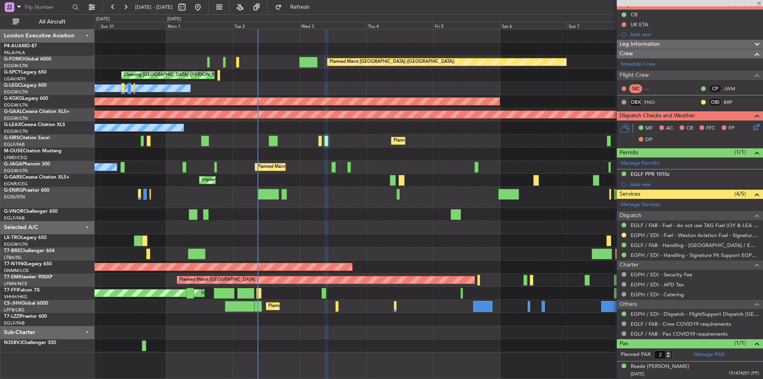
scroll to position [0, 0]
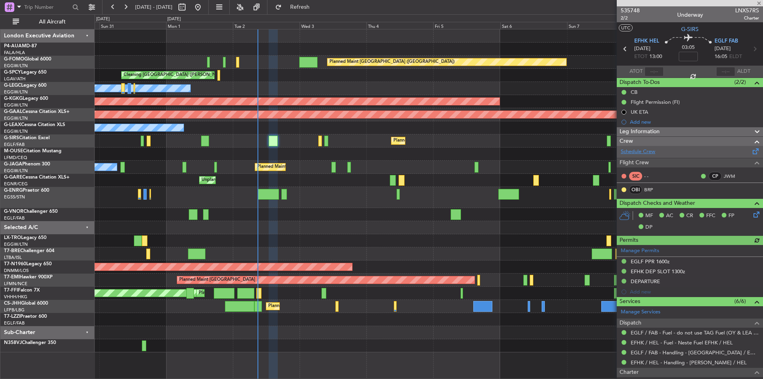
click at [640, 153] on link "Schedule Crew" at bounding box center [637, 152] width 35 height 8
click at [755, 6] on span at bounding box center [759, 3] width 8 height 7
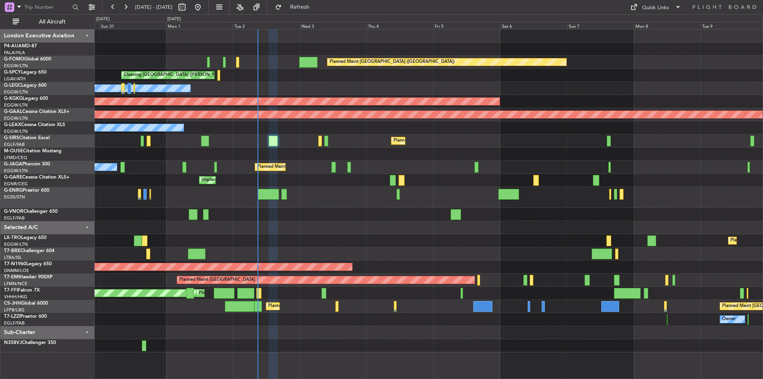
type input "0"
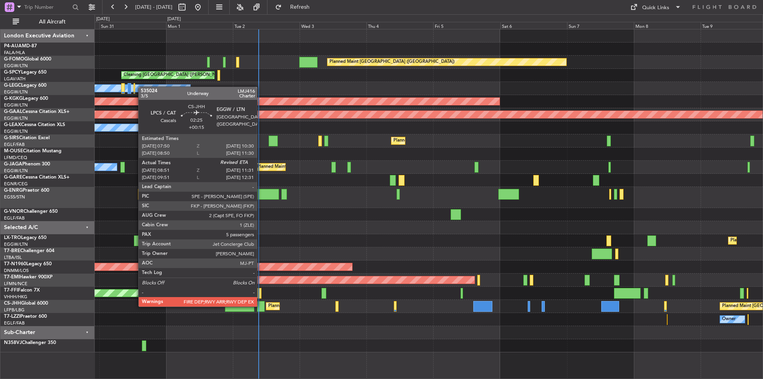
click at [261, 305] on div at bounding box center [261, 306] width 8 height 11
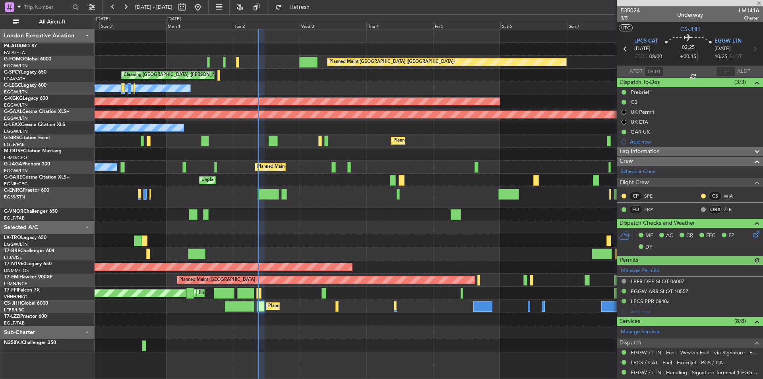
scroll to position [218, 0]
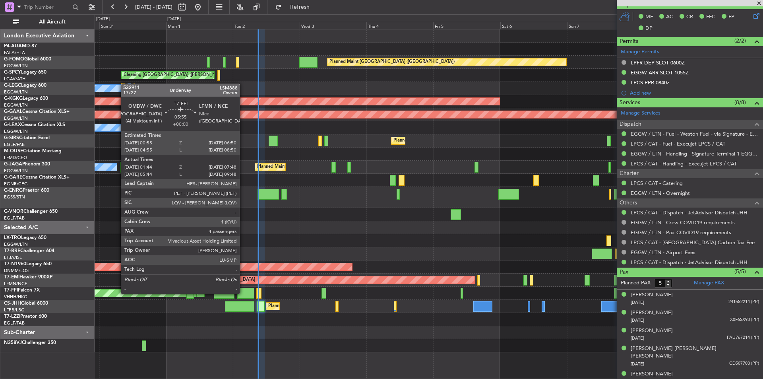
click at [243, 293] on div at bounding box center [245, 293] width 17 height 11
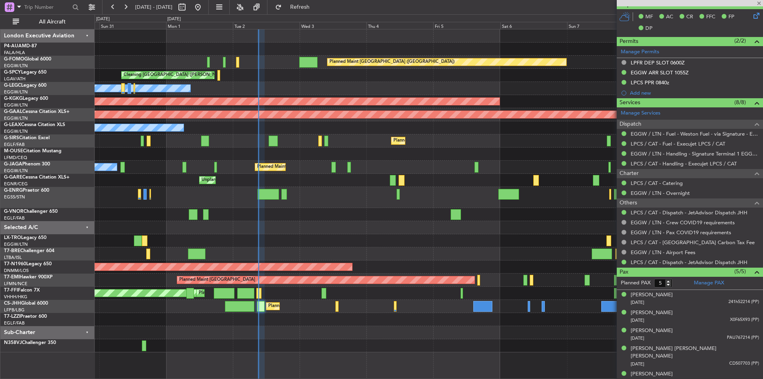
type input "01:44"
type input "07:48"
type input "4"
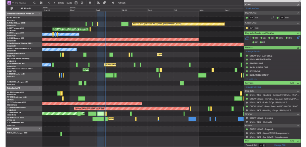
scroll to position [232, 0]
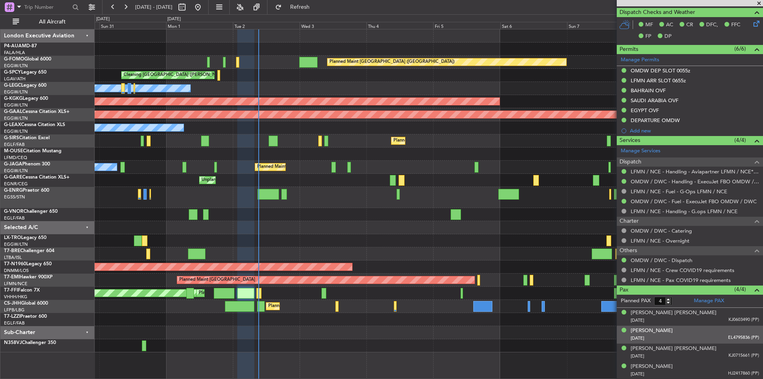
click at [677, 338] on div "18/01/1985 EL4795836 (PP)" at bounding box center [694, 338] width 128 height 8
click at [752, 348] on img at bounding box center [755, 347] width 7 height 7
click at [762, 378] on html "30 Aug 2025 - 09 Sep 2025 Refresh Quick Links All Aircraft Planned Maint London…" at bounding box center [381, 189] width 763 height 379
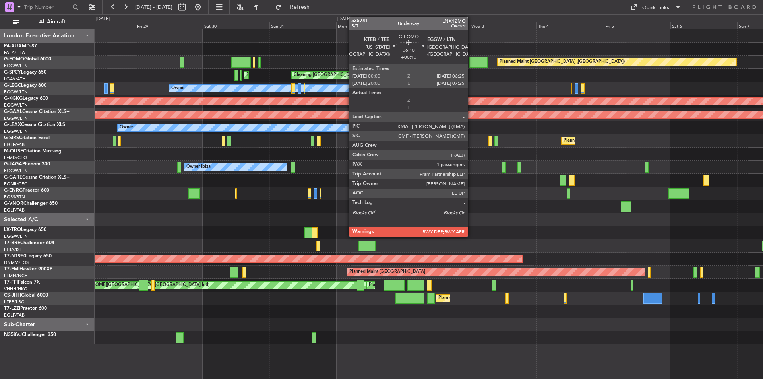
click at [475, 62] on div at bounding box center [478, 62] width 18 height 11
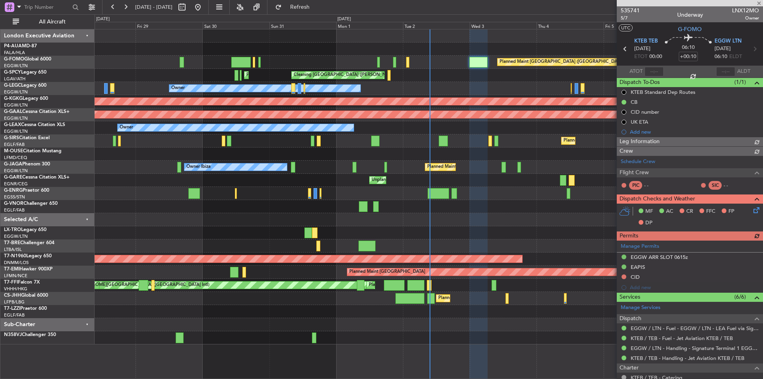
click at [634, 11] on span "535741" at bounding box center [629, 10] width 19 height 8
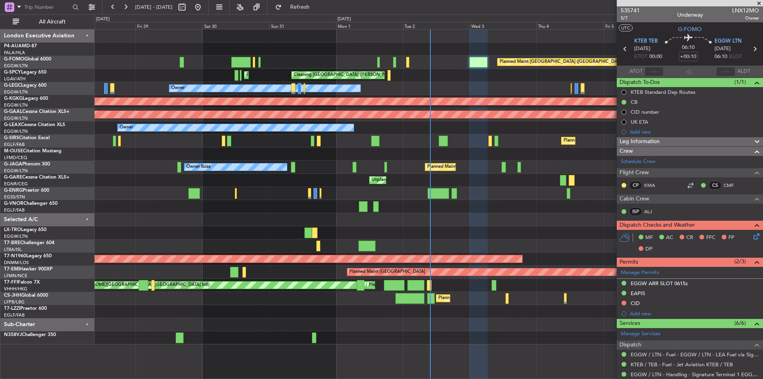
click at [757, 4] on span at bounding box center [759, 3] width 8 height 7
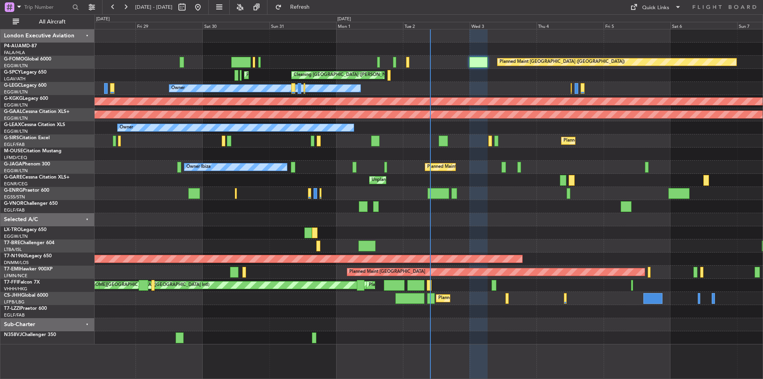
type input "0"
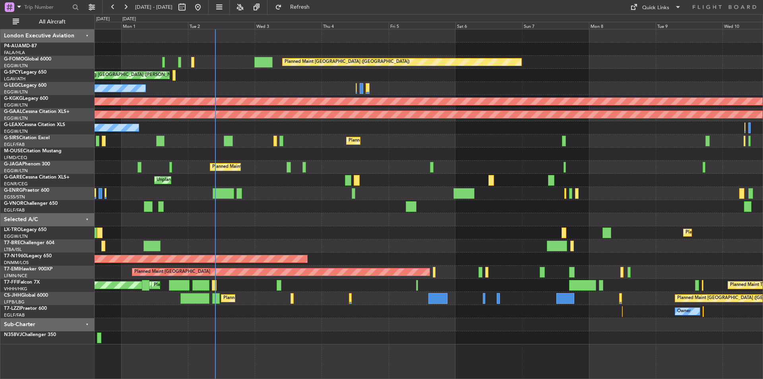
click at [468, 214] on div at bounding box center [429, 219] width 668 height 13
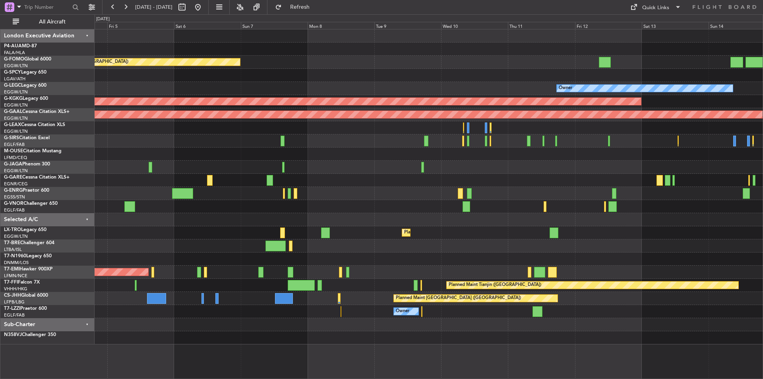
click at [453, 149] on div at bounding box center [429, 153] width 668 height 13
click at [209, 14] on fb-range-datepicker "[DATE] - [DATE]" at bounding box center [155, 7] width 106 height 14
click at [204, 10] on button at bounding box center [197, 7] width 13 height 13
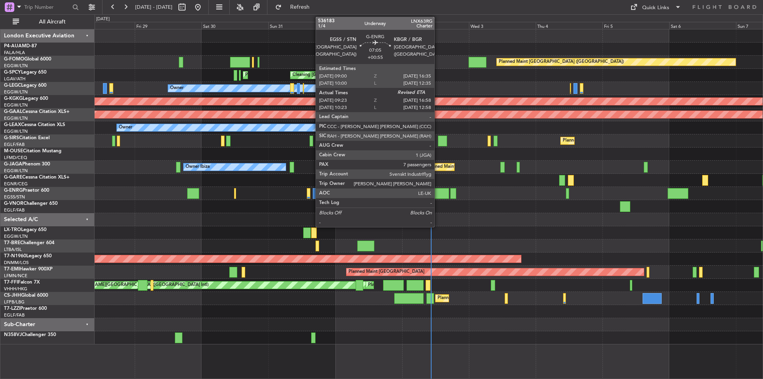
click at [438, 191] on div at bounding box center [437, 193] width 21 height 11
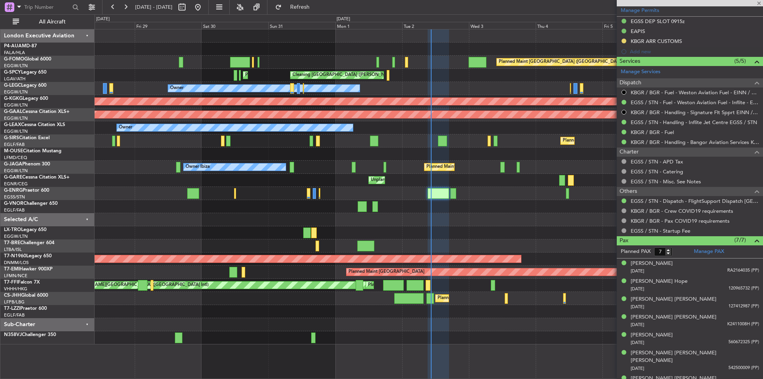
scroll to position [254, 0]
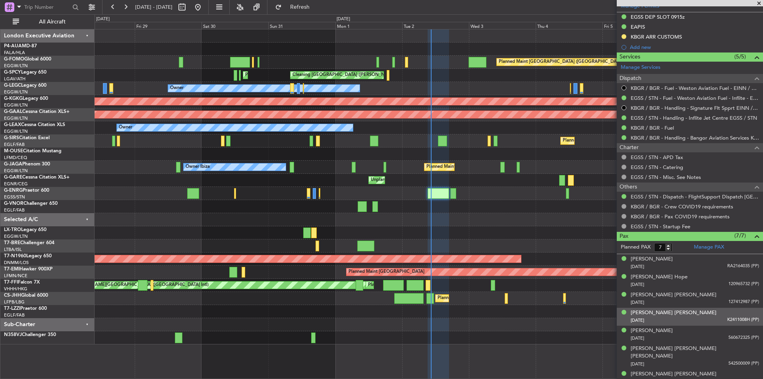
click at [699, 313] on div "[PERSON_NAME] [PERSON_NAME] [DATE] K2411008H (PP)" at bounding box center [694, 316] width 128 height 15
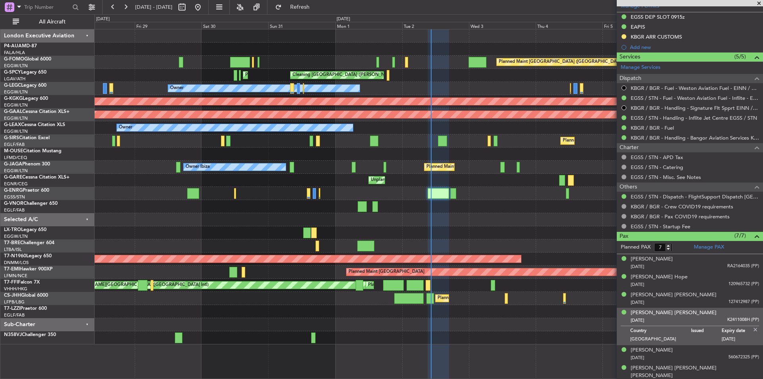
click at [699, 313] on div "[PERSON_NAME] [PERSON_NAME] [DATE] K2411008H (PP)" at bounding box center [694, 316] width 128 height 15
click at [752, 329] on img at bounding box center [755, 329] width 7 height 7
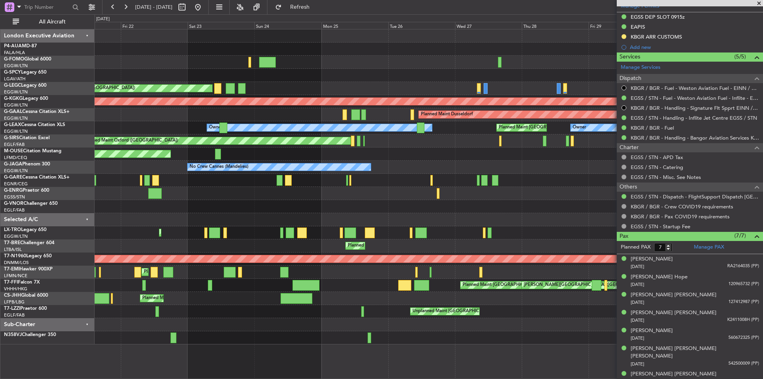
click at [674, 310] on fb-app "[DATE] - [DATE] Refresh Quick Links All Aircraft Planned Maint [GEOGRAPHIC_DATA…" at bounding box center [381, 192] width 763 height 373
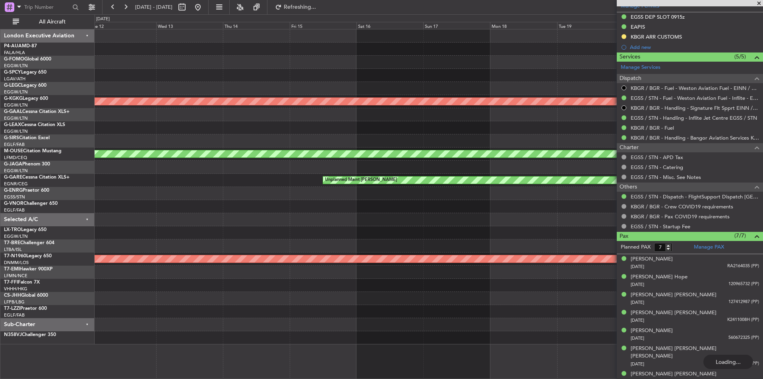
click at [586, 305] on div "Planned Maint [GEOGRAPHIC_DATA] ([GEOGRAPHIC_DATA]) AOG Maint [GEOGRAPHIC_DATA]…" at bounding box center [429, 186] width 668 height 315
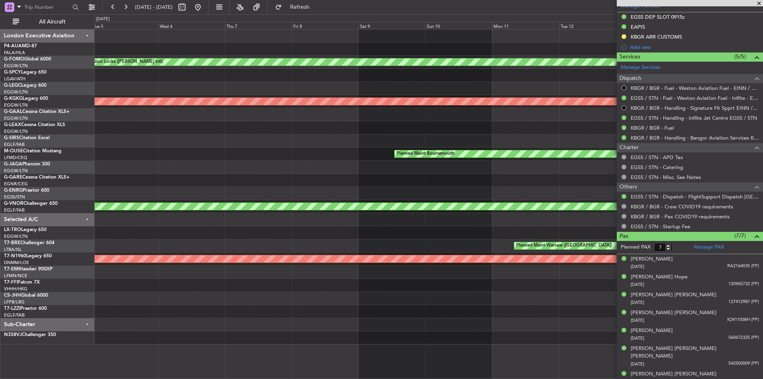
click at [549, 319] on div "Planned Maint Windsor Locks ([PERSON_NAME] Intl) AOG Maint [GEOGRAPHIC_DATA] ([…" at bounding box center [429, 186] width 668 height 315
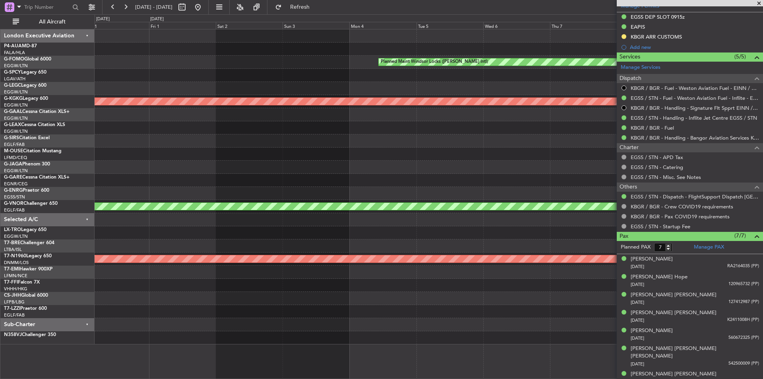
click at [498, 324] on div "Planned Maint Windsor Locks ([PERSON_NAME] Intl) AOG Maint [GEOGRAPHIC_DATA] ([…" at bounding box center [429, 186] width 668 height 315
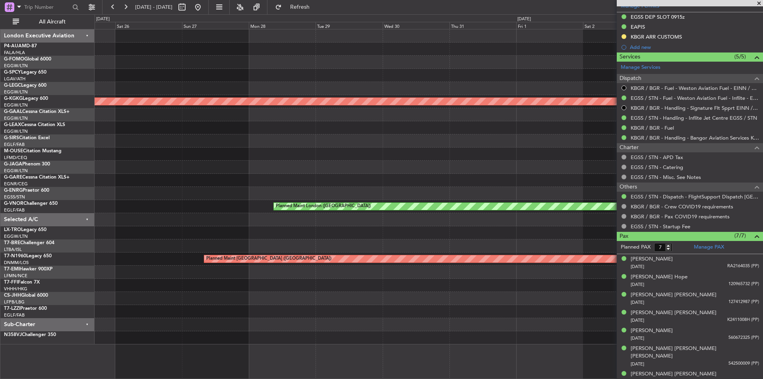
click at [526, 321] on div at bounding box center [429, 324] width 668 height 13
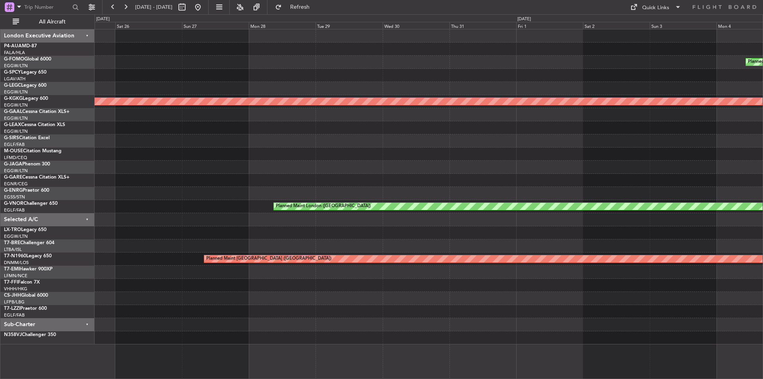
scroll to position [0, 0]
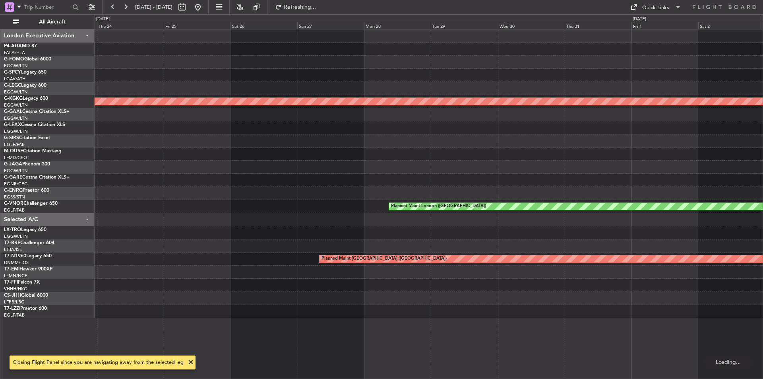
click at [471, 300] on div "Planned Maint Windsor Locks ([PERSON_NAME] Intl) AOG Maint [GEOGRAPHIC_DATA] ([…" at bounding box center [429, 173] width 668 height 288
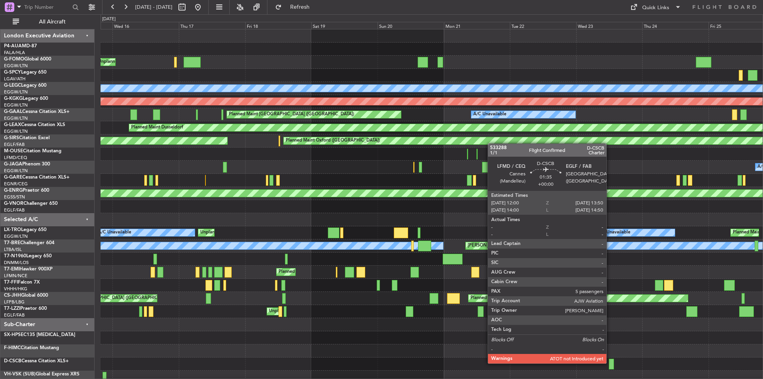
click at [607, 364] on div at bounding box center [431, 363] width 662 height 13
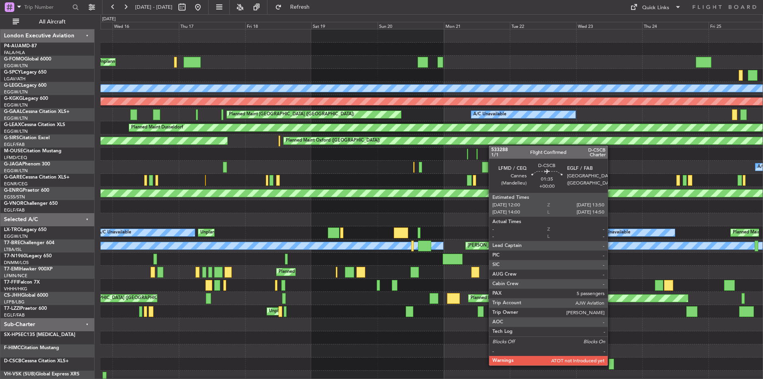
click at [611, 364] on div at bounding box center [611, 363] width 5 height 11
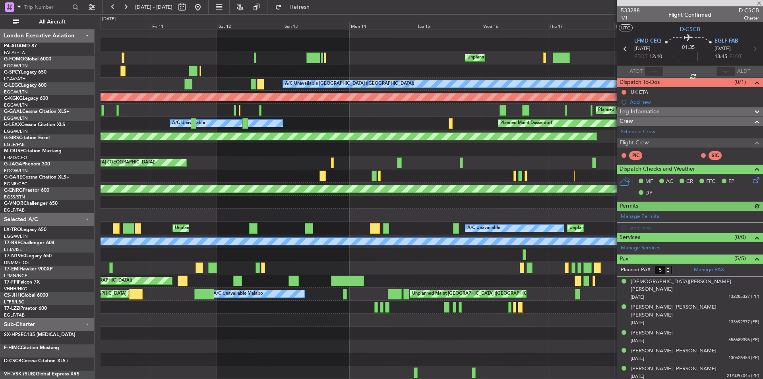
click at [755, 310] on fb-app "[DATE] - [DATE] Refresh Quick Links All Aircraft Unplanned Maint [US_STATE] ([G…" at bounding box center [381, 192] width 763 height 373
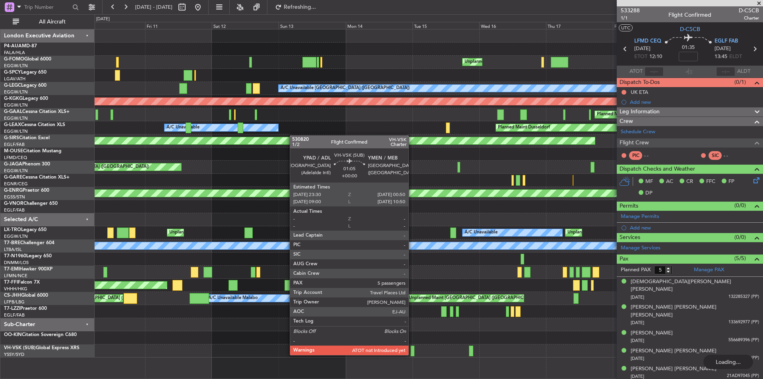
click at [412, 353] on div at bounding box center [412, 350] width 4 height 11
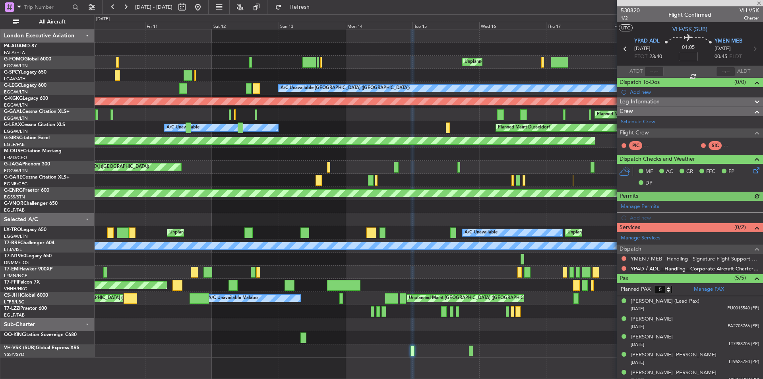
click at [692, 269] on link "YPAD / ADL - Handling - Corporate Aircraft Charter YPAD / ADL" at bounding box center [694, 268] width 128 height 7
click at [204, 8] on button at bounding box center [197, 7] width 13 height 13
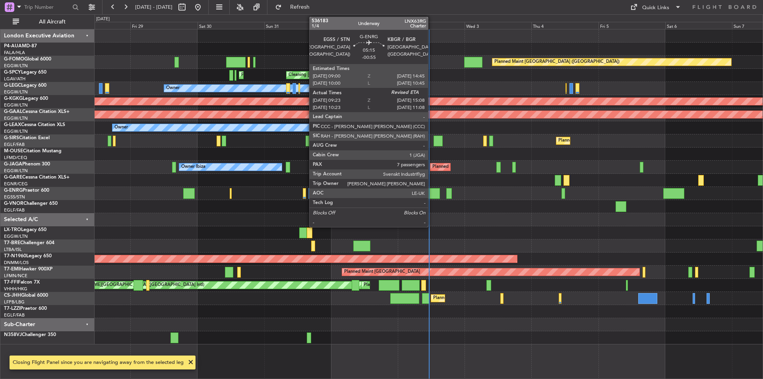
click at [431, 192] on div at bounding box center [431, 193] width 16 height 11
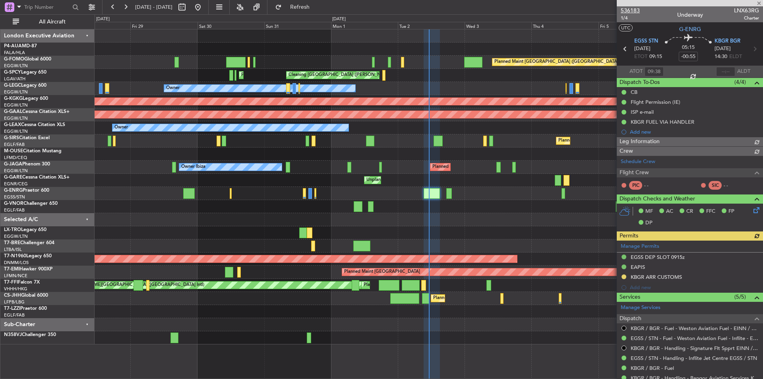
click at [632, 12] on span "536183" at bounding box center [629, 10] width 19 height 8
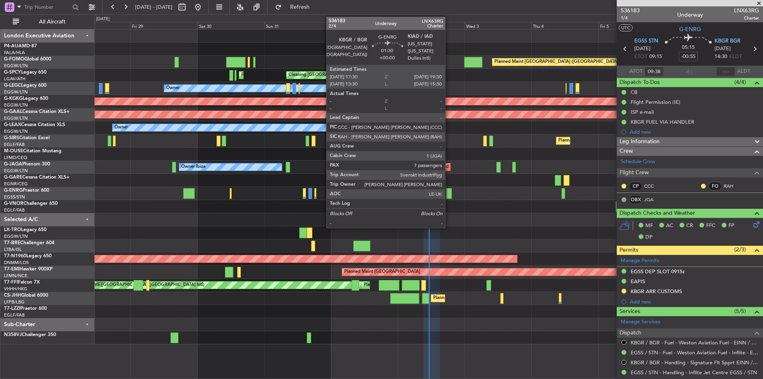
click at [448, 193] on div at bounding box center [449, 193] width 6 height 11
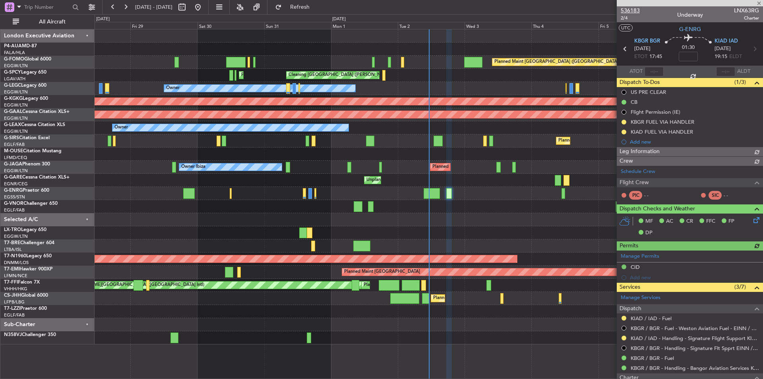
click at [630, 6] on span "536183" at bounding box center [629, 10] width 19 height 8
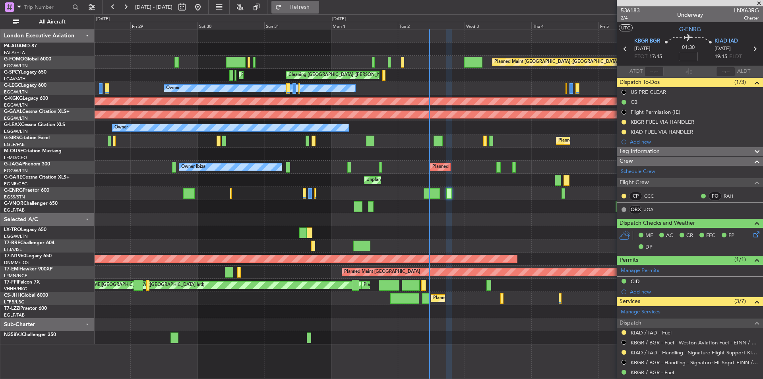
click at [317, 5] on span "Refresh" at bounding box center [299, 7] width 33 height 6
click at [620, 6] on div at bounding box center [690, 3] width 146 height 6
click at [632, 10] on span "536183" at bounding box center [629, 10] width 19 height 8
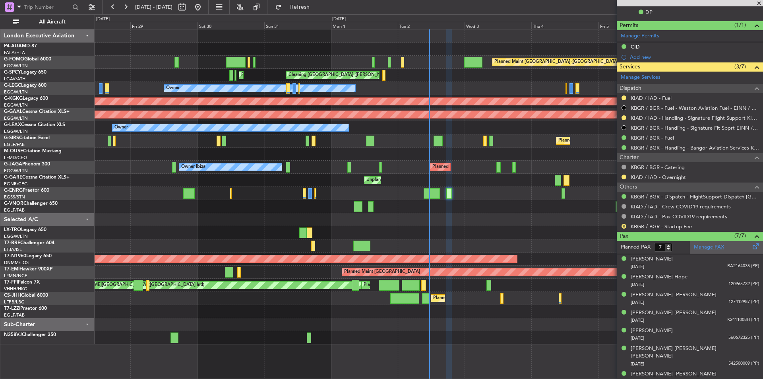
click at [707, 245] on link "Manage PAX" at bounding box center [709, 247] width 30 height 8
click at [319, 13] on button "Refresh" at bounding box center [295, 7] width 48 height 13
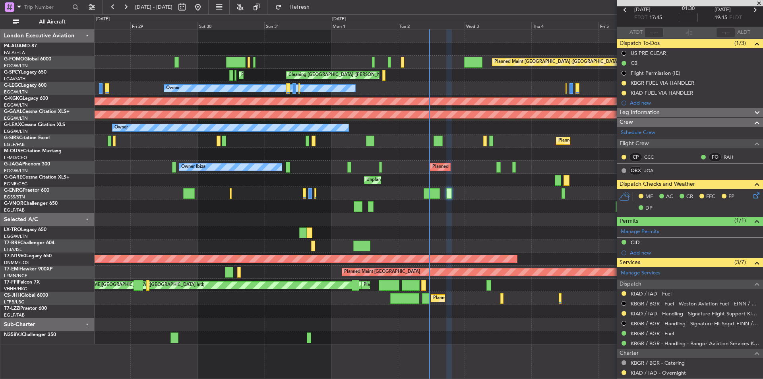
scroll to position [0, 0]
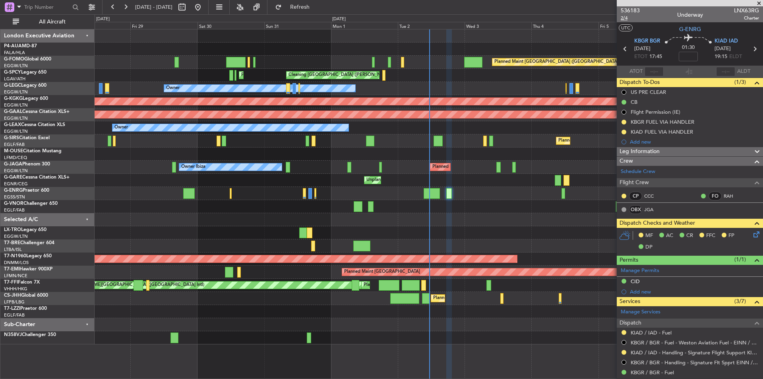
click at [622, 20] on span "2/4" at bounding box center [629, 18] width 19 height 7
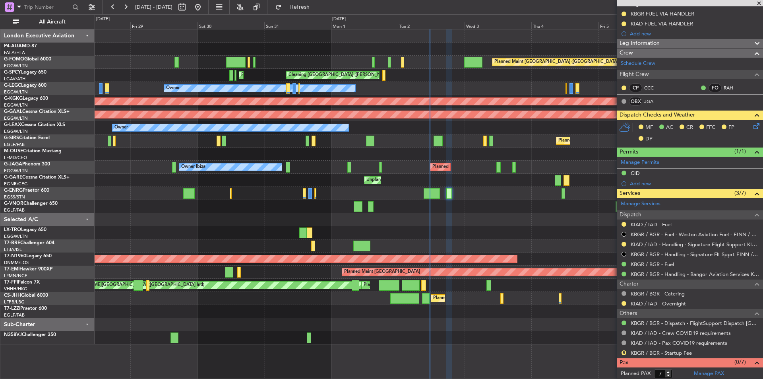
scroll to position [119, 0]
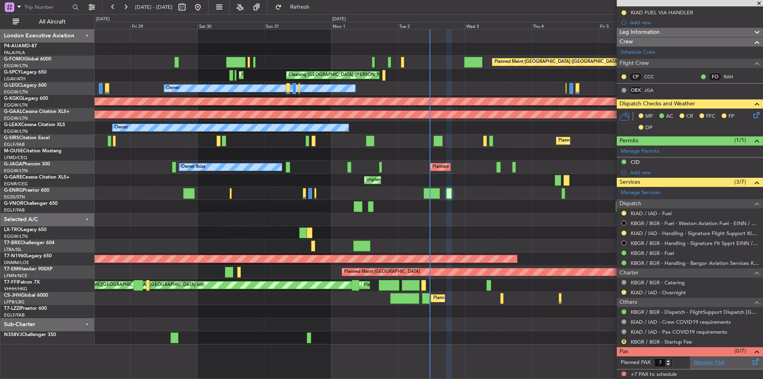
click at [706, 360] on link "Manage PAX" at bounding box center [709, 362] width 30 height 8
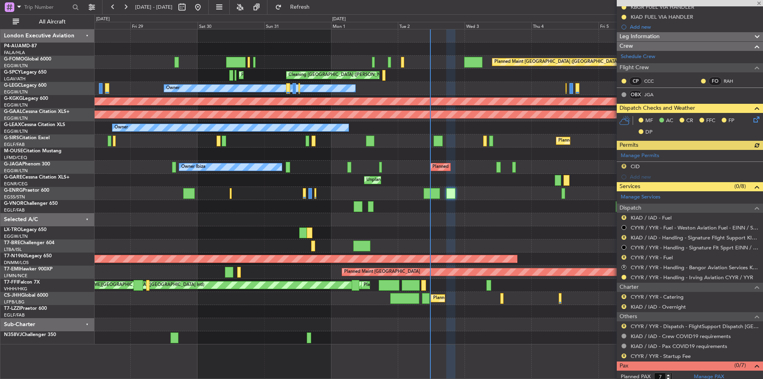
scroll to position [119, 0]
